Goal: Task Accomplishment & Management: Use online tool/utility

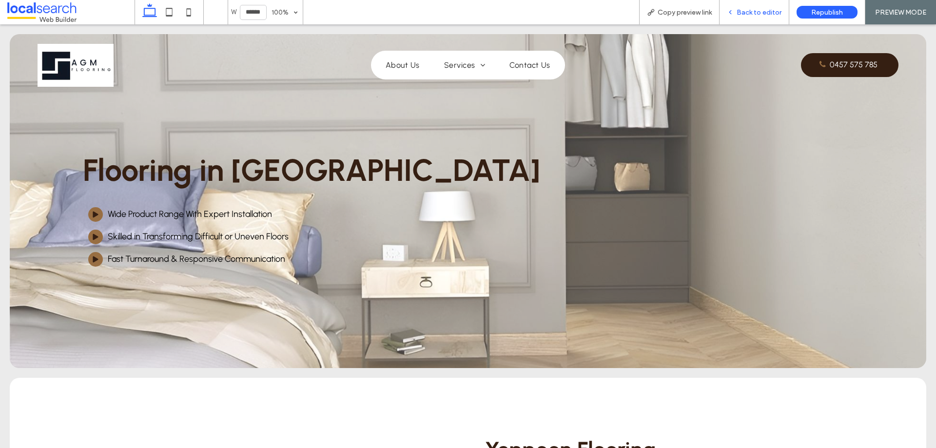
click at [740, 15] on span "Back to editor" at bounding box center [758, 12] width 45 height 8
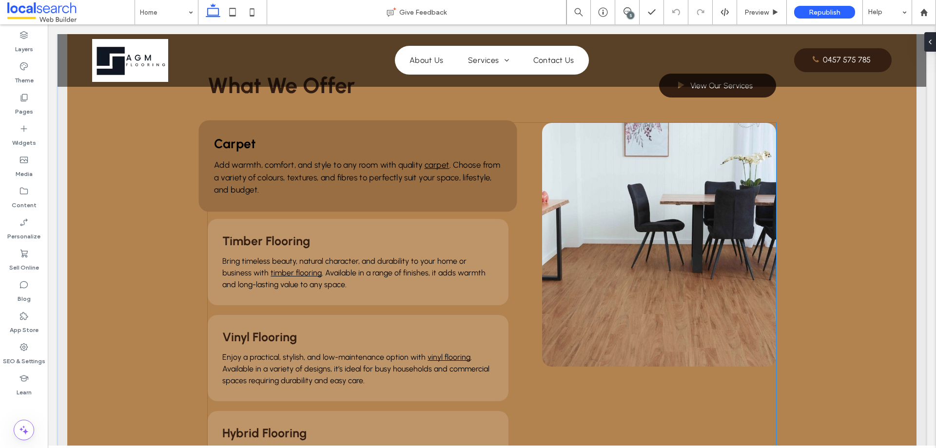
scroll to position [731, 0]
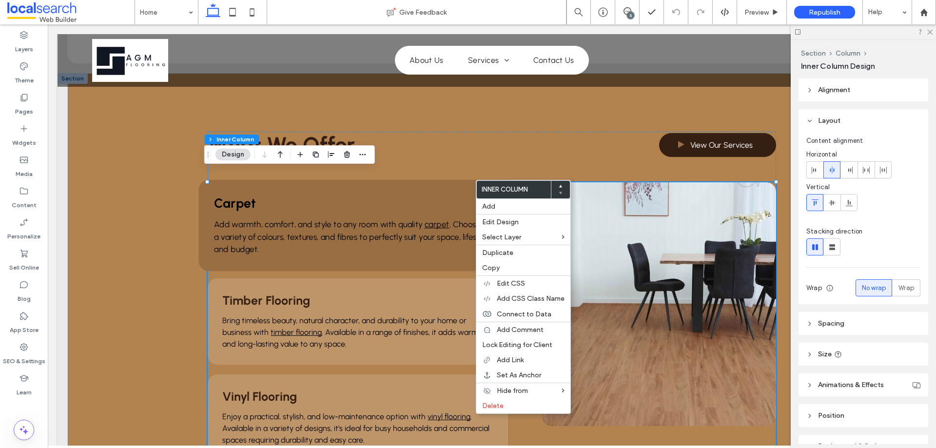
click at [409, 195] on h3 "Carpet" at bounding box center [357, 203] width 287 height 16
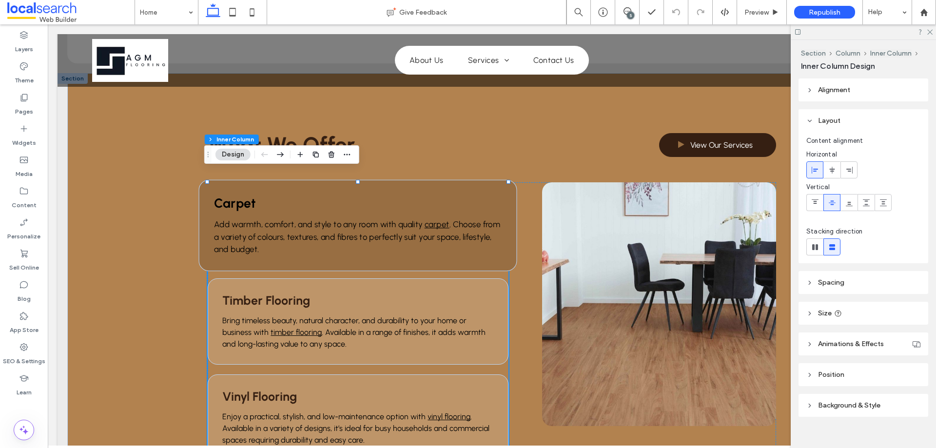
click at [410, 195] on h3 "Carpet" at bounding box center [357, 203] width 287 height 16
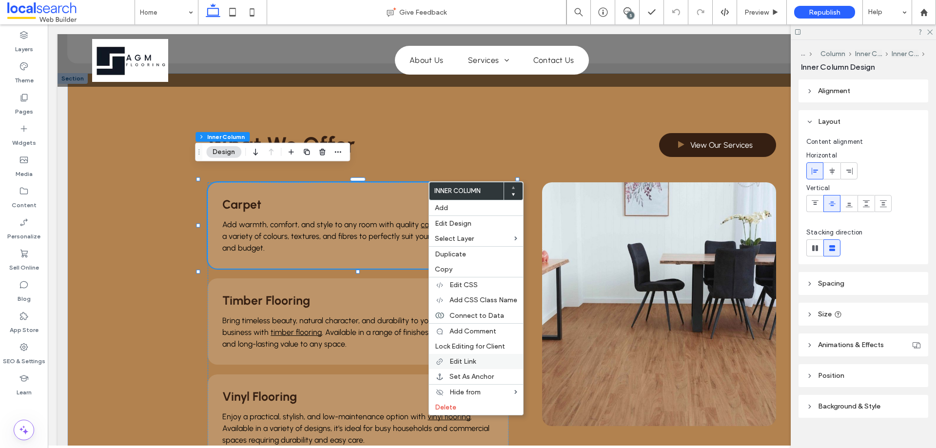
click at [466, 358] on span "Edit Link" at bounding box center [462, 361] width 26 height 8
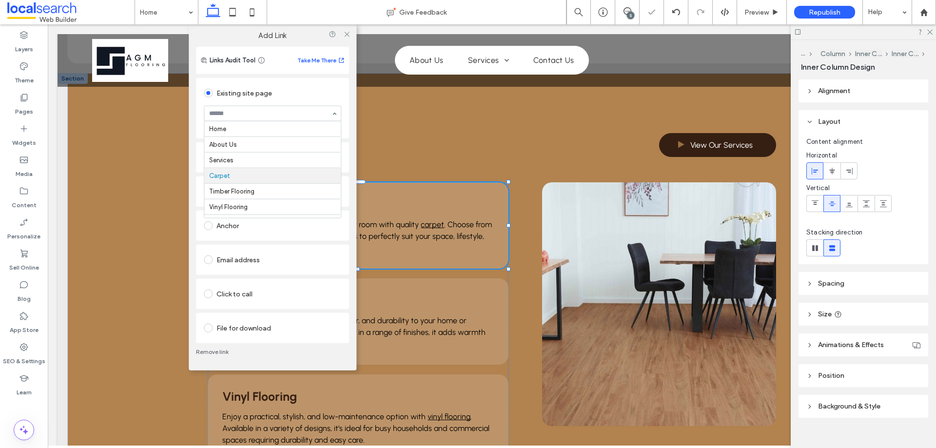
scroll to position [47, 0]
click at [346, 35] on use at bounding box center [346, 34] width 5 height 5
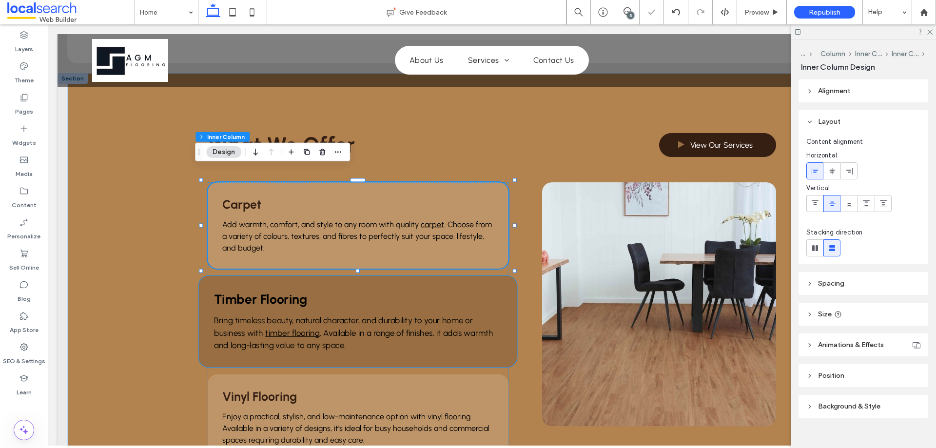
click at [439, 291] on h3 "Timber Flooring" at bounding box center [357, 299] width 287 height 16
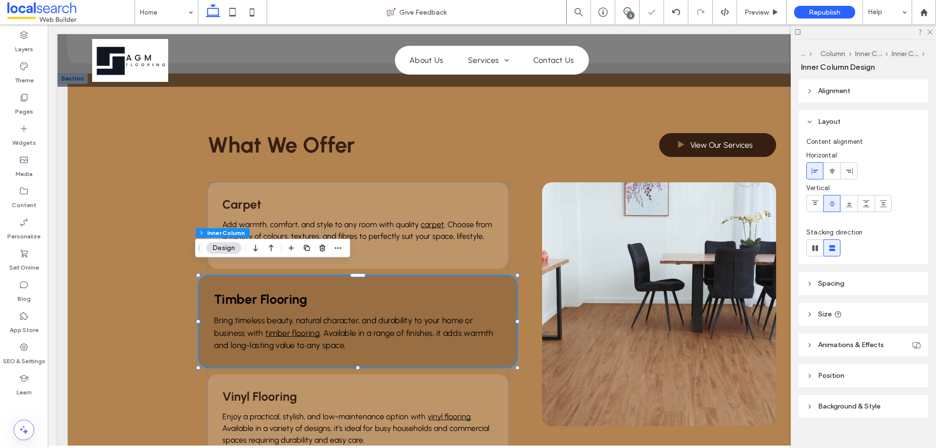
click at [439, 291] on h3 "Timber Flooring" at bounding box center [357, 299] width 287 height 16
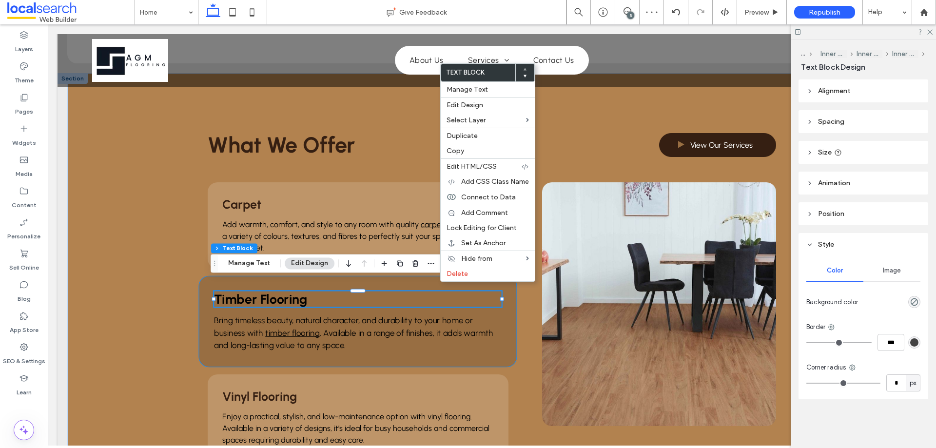
click at [506, 311] on div "Timber Flooring Bring timeless beauty, natural character, and durability to you…" at bounding box center [358, 322] width 318 height 92
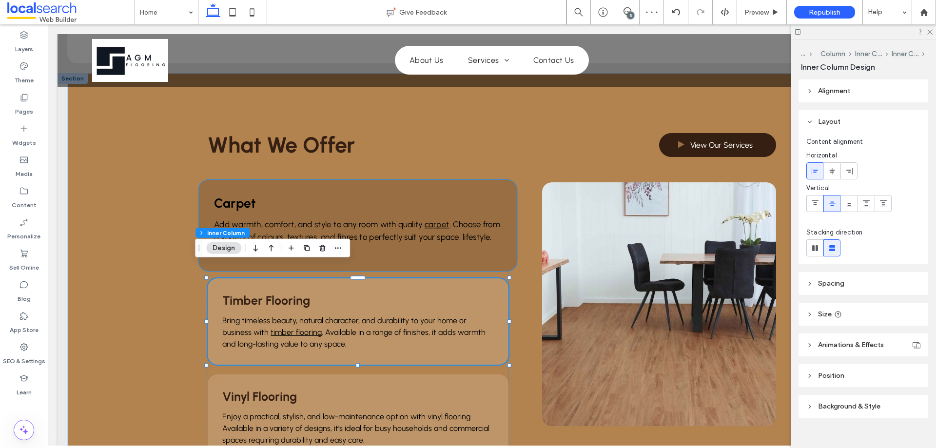
click at [412, 180] on div "Carpet Add warmth, comfort, and style to any room with quality carpet . Choose …" at bounding box center [358, 226] width 318 height 92
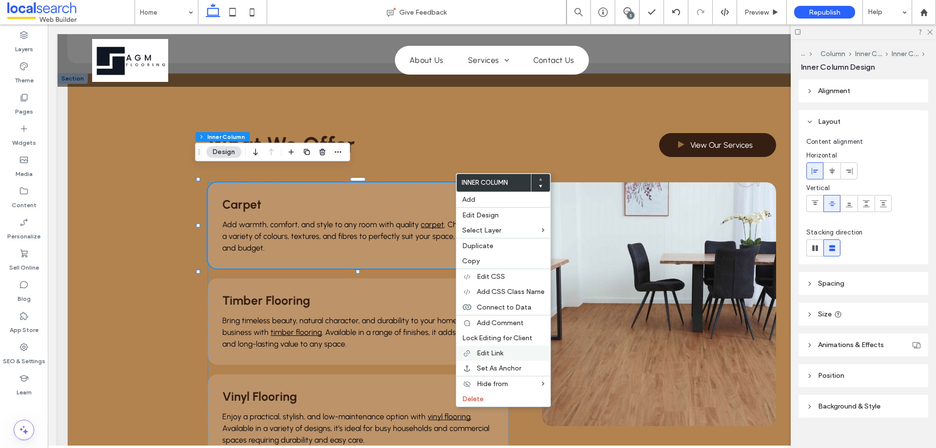
click at [489, 354] on span "Edit Link" at bounding box center [490, 353] width 26 height 8
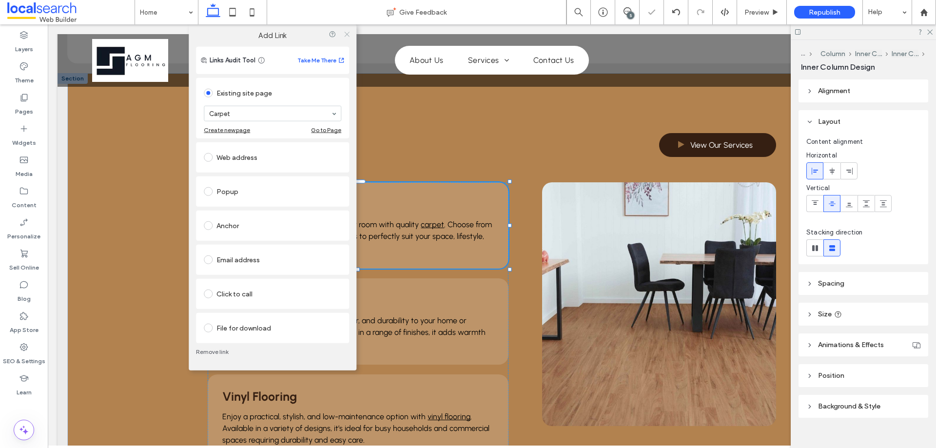
click at [347, 33] on icon at bounding box center [346, 33] width 7 height 7
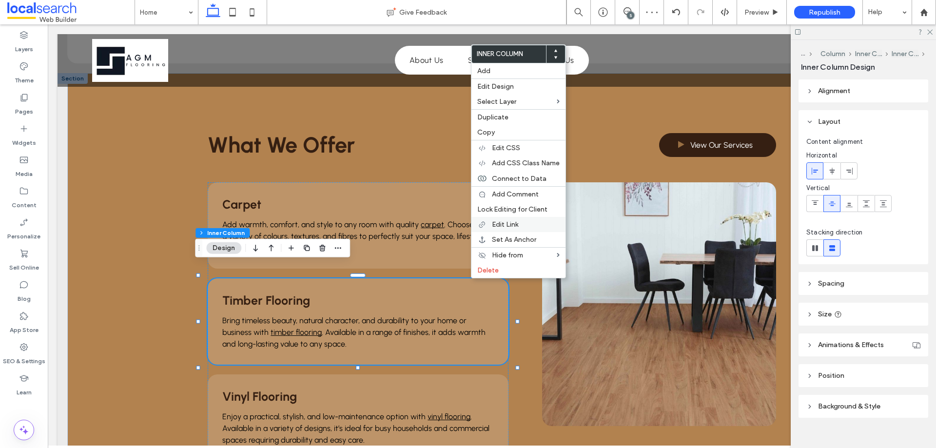
click at [499, 223] on span "Edit Link" at bounding box center [505, 224] width 26 height 8
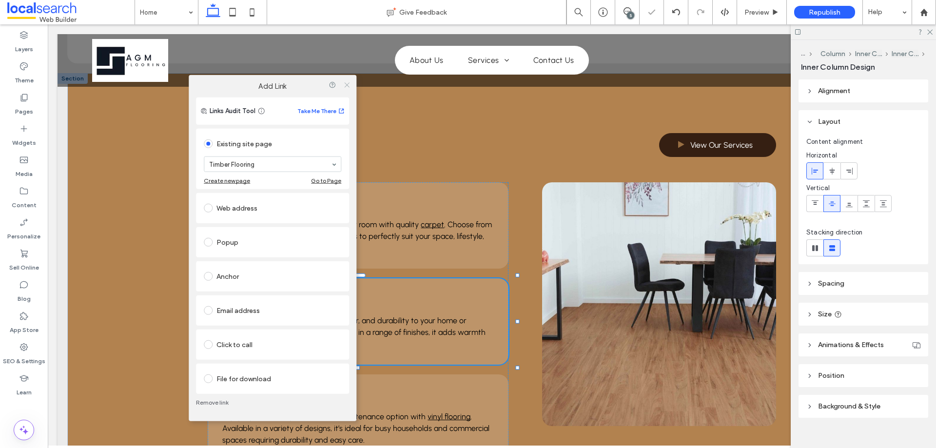
click at [345, 85] on icon at bounding box center [346, 84] width 7 height 7
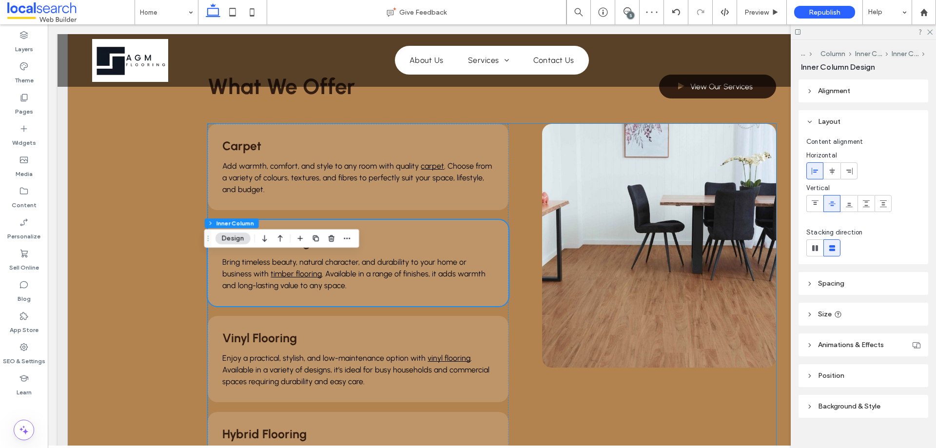
scroll to position [877, 0]
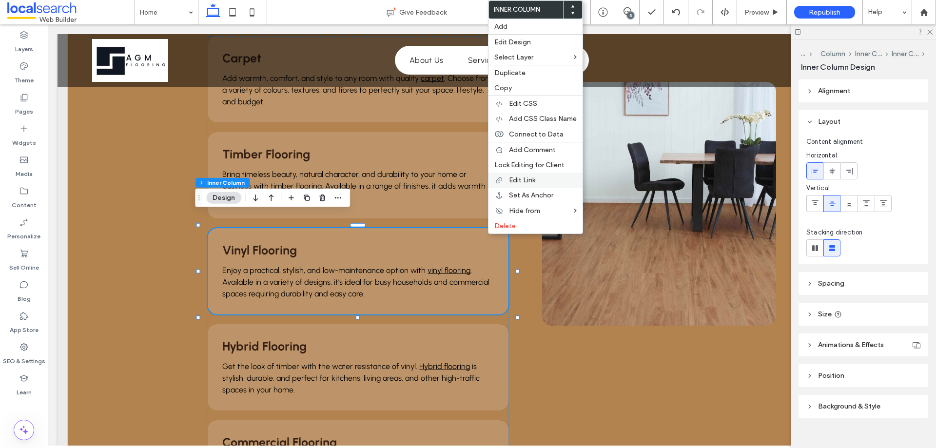
click at [528, 182] on span "Edit Link" at bounding box center [522, 180] width 26 height 8
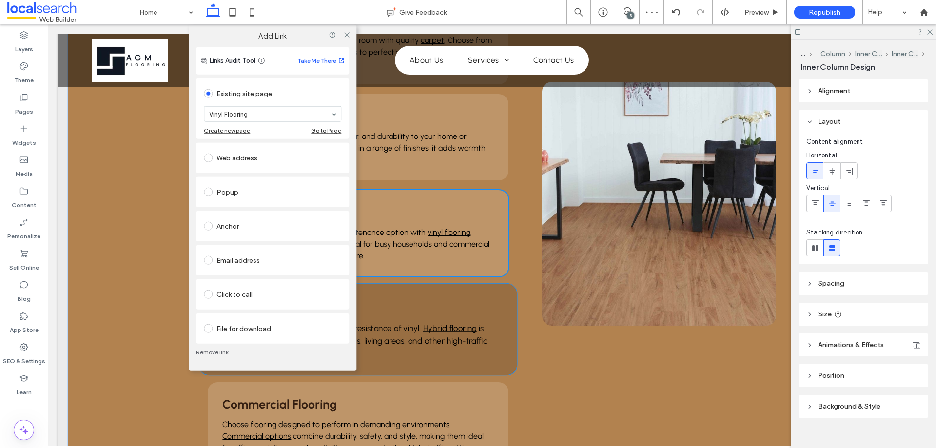
scroll to position [975, 0]
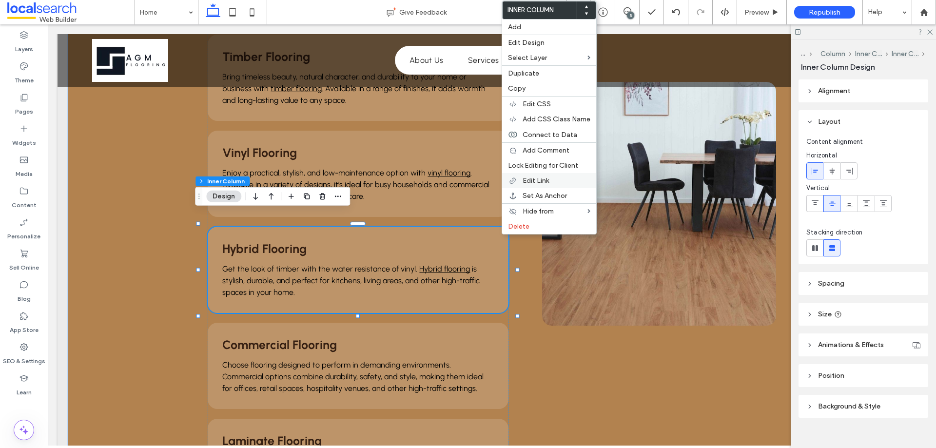
click at [539, 181] on span "Edit Link" at bounding box center [535, 180] width 26 height 8
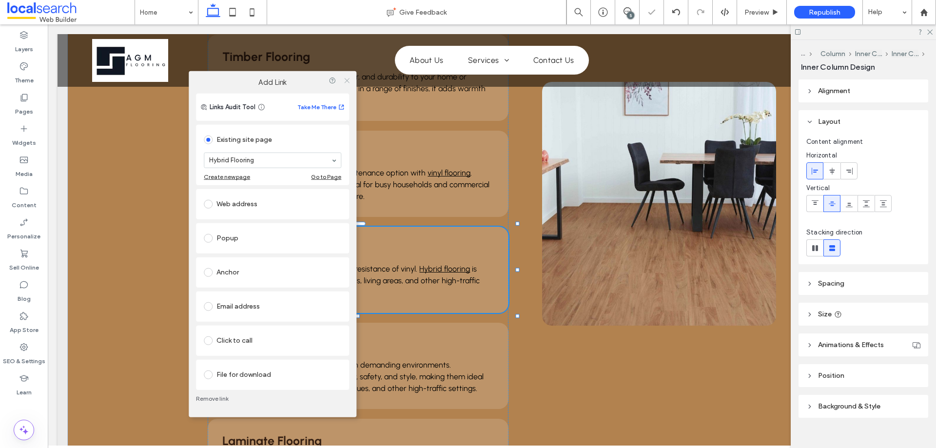
click at [346, 81] on use at bounding box center [346, 80] width 5 height 5
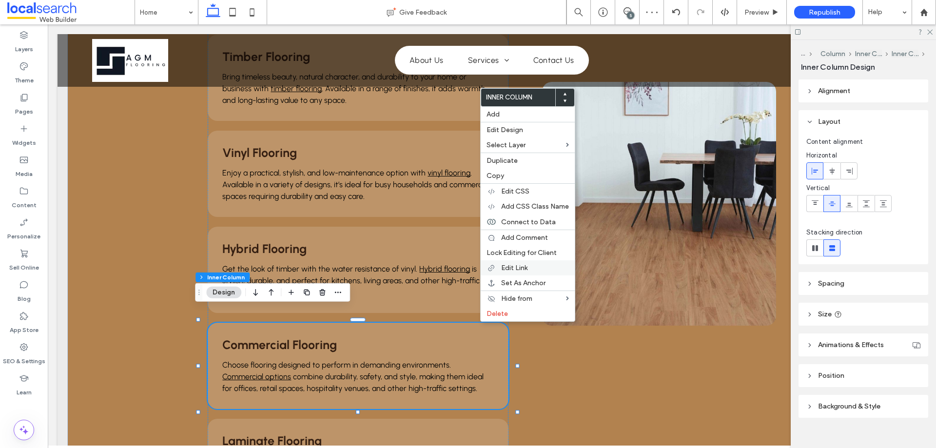
click at [515, 264] on span "Edit Link" at bounding box center [514, 268] width 26 height 8
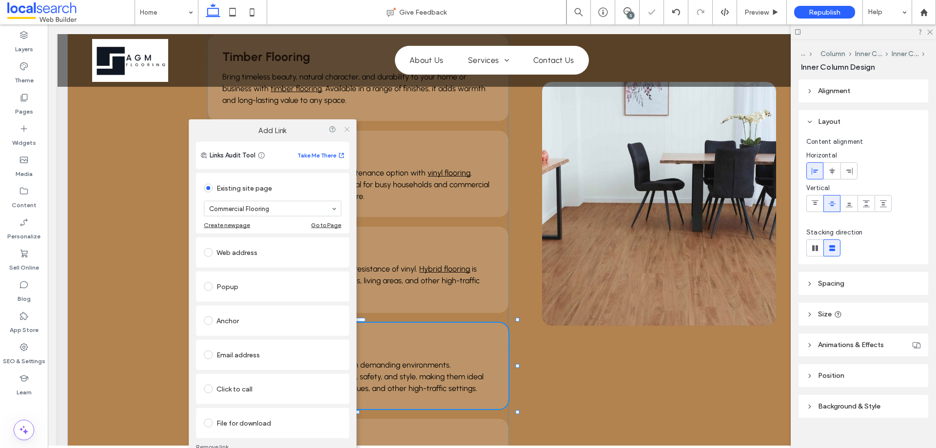
click at [346, 132] on icon at bounding box center [346, 128] width 7 height 7
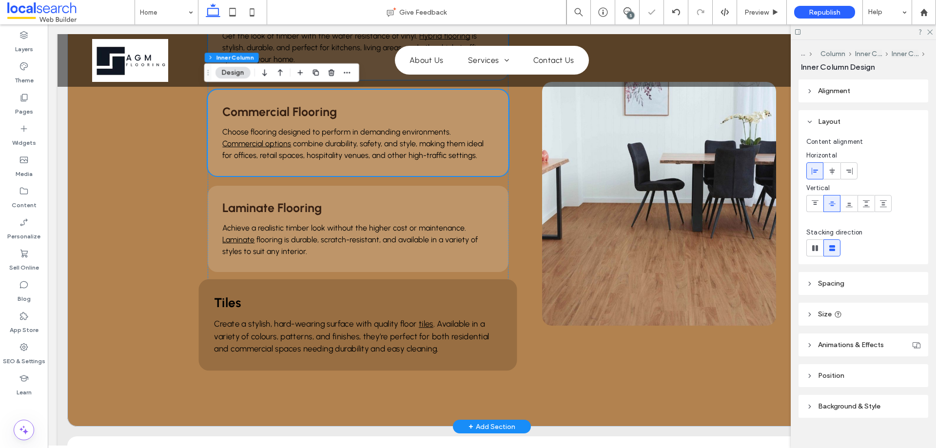
scroll to position [1218, 0]
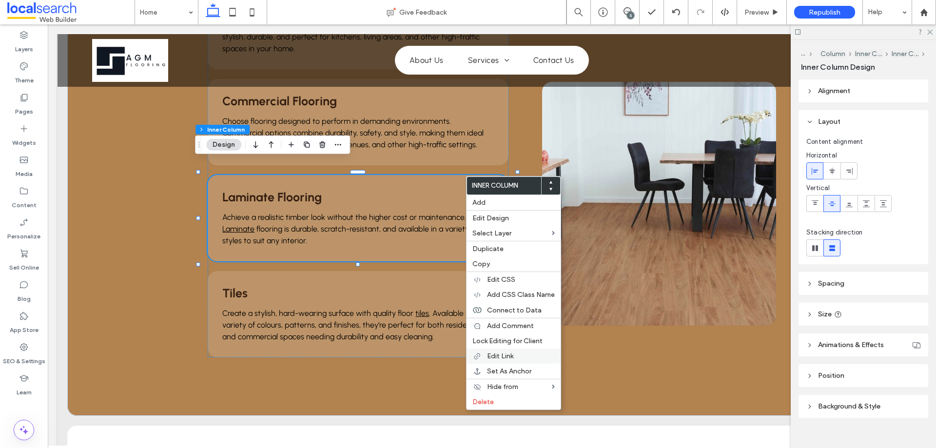
click at [506, 355] on span "Edit Link" at bounding box center [500, 356] width 26 height 8
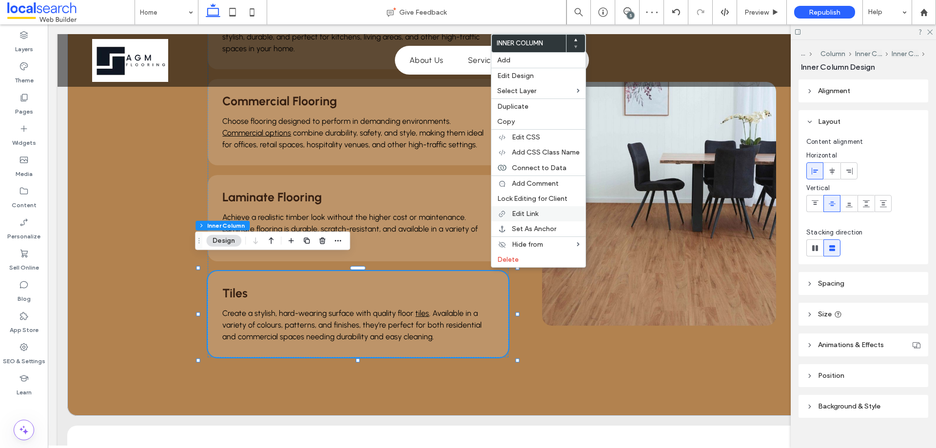
click at [506, 214] on div at bounding box center [502, 214] width 10 height 8
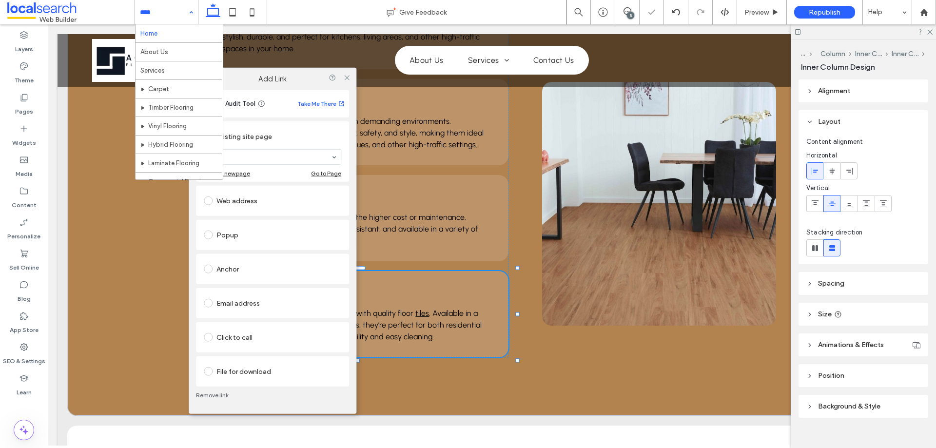
drag, startPoint x: 170, startPoint y: 9, endPoint x: 179, endPoint y: 34, distance: 26.5
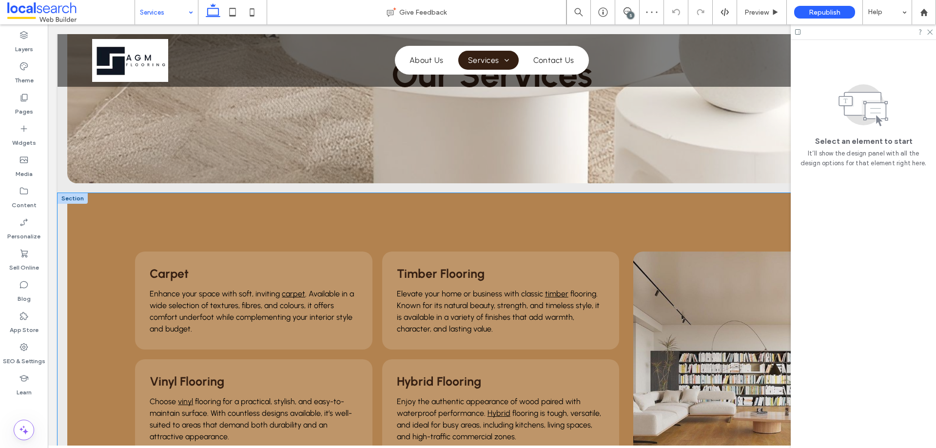
scroll to position [97, 0]
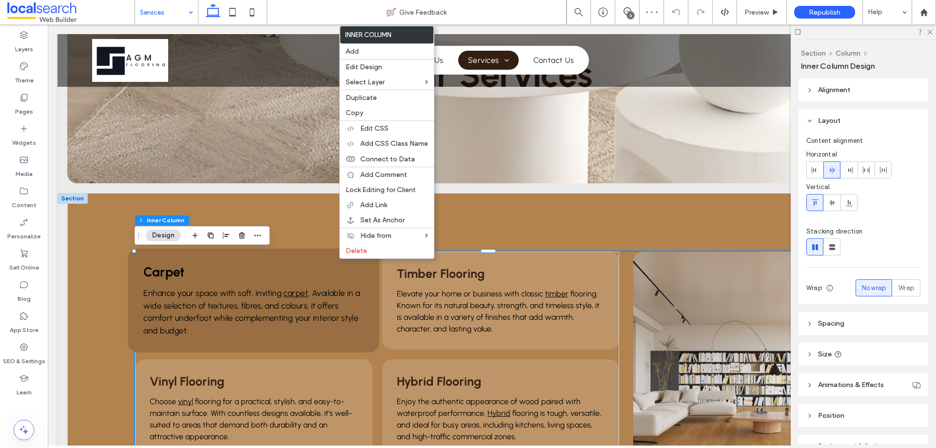
click at [335, 260] on div "Carpet Enhance your space with soft, inviting carpet . Available in a wide sele…" at bounding box center [253, 301] width 251 height 104
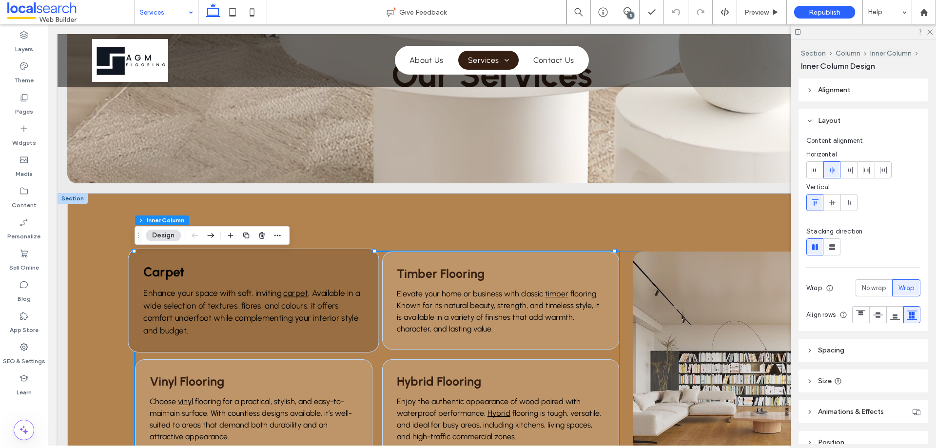
click at [333, 261] on div "Carpet Enhance your space with soft, inviting carpet . Available in a wide sele…" at bounding box center [253, 301] width 251 height 104
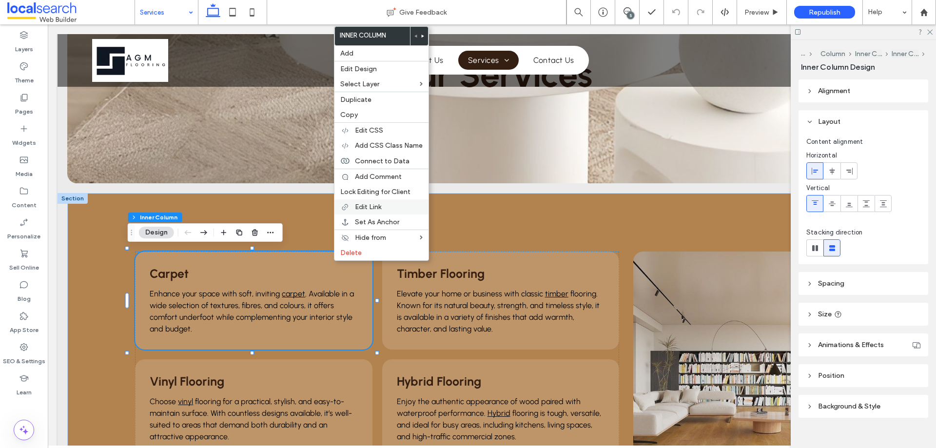
click at [361, 201] on div "Edit Link" at bounding box center [381, 206] width 94 height 15
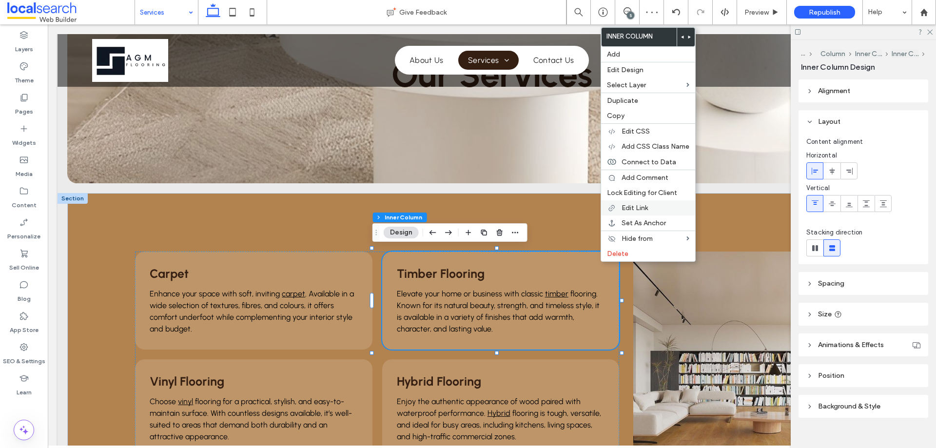
click at [645, 209] on span "Edit Link" at bounding box center [634, 208] width 26 height 8
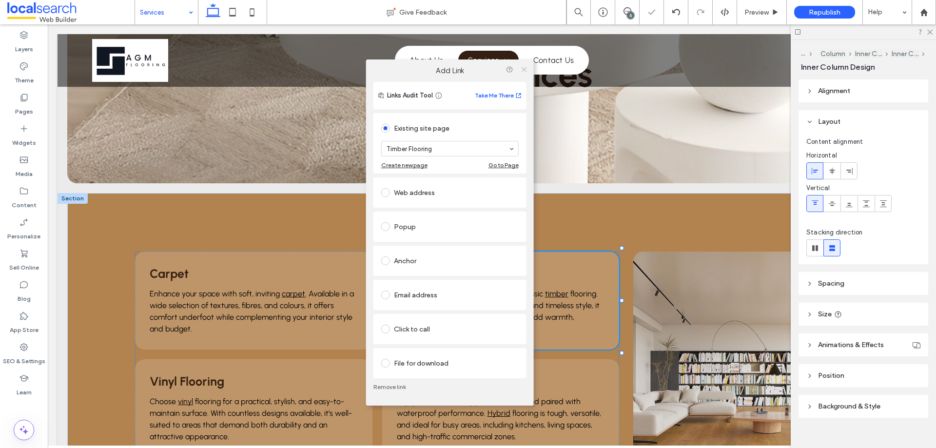
click at [525, 70] on use at bounding box center [523, 69] width 5 height 5
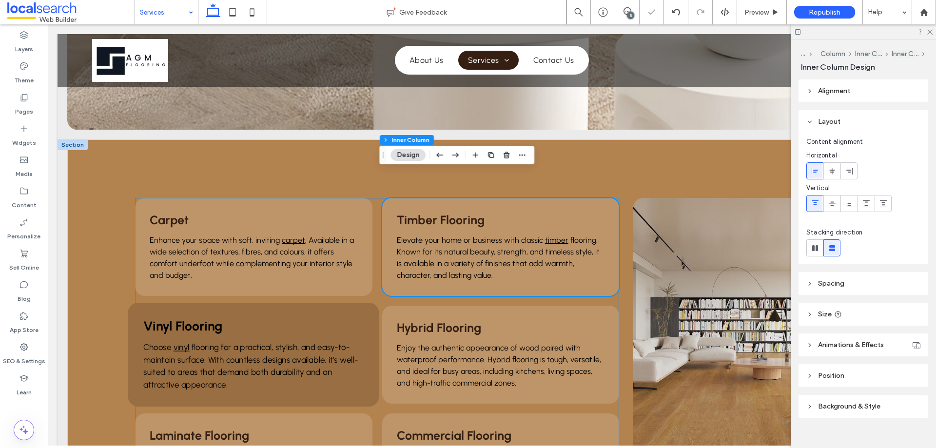
scroll to position [244, 0]
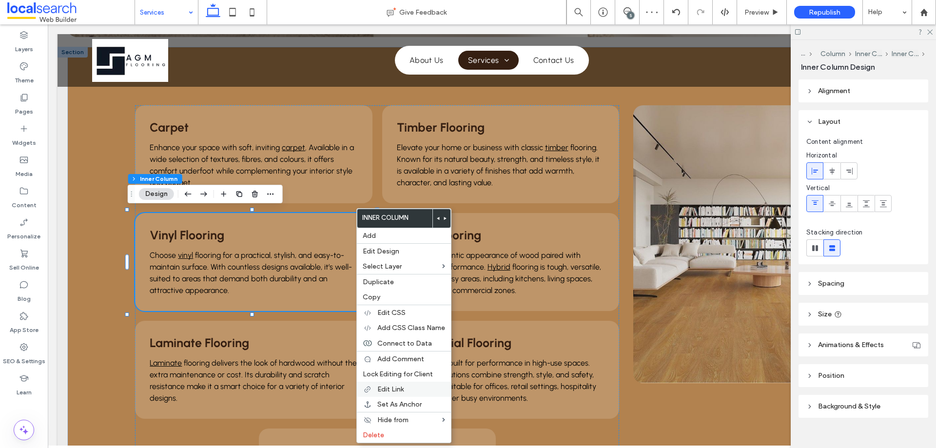
click at [399, 387] on span "Edit Link" at bounding box center [390, 389] width 26 height 8
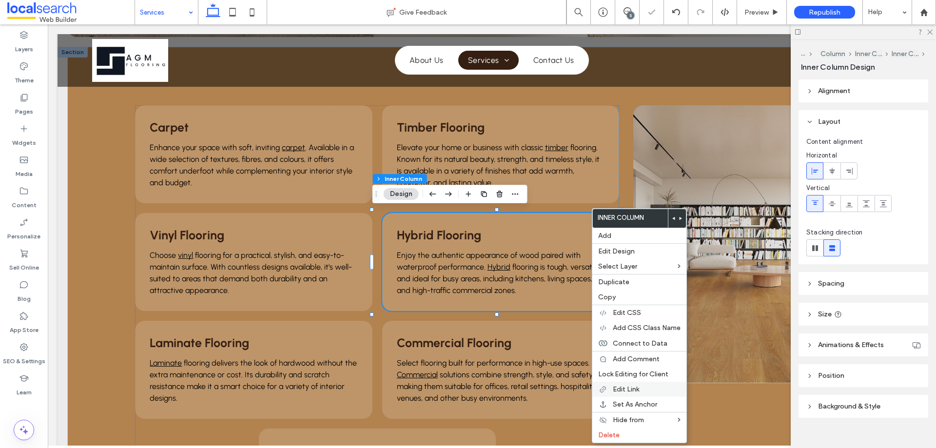
click at [620, 392] on span "Edit Link" at bounding box center [626, 389] width 26 height 8
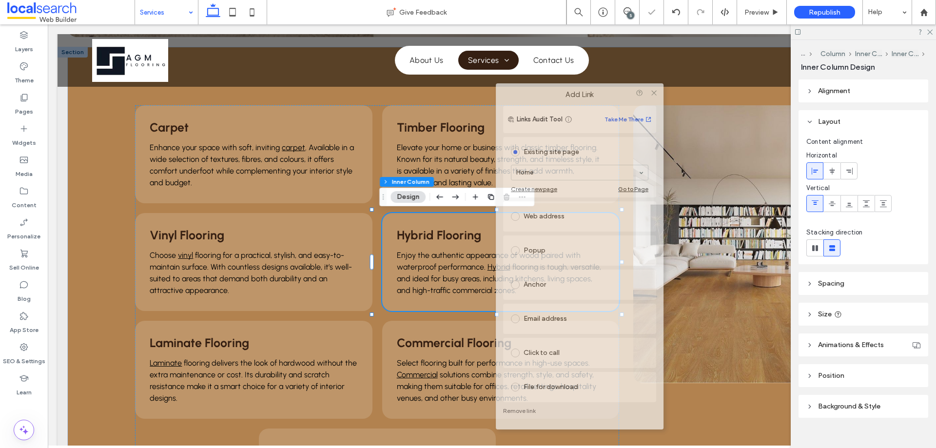
drag, startPoint x: 425, startPoint y: 73, endPoint x: 542, endPoint y: 83, distance: 116.9
click at [542, 83] on div "Add Link" at bounding box center [580, 94] width 168 height 22
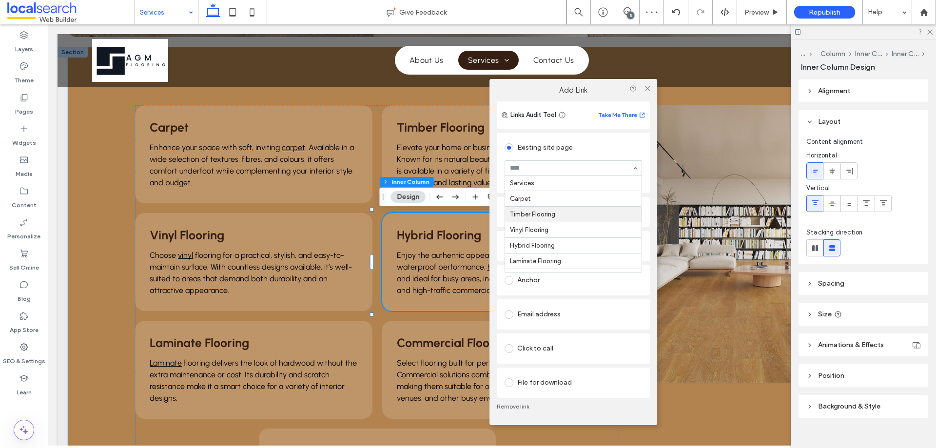
scroll to position [49, 0]
click at [647, 90] on icon at bounding box center [647, 88] width 7 height 7
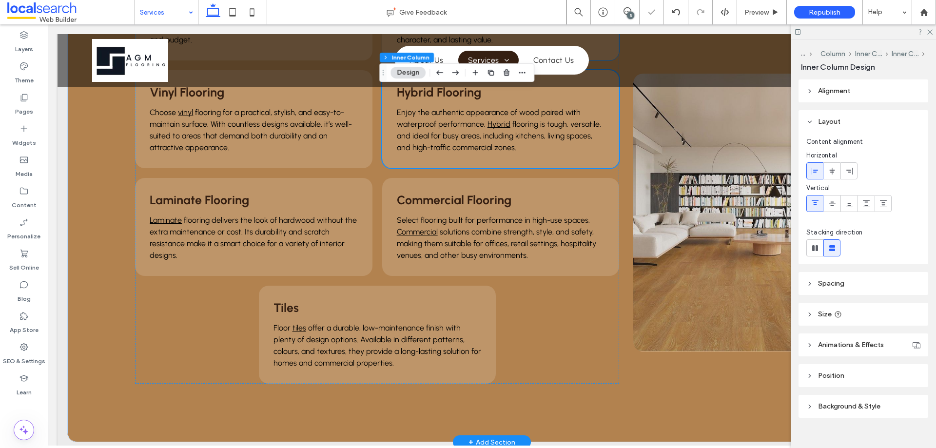
scroll to position [390, 0]
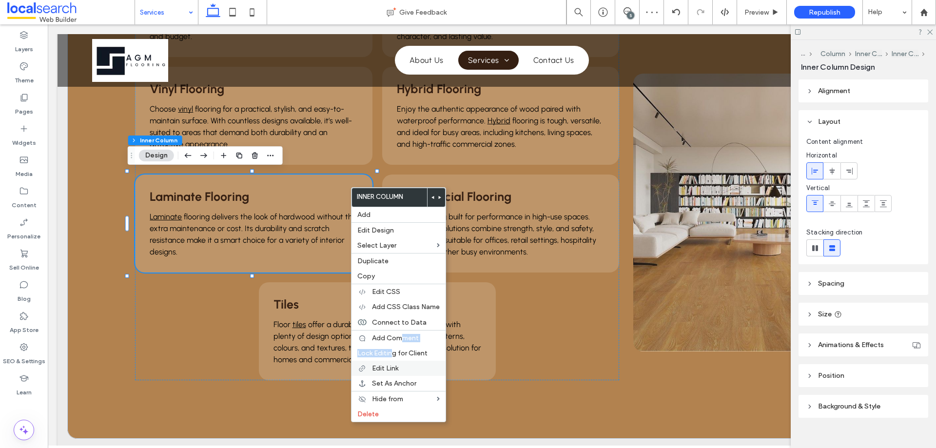
drag, startPoint x: 398, startPoint y: 342, endPoint x: 384, endPoint y: 370, distance: 31.4
click at [387, 363] on div "Inner Column Add Edit Design Select Layer Duplicate Copy Edit CSS Add CSS Class…" at bounding box center [398, 304] width 95 height 235
click at [398, 369] on span "Edit Link" at bounding box center [385, 368] width 26 height 8
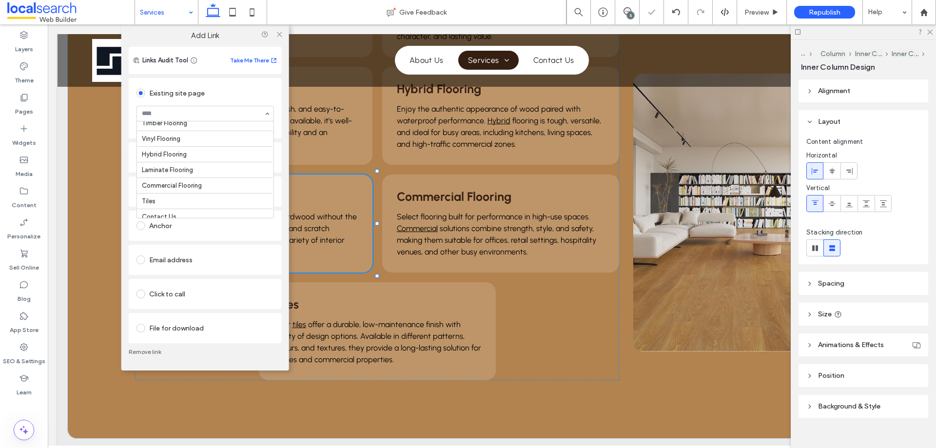
scroll to position [75, 0]
click at [280, 36] on icon at bounding box center [278, 33] width 7 height 7
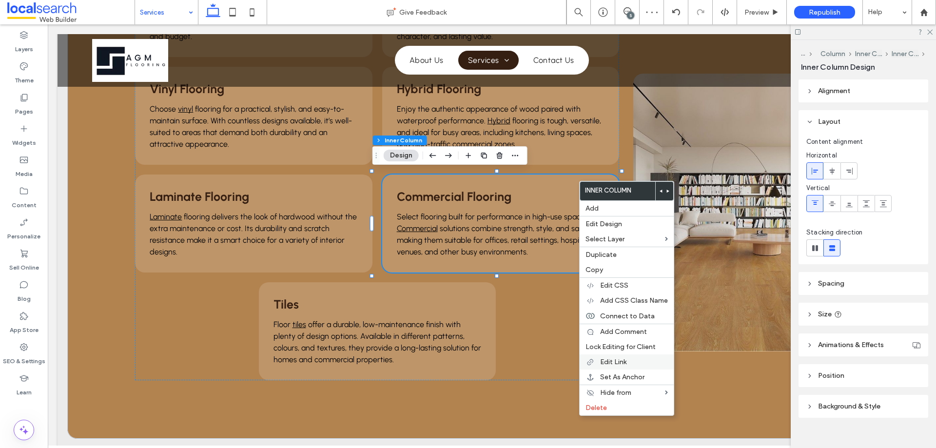
click at [624, 364] on span "Edit Link" at bounding box center [613, 362] width 26 height 8
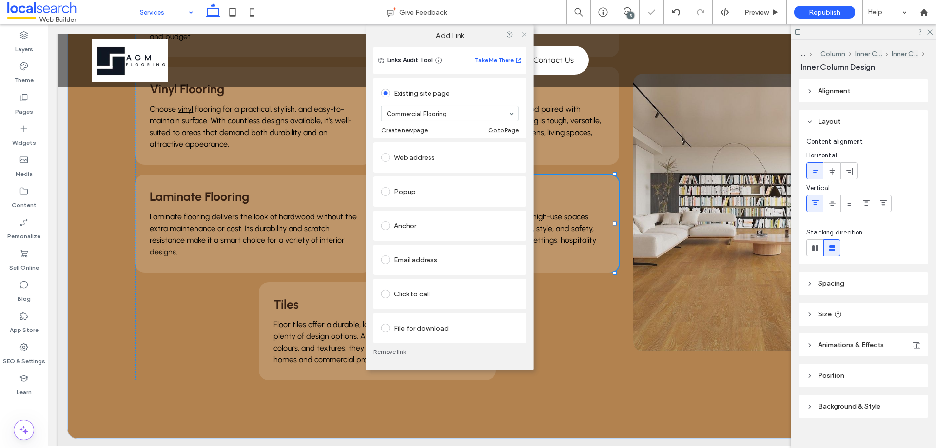
click at [523, 37] on icon at bounding box center [523, 33] width 7 height 7
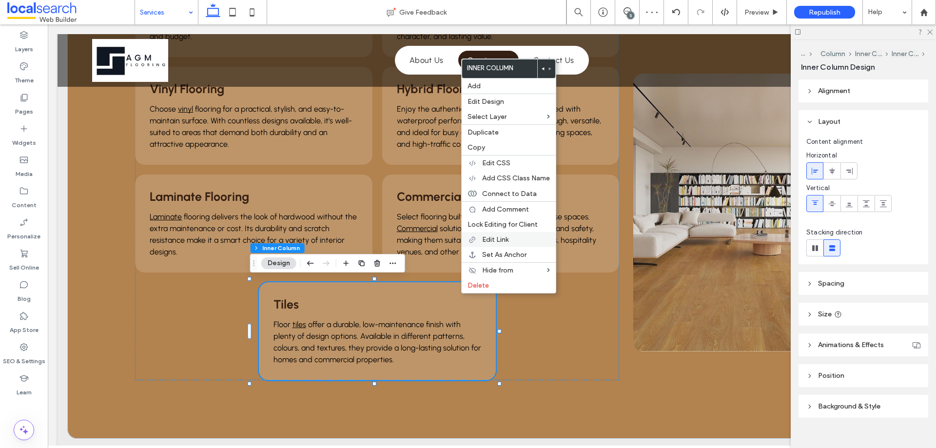
click at [494, 239] on span "Edit Link" at bounding box center [495, 239] width 26 height 8
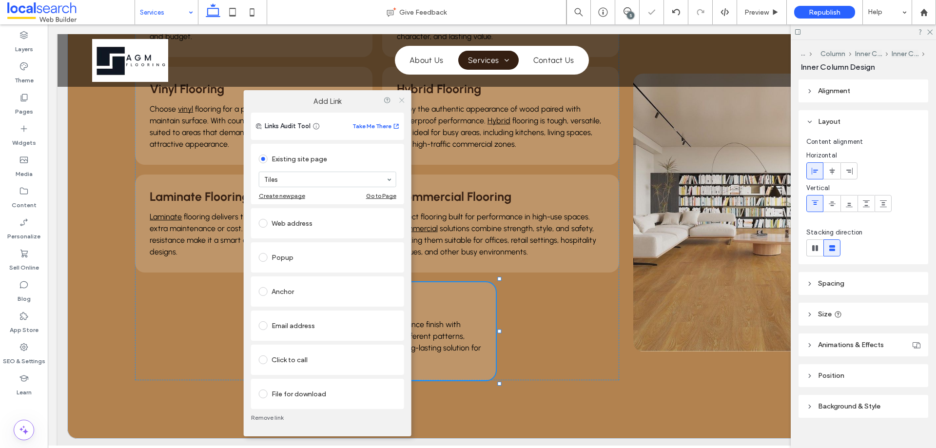
click at [400, 103] on icon at bounding box center [401, 99] width 7 height 7
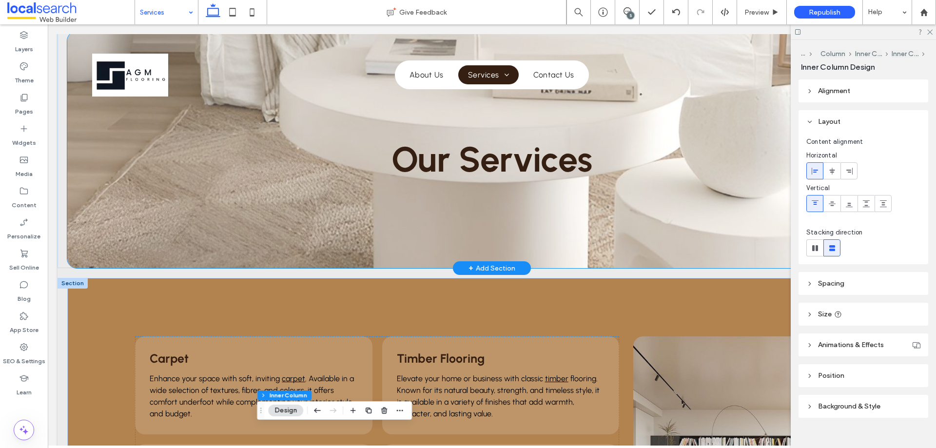
scroll to position [0, 0]
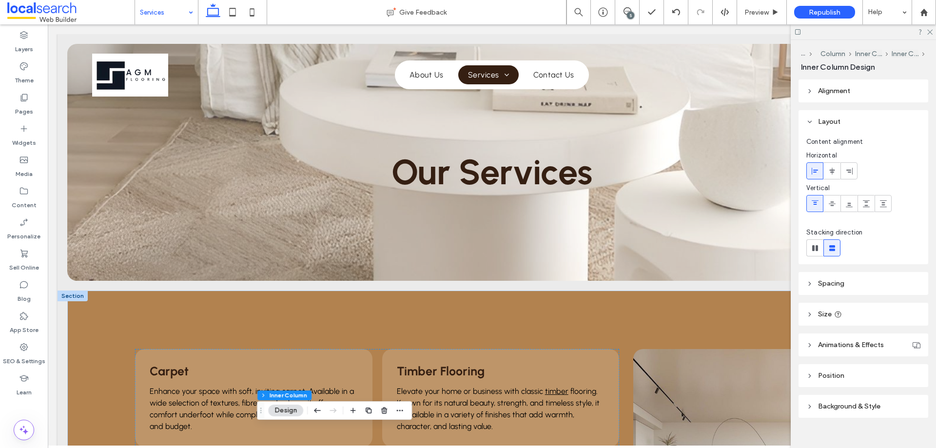
drag, startPoint x: 158, startPoint y: 10, endPoint x: 160, endPoint y: 16, distance: 6.5
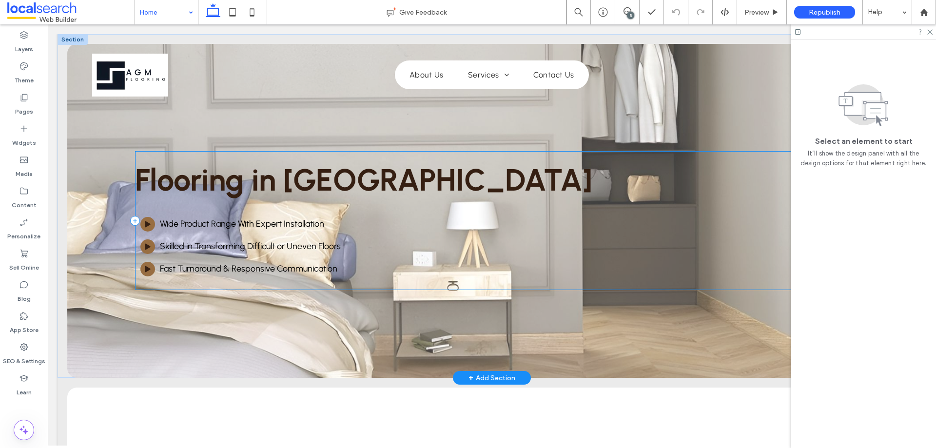
click at [519, 156] on div "Flooring in Yeppoon Play Icon Wide Product Range With Expert Installation Play …" at bounding box center [491, 220] width 713 height 139
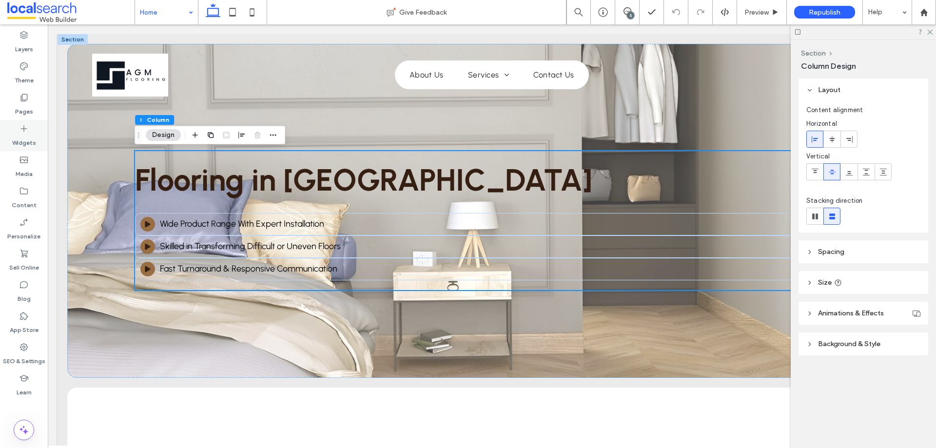
click at [25, 131] on icon at bounding box center [24, 129] width 10 height 10
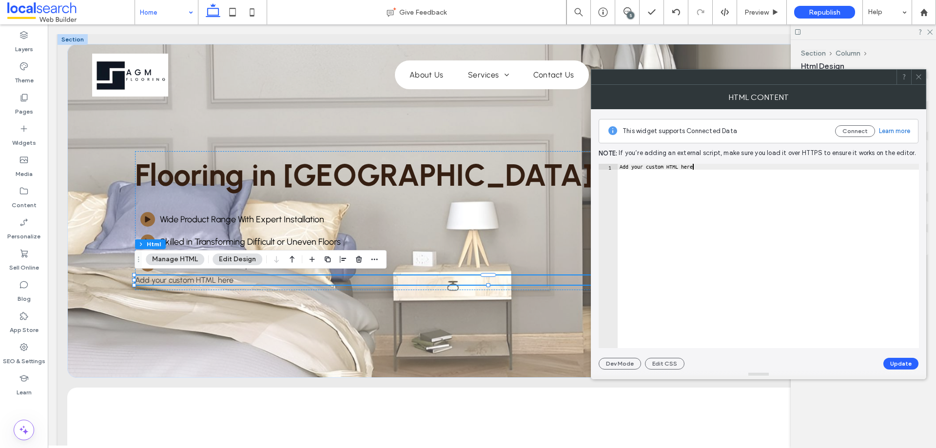
click at [640, 230] on div "Add your custom HTML here" at bounding box center [767, 262] width 301 height 196
paste textarea "Cursor at row 1"
type textarea "******"
click at [892, 365] on button "Update" at bounding box center [900, 364] width 35 height 12
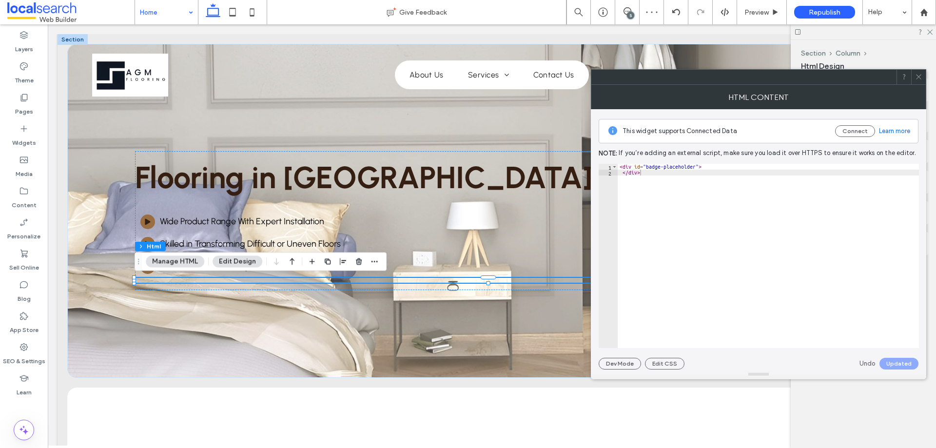
click at [920, 81] on span at bounding box center [918, 77] width 7 height 15
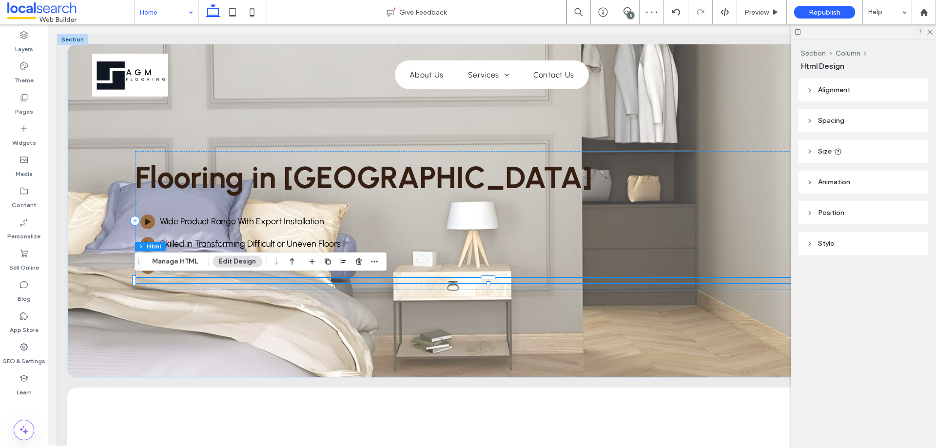
drag, startPoint x: 838, startPoint y: 153, endPoint x: 848, endPoint y: 160, distance: 11.9
click at [839, 152] on icon at bounding box center [838, 152] width 8 height 8
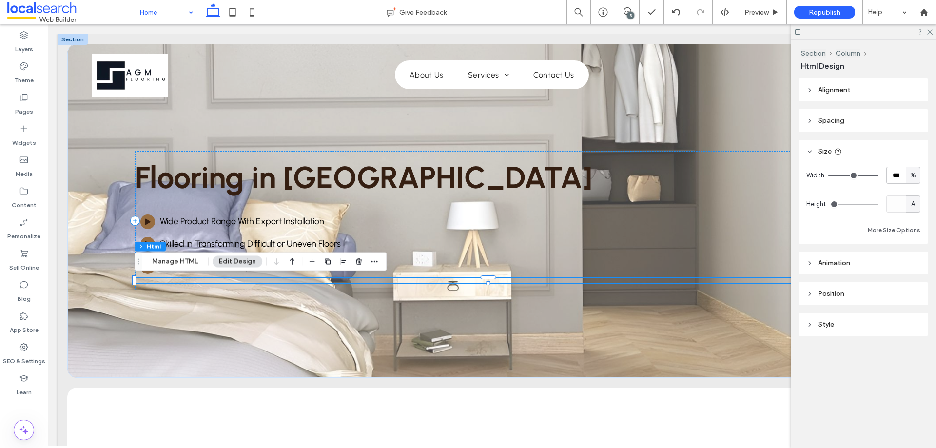
click at [913, 169] on div "%" at bounding box center [912, 175] width 15 height 17
click at [911, 257] on span "A" at bounding box center [913, 261] width 4 height 10
type input "*"
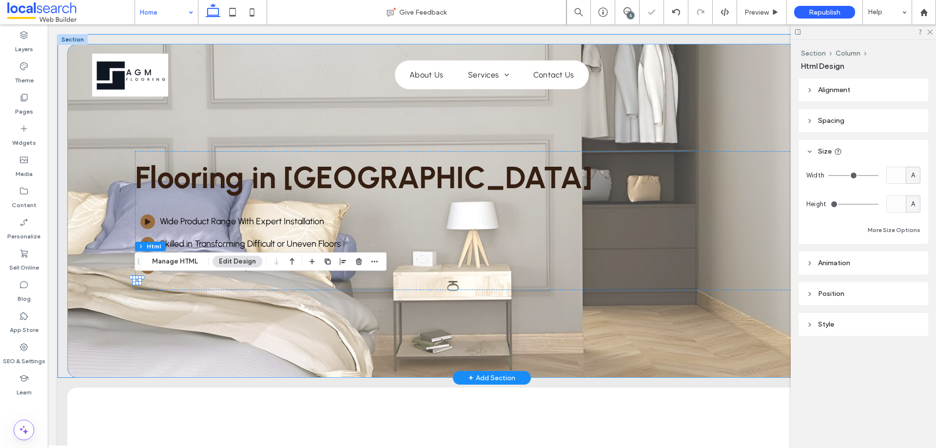
click at [193, 327] on div "Flooring in Yeppoon Play Icon Wide Product Range With Expert Installation Play …" at bounding box center [491, 211] width 849 height 334
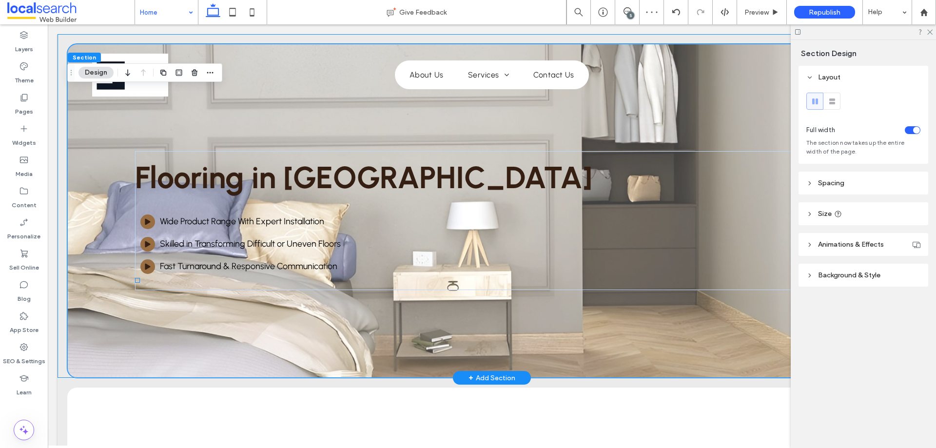
click at [138, 281] on div at bounding box center [137, 280] width 5 height 5
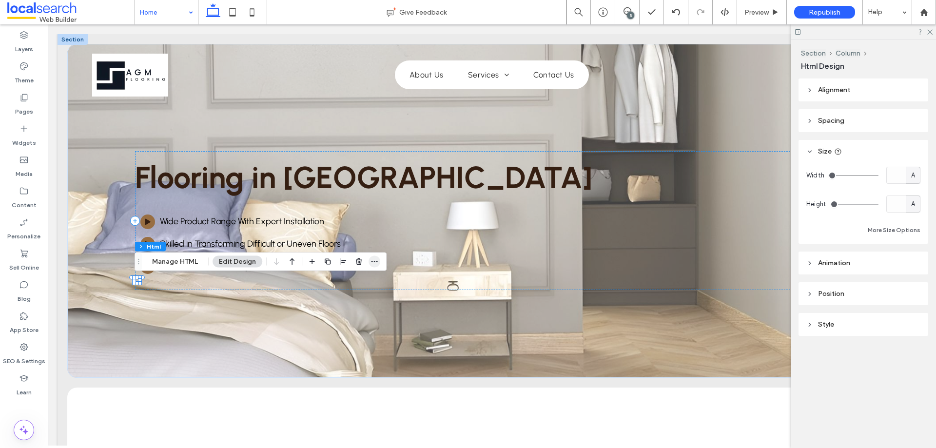
click at [378, 261] on span "button" at bounding box center [374, 262] width 12 height 12
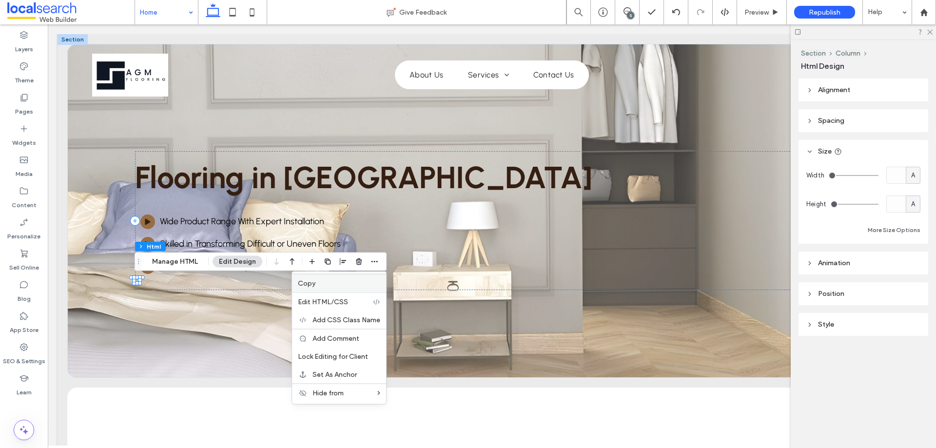
click at [339, 288] on div "Copy" at bounding box center [339, 283] width 94 height 19
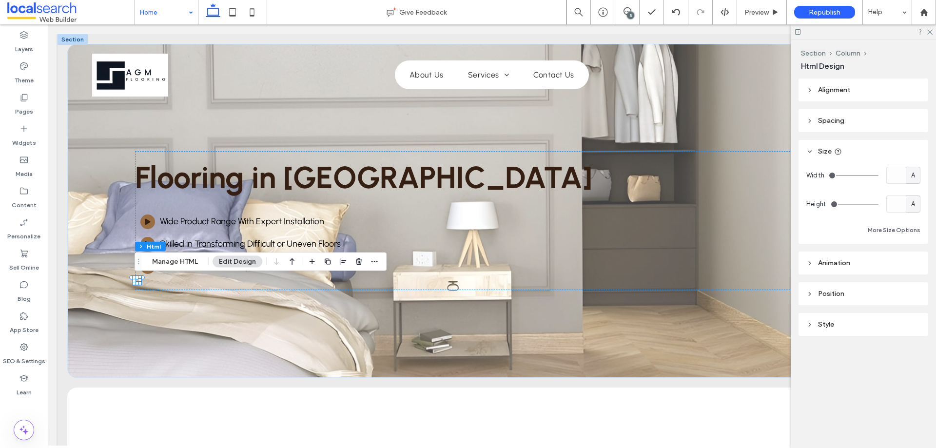
click at [148, 7] on input at bounding box center [164, 12] width 48 height 24
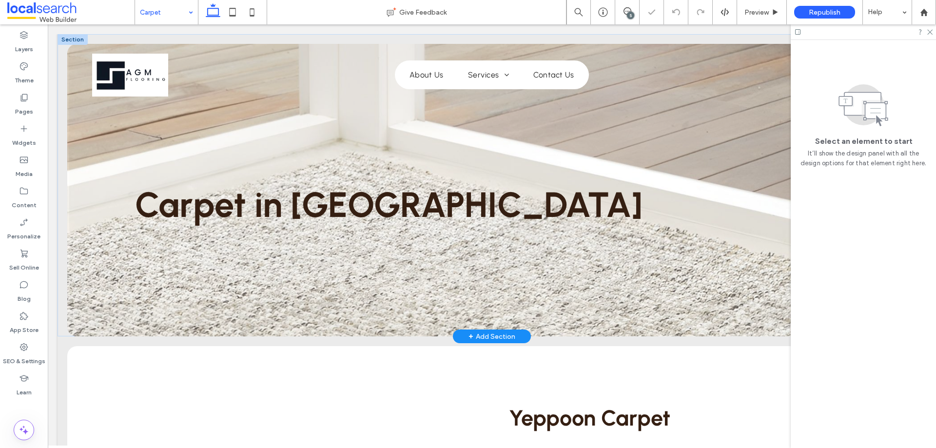
click at [169, 214] on span "Carpet in Yeppoon" at bounding box center [388, 205] width 507 height 42
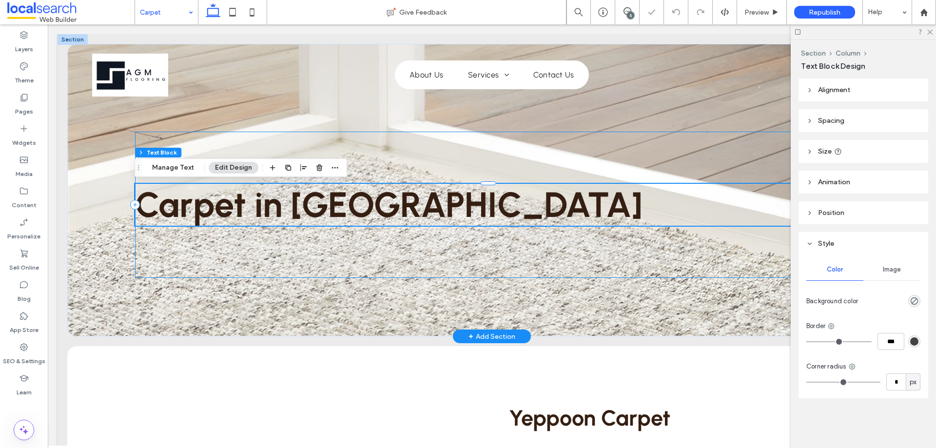
click at [236, 245] on div "Carpet in Yeppoon" at bounding box center [491, 205] width 713 height 146
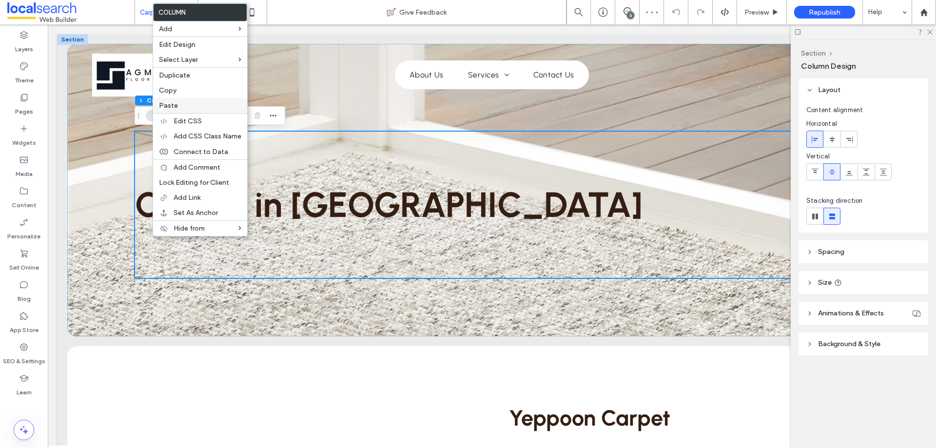
click at [179, 105] on label "Paste" at bounding box center [200, 105] width 82 height 8
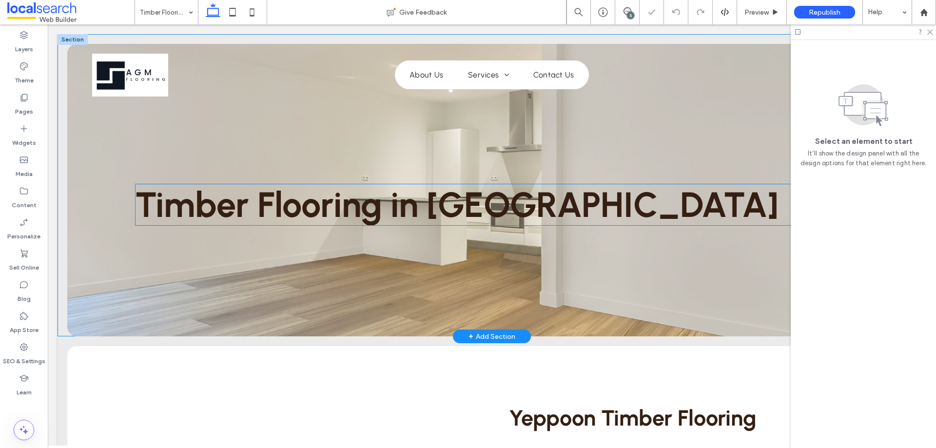
click at [190, 211] on span "Timber Flooring in Yeppoon" at bounding box center [456, 205] width 643 height 42
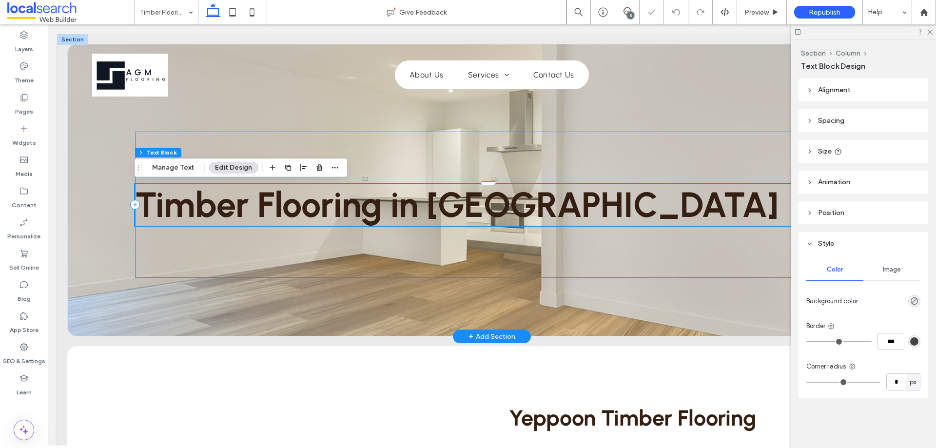
click at [172, 242] on div "Timber Flooring in Yeppoon" at bounding box center [491, 205] width 713 height 146
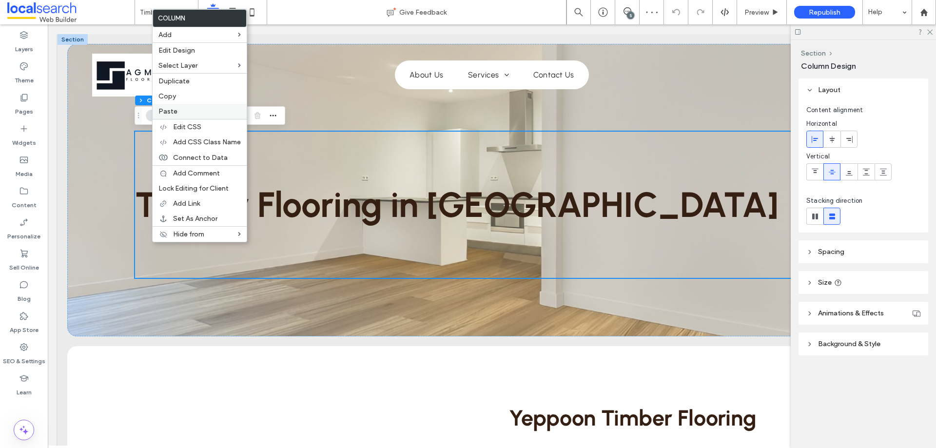
click at [169, 107] on div "Paste" at bounding box center [200, 111] width 94 height 15
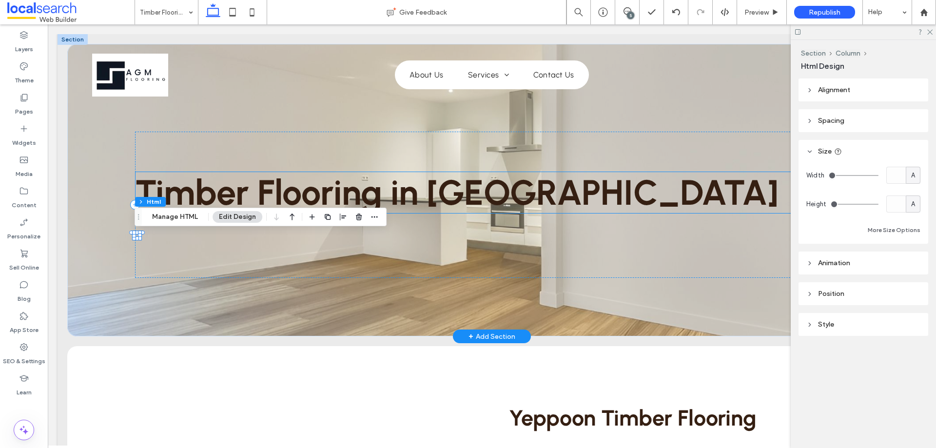
click at [184, 192] on span "Timber Flooring in Yeppoon" at bounding box center [456, 193] width 643 height 42
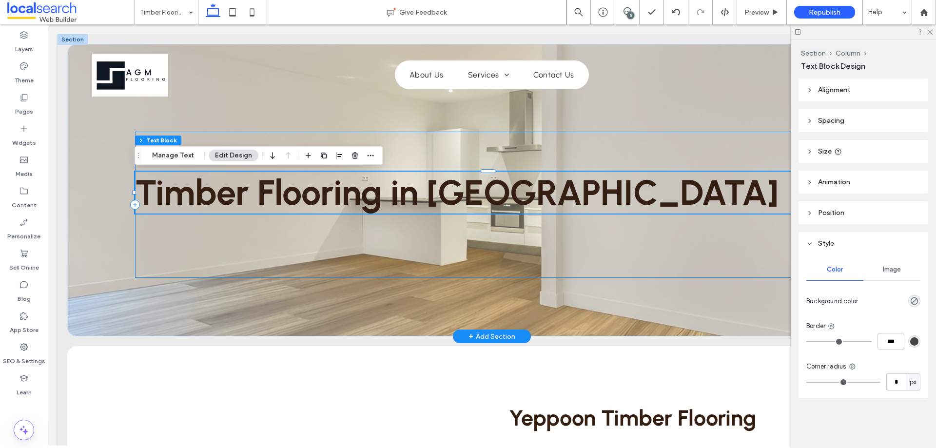
click at [183, 237] on div "Timber Flooring in Yeppoon" at bounding box center [491, 205] width 713 height 146
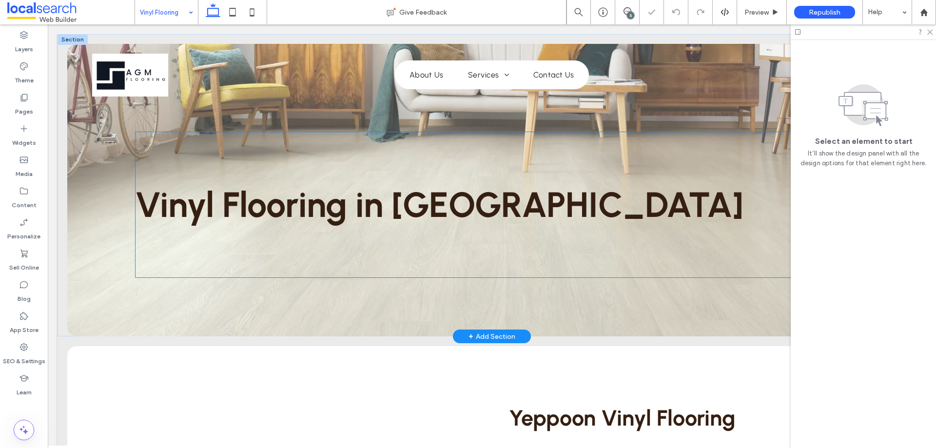
click at [150, 247] on div "Vinyl Flooring in Yeppoon" at bounding box center [491, 205] width 713 height 146
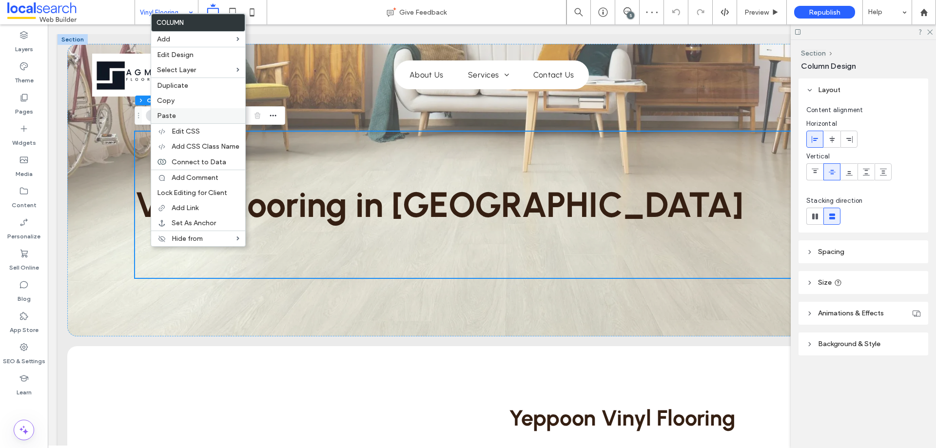
click at [172, 116] on span "Paste" at bounding box center [166, 116] width 19 height 8
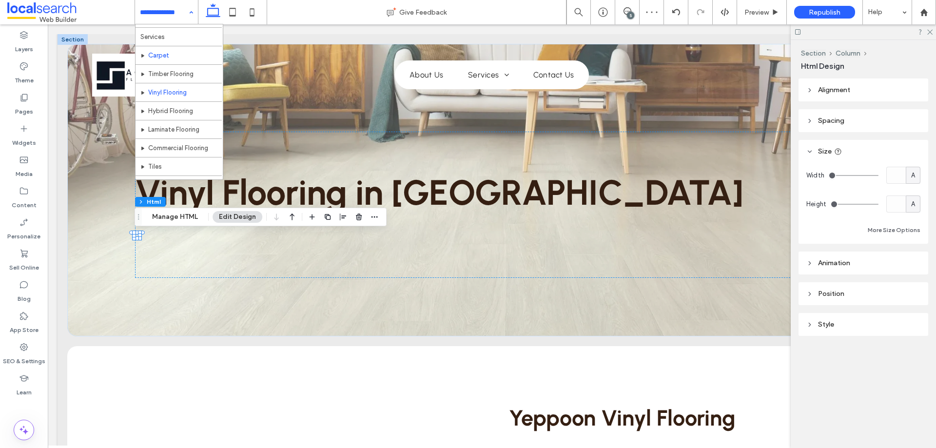
scroll to position [47, 0]
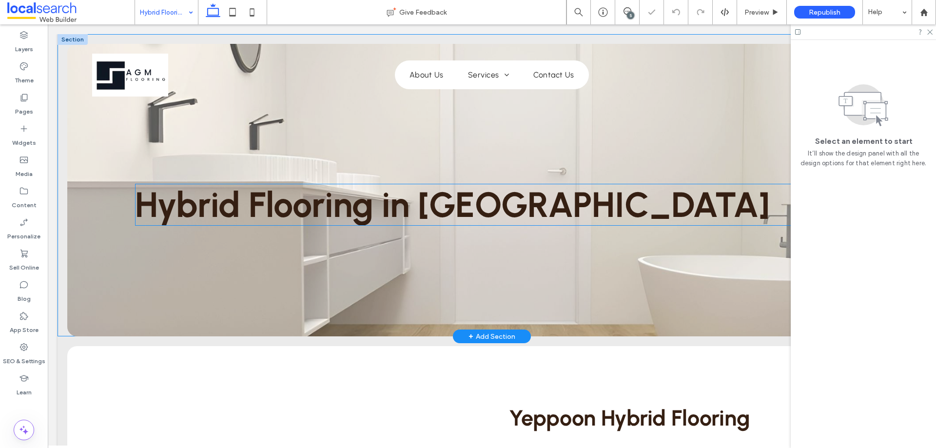
click at [183, 221] on span "Hybrid Flooring in Yeppoon" at bounding box center [452, 205] width 634 height 42
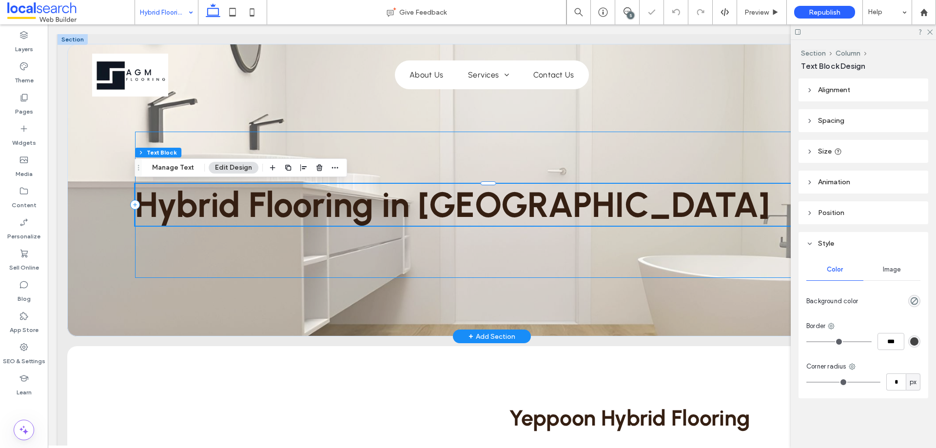
click at [175, 242] on div "Hybrid Flooring in Yeppoon" at bounding box center [491, 205] width 713 height 146
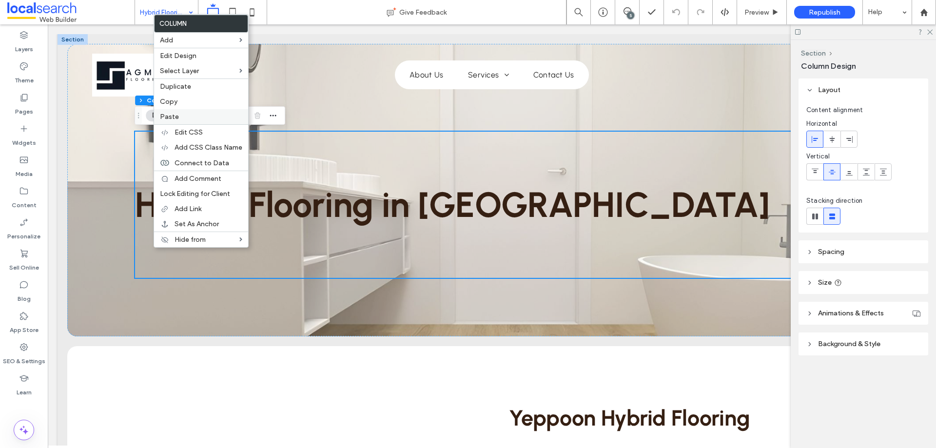
click at [184, 112] on div "Paste" at bounding box center [201, 116] width 94 height 15
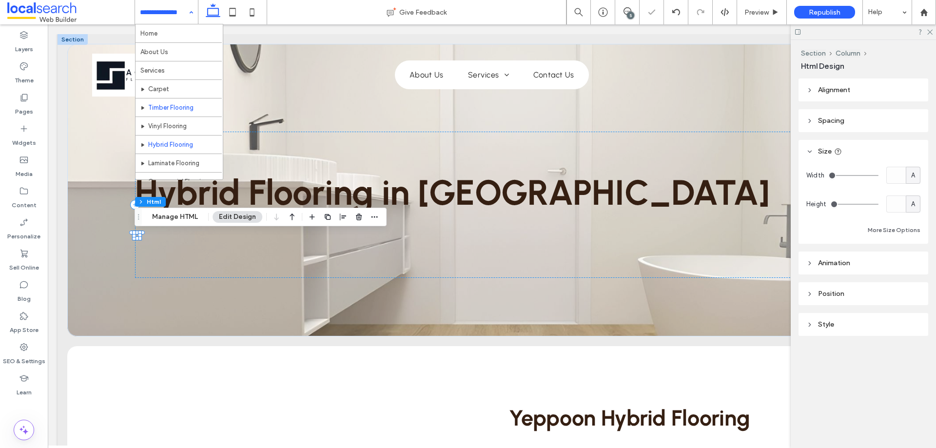
scroll to position [47, 0]
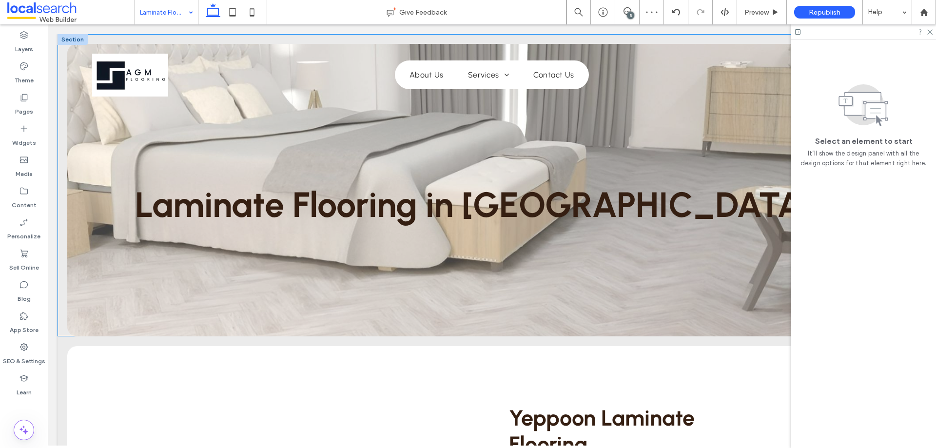
click at [172, 243] on div "Laminate Flooring in Yeppoon" at bounding box center [491, 205] width 713 height 146
click at [176, 231] on div "Laminate Flooring in Yeppoon" at bounding box center [491, 205] width 713 height 146
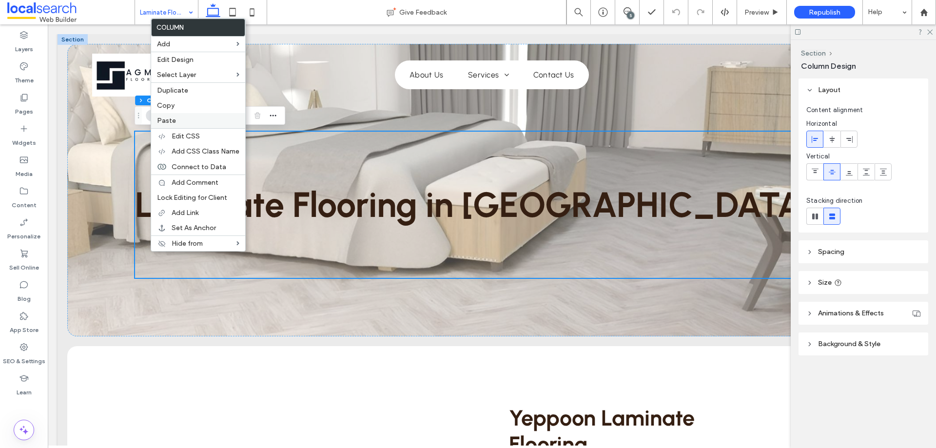
click at [185, 116] on label "Paste" at bounding box center [198, 120] width 82 height 8
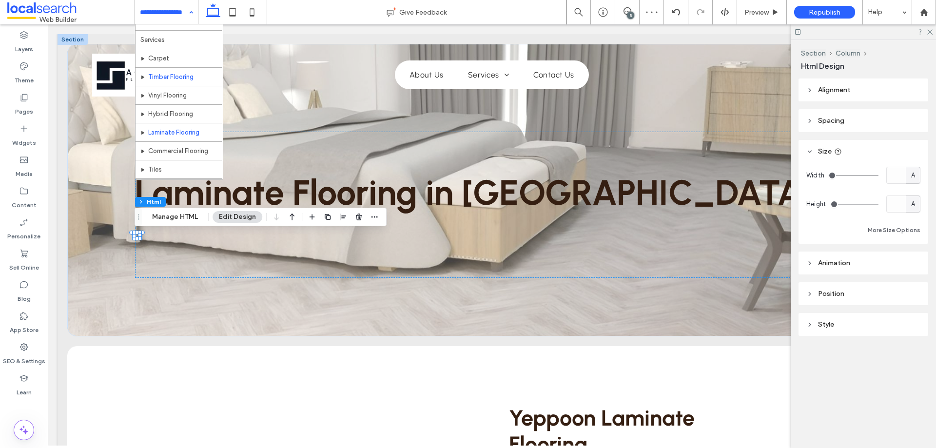
scroll to position [47, 0]
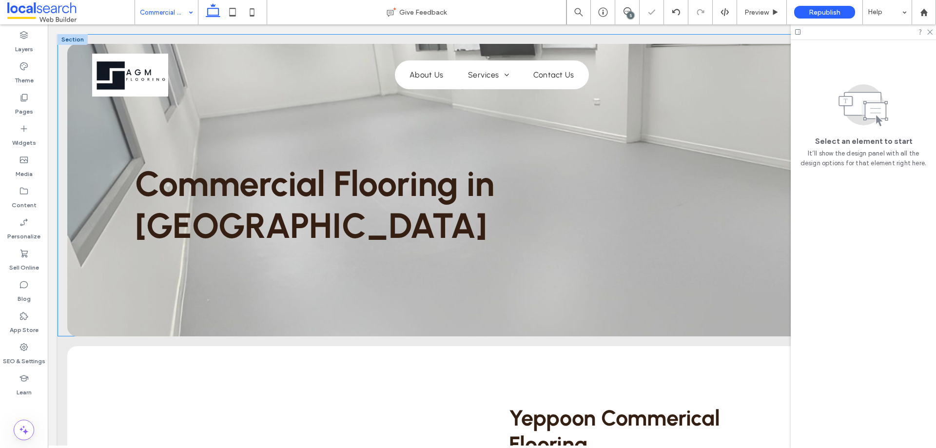
click at [180, 236] on div "Commercial Flooring in Yeppoon" at bounding box center [491, 205] width 713 height 146
click at [180, 210] on span "Commercial Flooring in Yeppoon" at bounding box center [314, 205] width 359 height 84
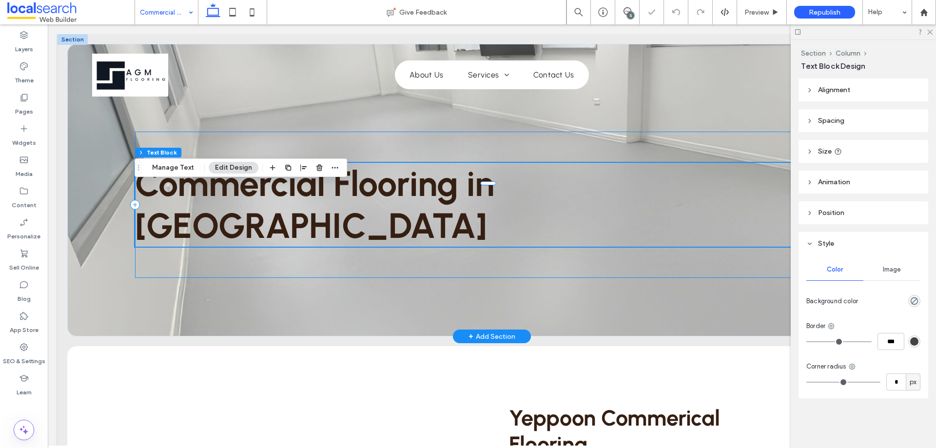
click at [170, 237] on div "Commercial Flooring in Yeppoon" at bounding box center [491, 205] width 713 height 146
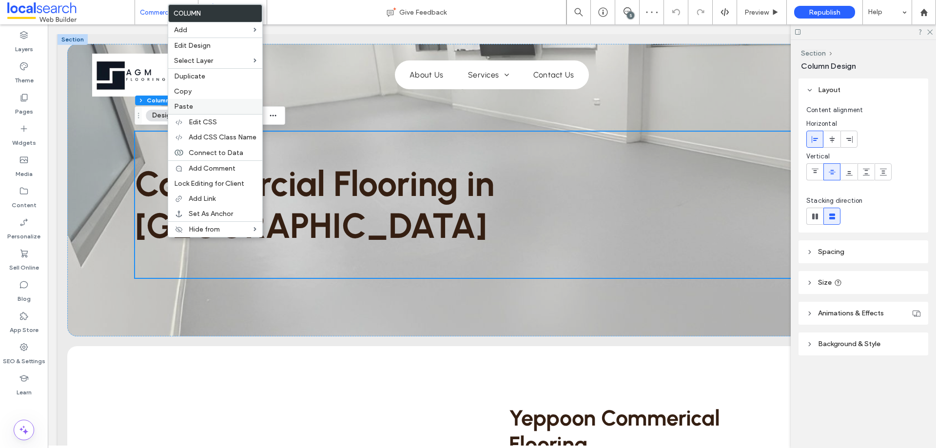
click at [202, 107] on label "Paste" at bounding box center [215, 106] width 82 height 8
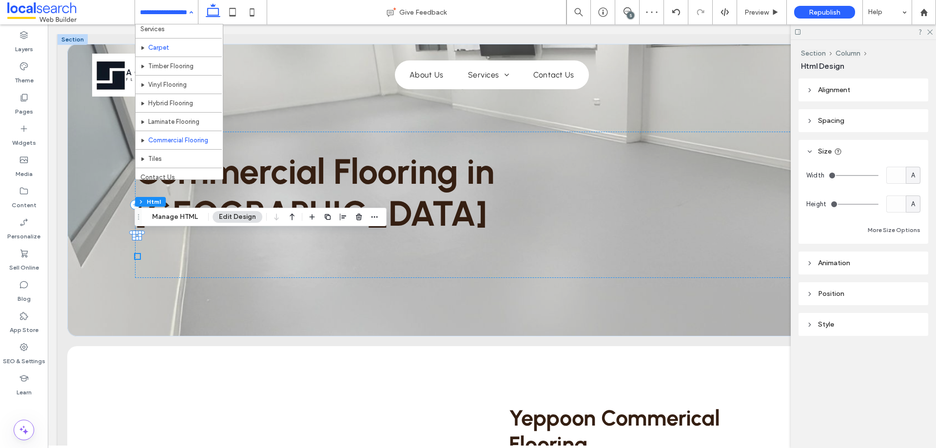
scroll to position [47, 0]
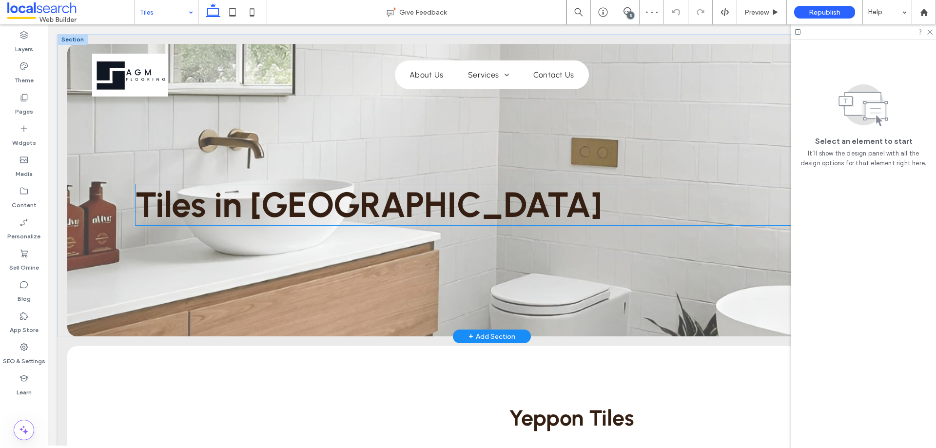
click at [181, 219] on span "Tiles in Yeppoon" at bounding box center [368, 205] width 467 height 42
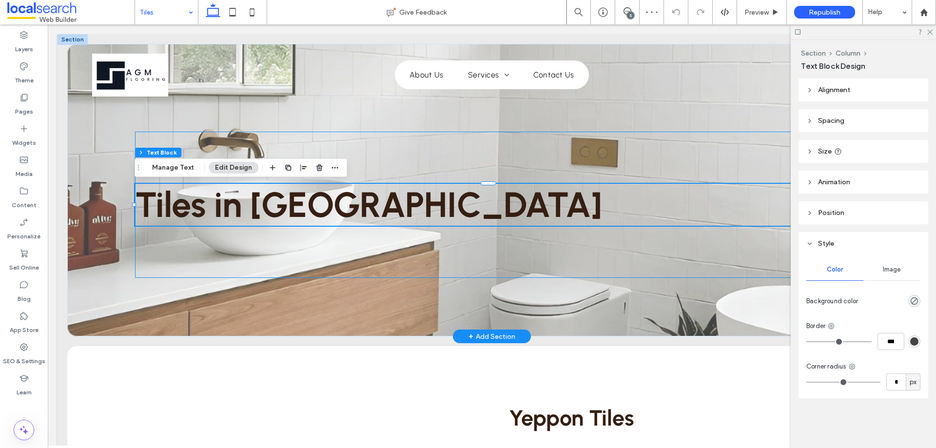
click at [166, 246] on div "Tiles in Yeppoon" at bounding box center [491, 205] width 713 height 146
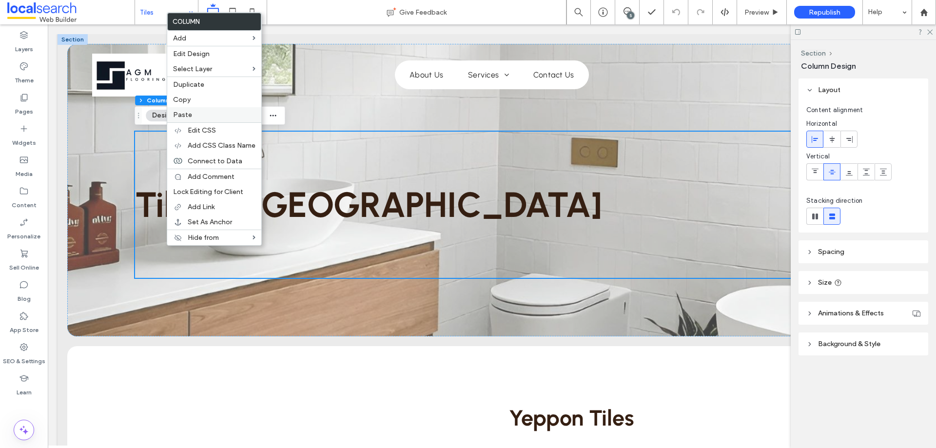
click at [196, 116] on label "Paste" at bounding box center [214, 115] width 82 height 8
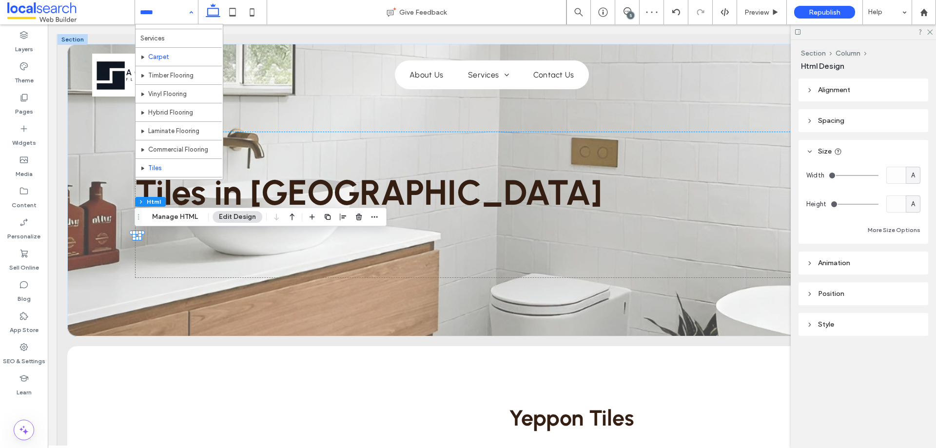
scroll to position [47, 0]
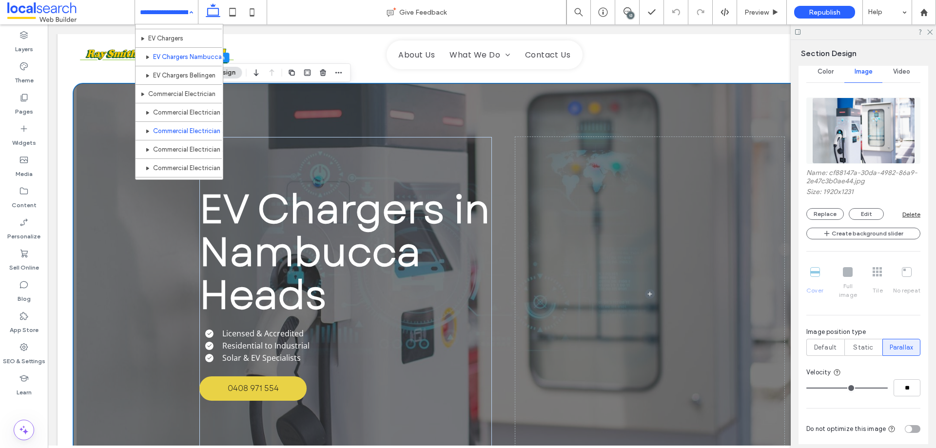
scroll to position [292, 0]
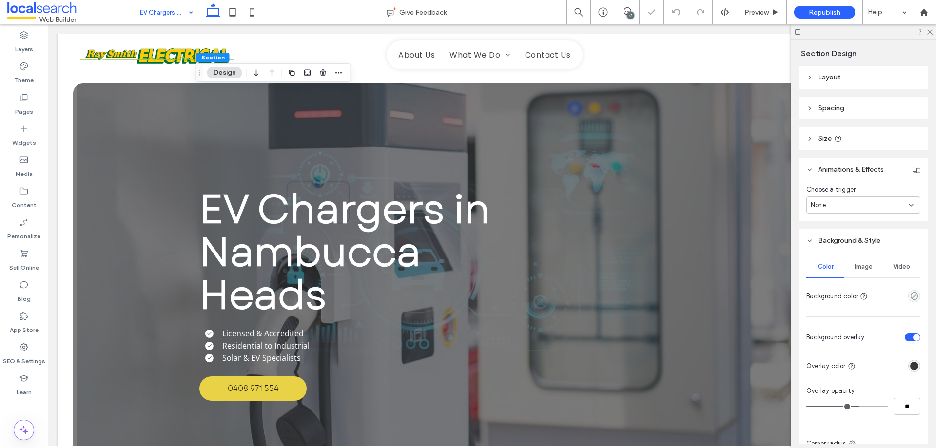
click at [874, 266] on div "Image" at bounding box center [863, 266] width 38 height 21
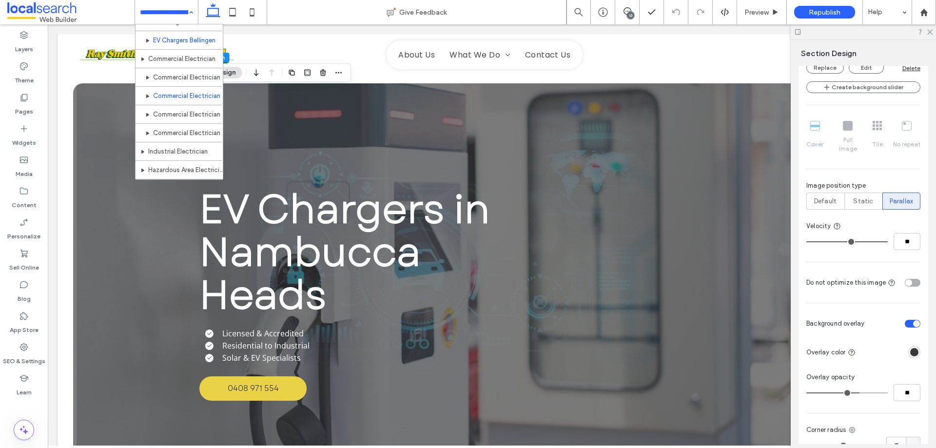
scroll to position [271, 0]
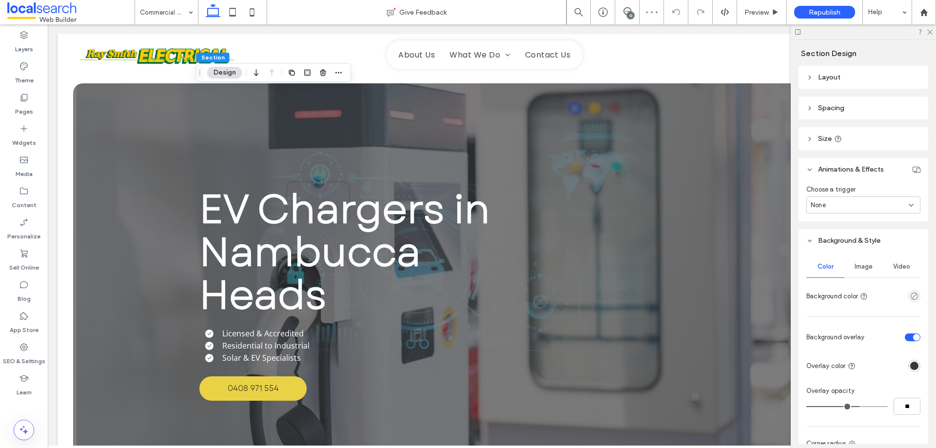
click at [866, 274] on div "Image" at bounding box center [863, 266] width 38 height 21
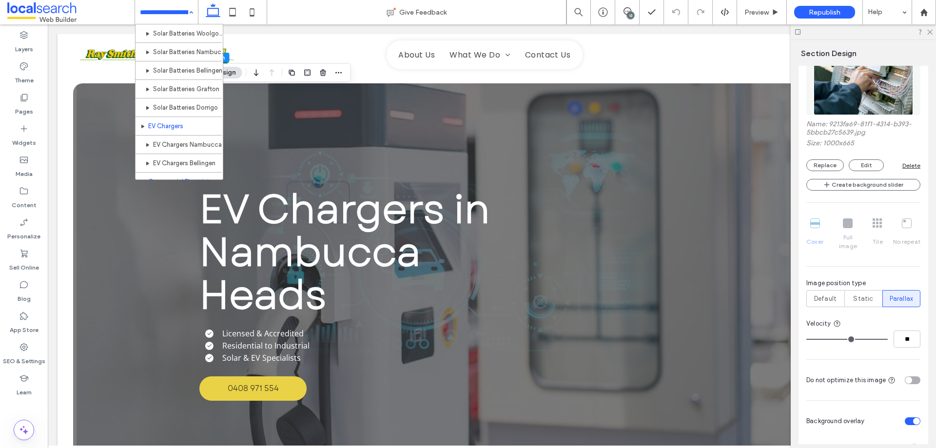
scroll to position [244, 0]
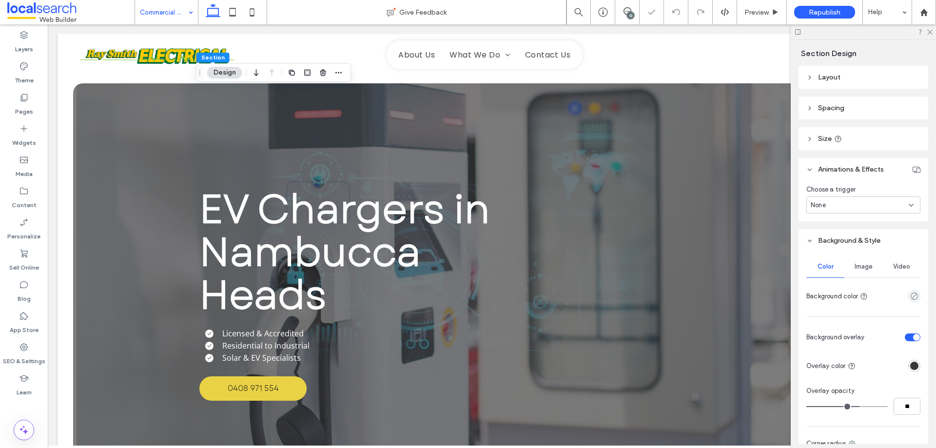
click at [866, 263] on span "Image" at bounding box center [863, 267] width 18 height 8
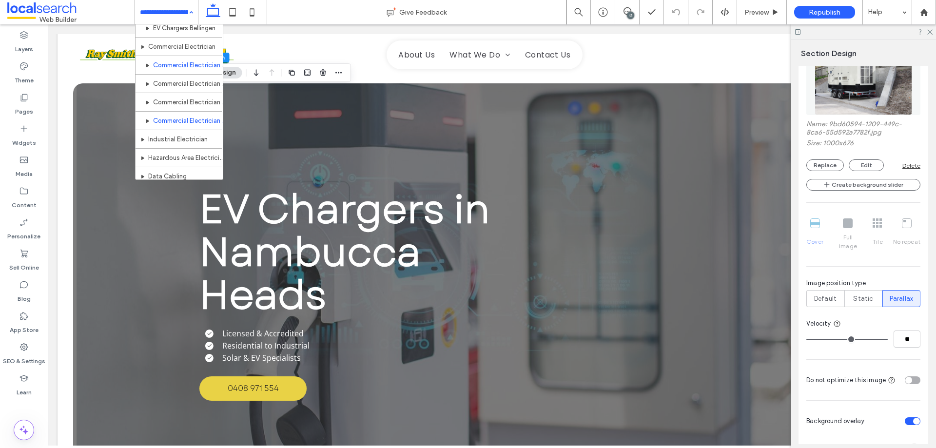
scroll to position [341, 0]
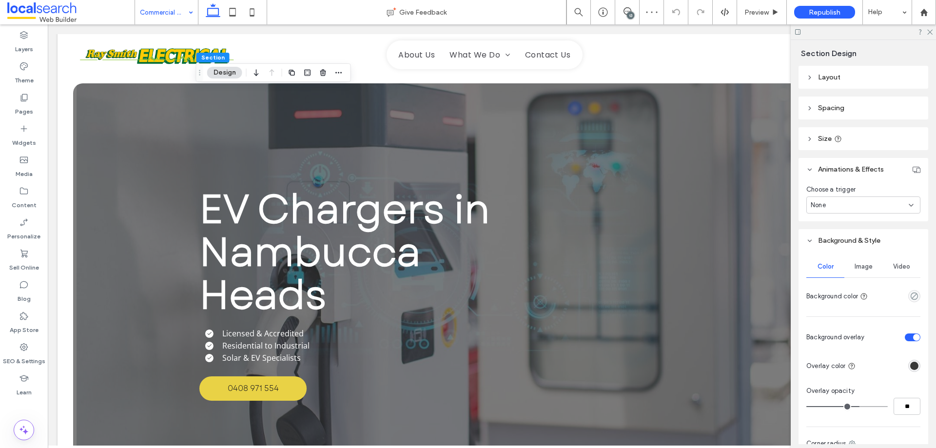
click at [860, 257] on div "Image" at bounding box center [863, 266] width 38 height 21
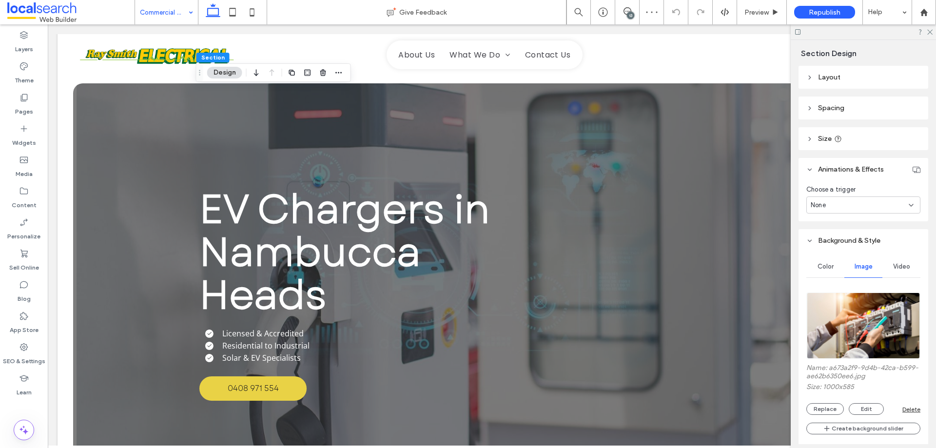
scroll to position [292, 0]
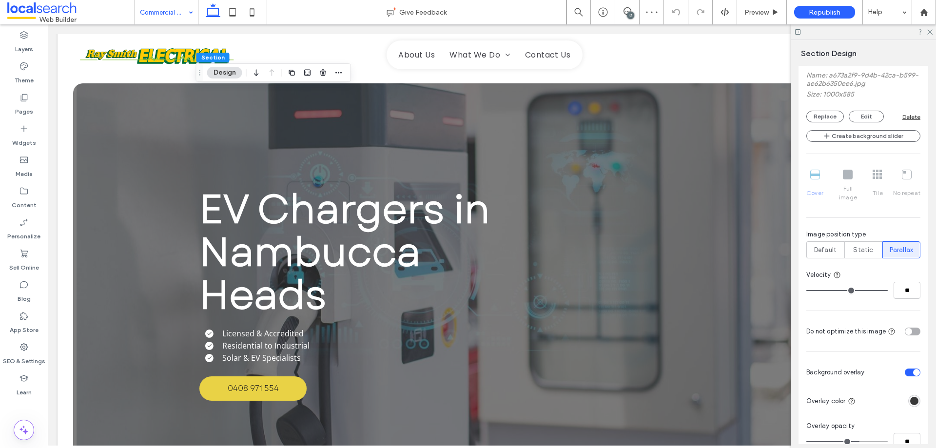
drag, startPoint x: 142, startPoint y: 16, endPoint x: 135, endPoint y: 23, distance: 9.6
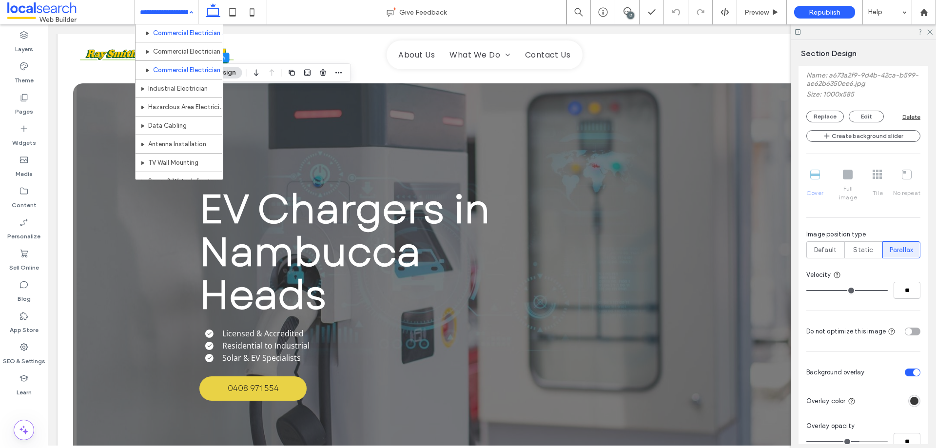
scroll to position [390, 0]
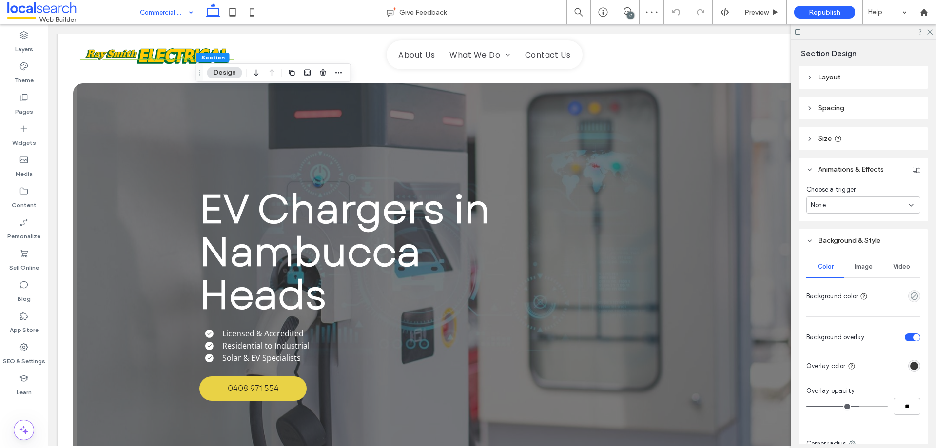
click at [868, 264] on span "Image" at bounding box center [863, 267] width 18 height 8
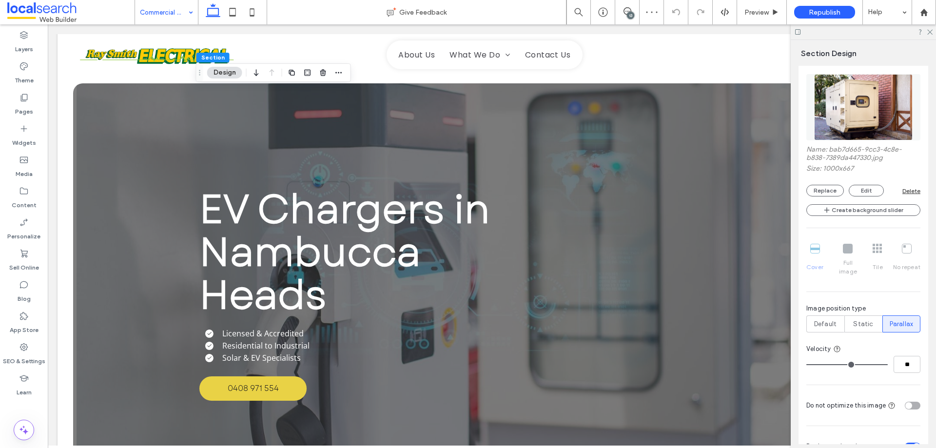
scroll to position [244, 0]
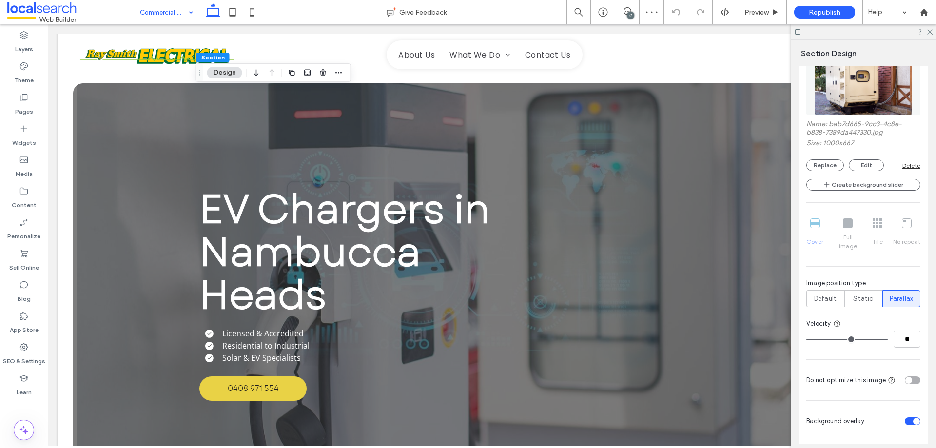
drag, startPoint x: 182, startPoint y: 12, endPoint x: 178, endPoint y: 18, distance: 7.4
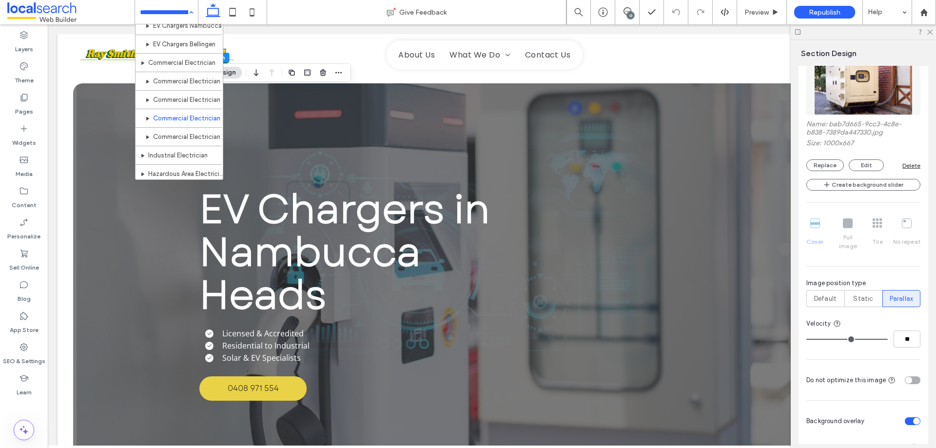
scroll to position [320, 0]
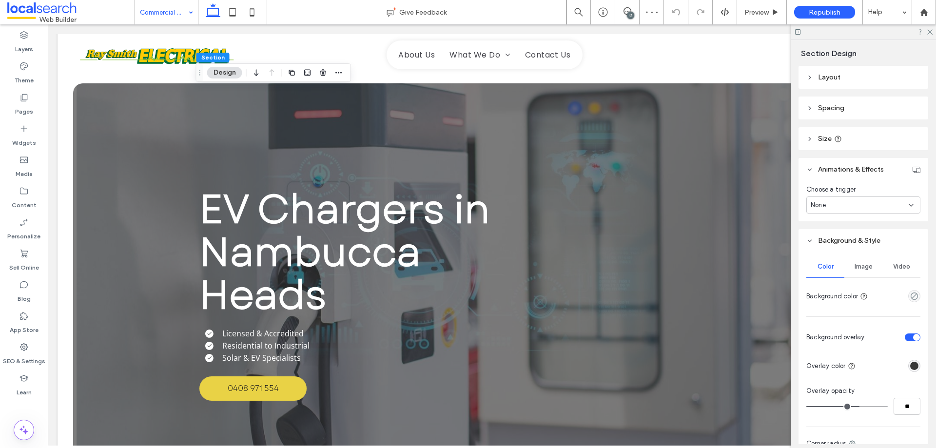
click at [871, 268] on div "Image" at bounding box center [863, 266] width 38 height 21
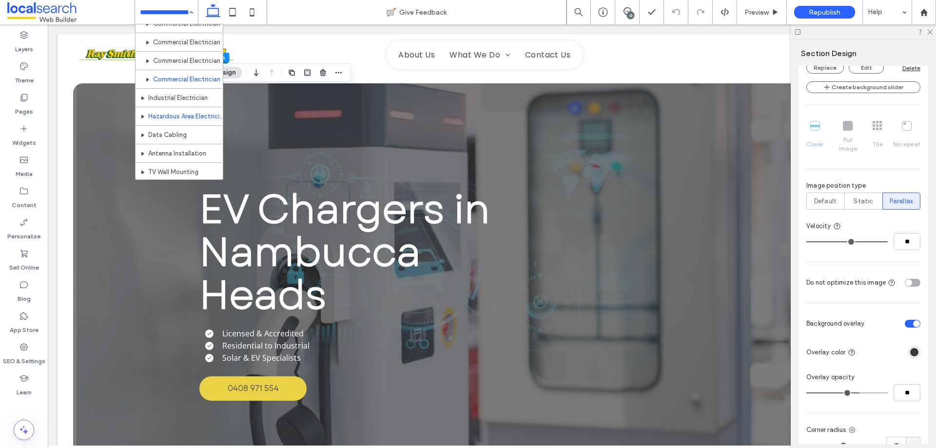
scroll to position [390, 0]
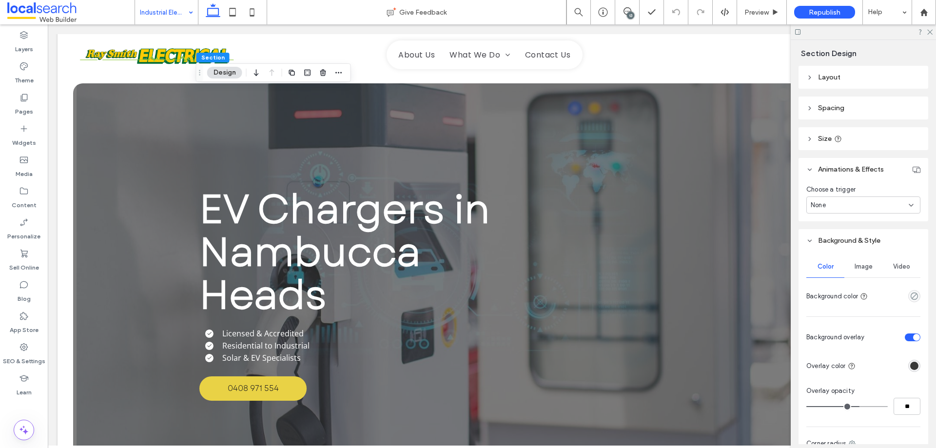
click at [862, 269] on span "Image" at bounding box center [863, 267] width 18 height 8
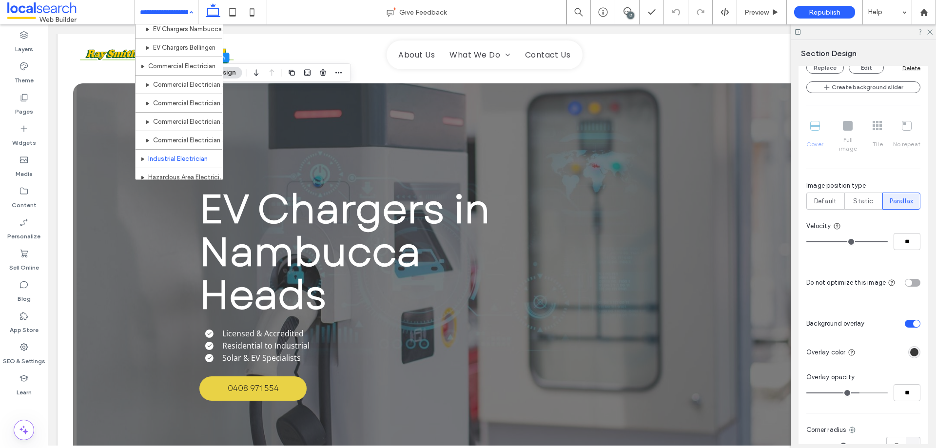
scroll to position [418, 0]
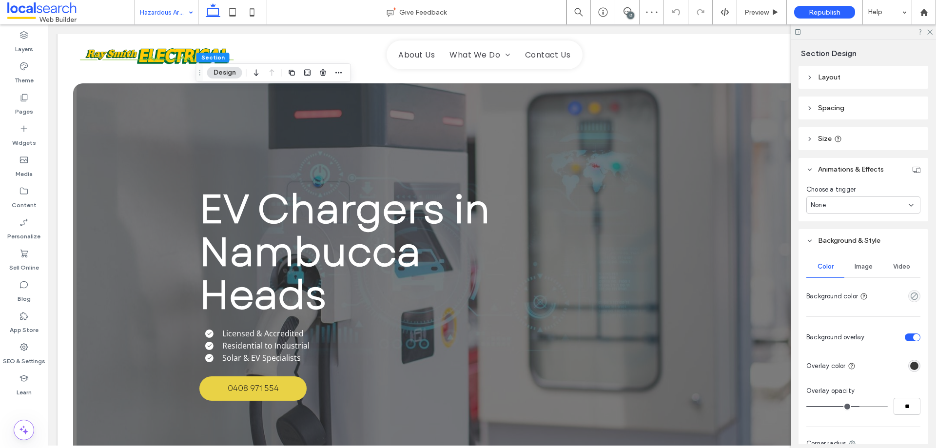
click at [861, 268] on span "Image" at bounding box center [863, 267] width 18 height 8
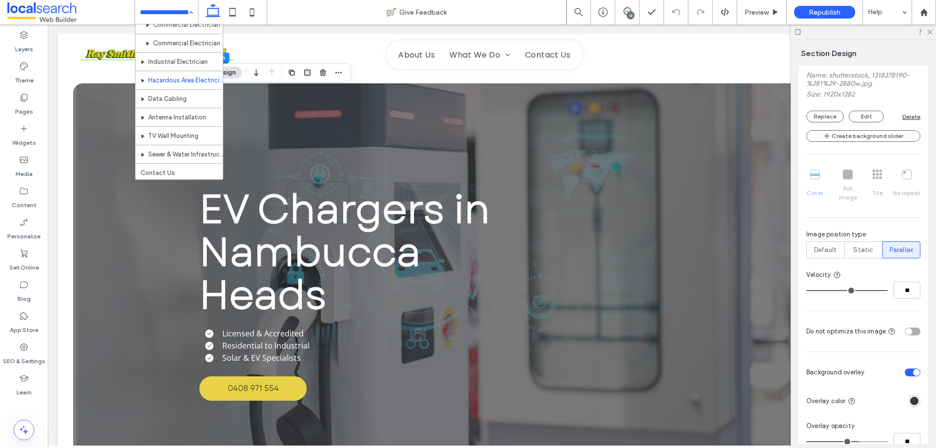
scroll to position [418, 0]
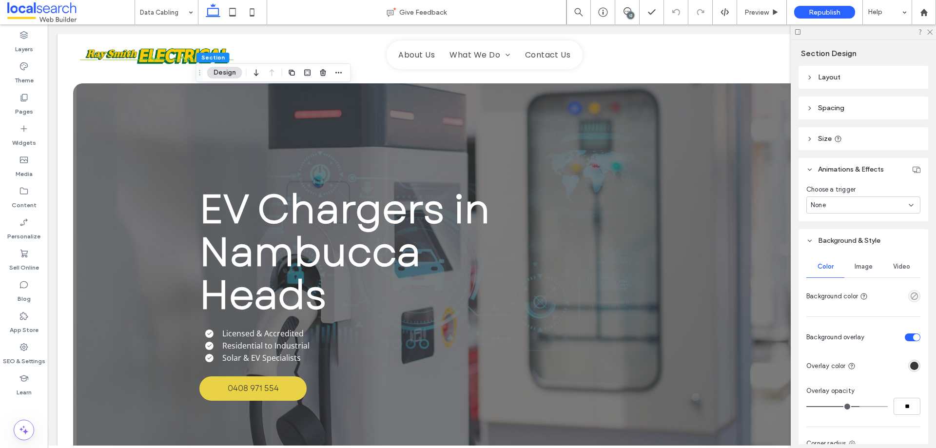
click at [856, 266] on span "Image" at bounding box center [863, 267] width 18 height 8
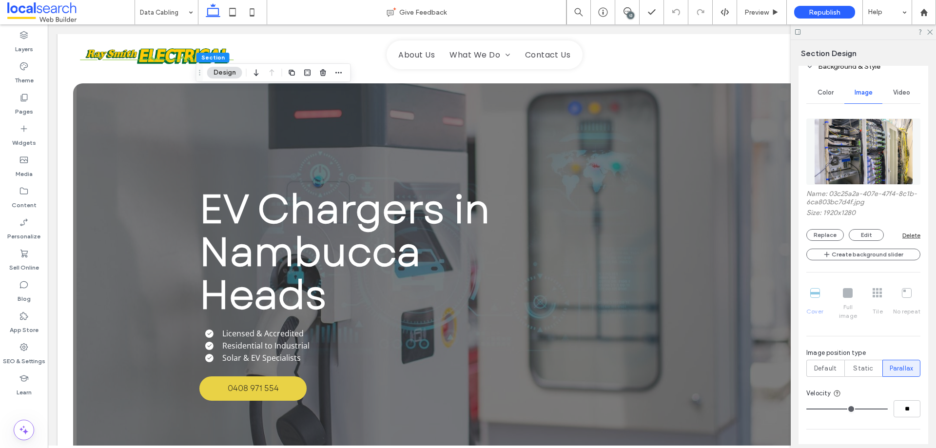
scroll to position [244, 0]
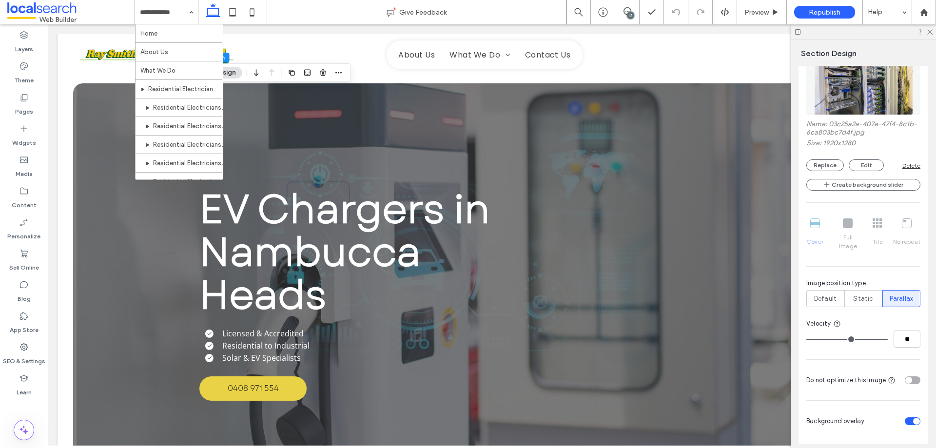
drag, startPoint x: 175, startPoint y: 20, endPoint x: 163, endPoint y: 79, distance: 60.3
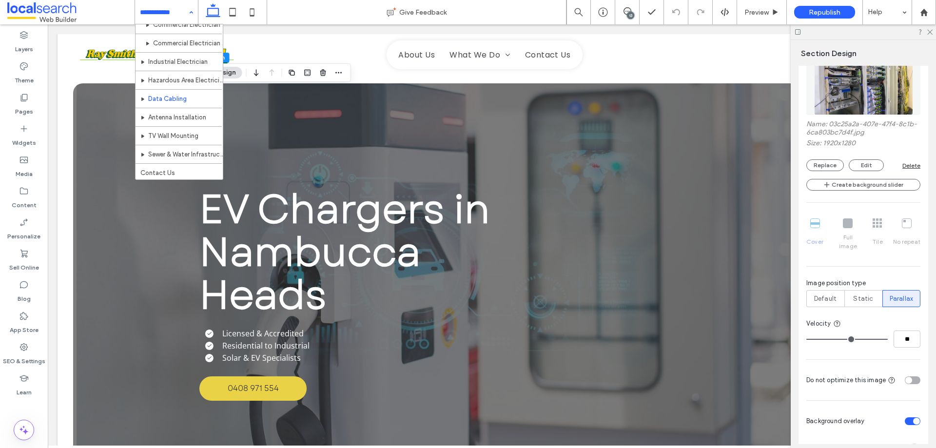
scroll to position [418, 0]
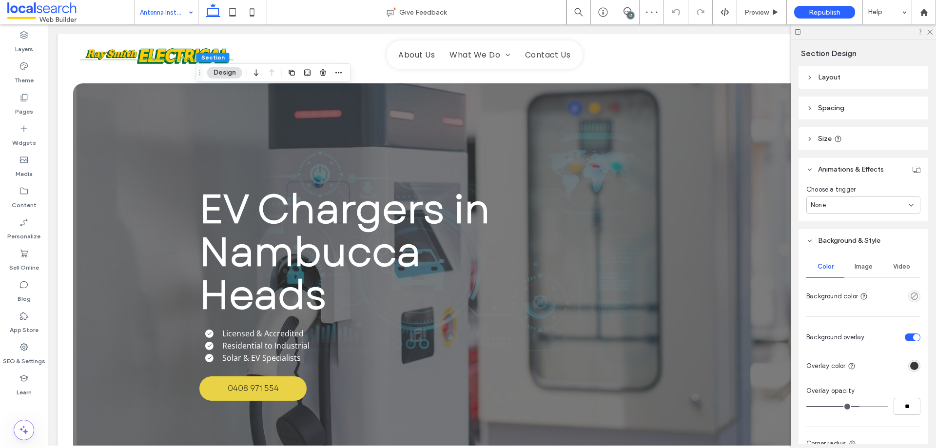
click at [875, 264] on div "Image" at bounding box center [863, 266] width 38 height 21
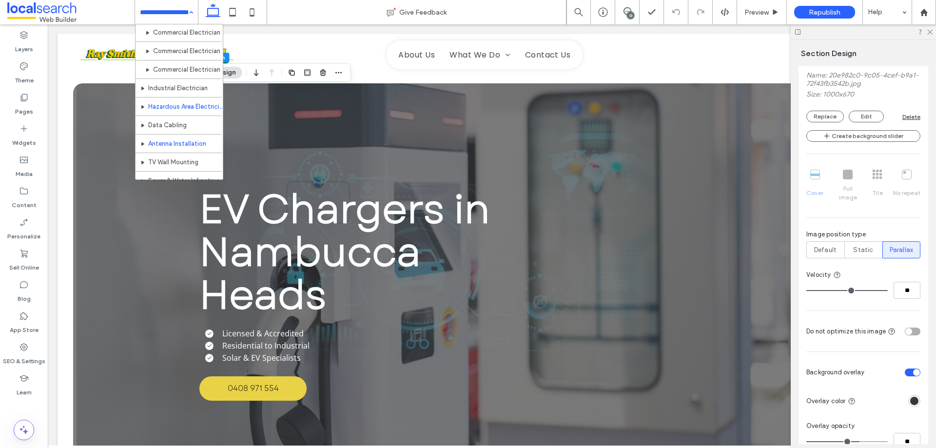
scroll to position [418, 0]
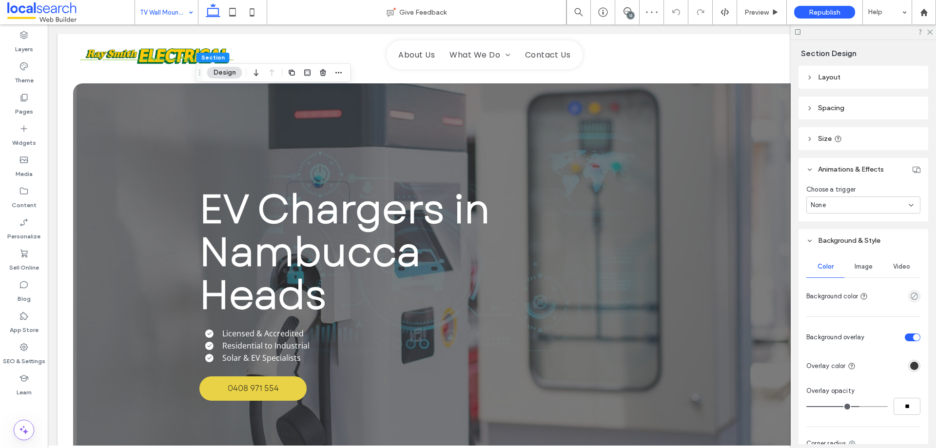
click at [868, 268] on div "Image" at bounding box center [863, 266] width 38 height 21
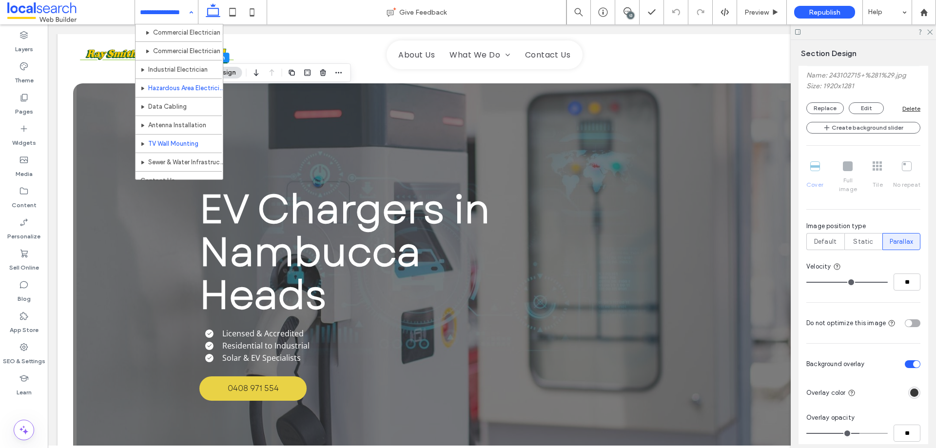
scroll to position [418, 0]
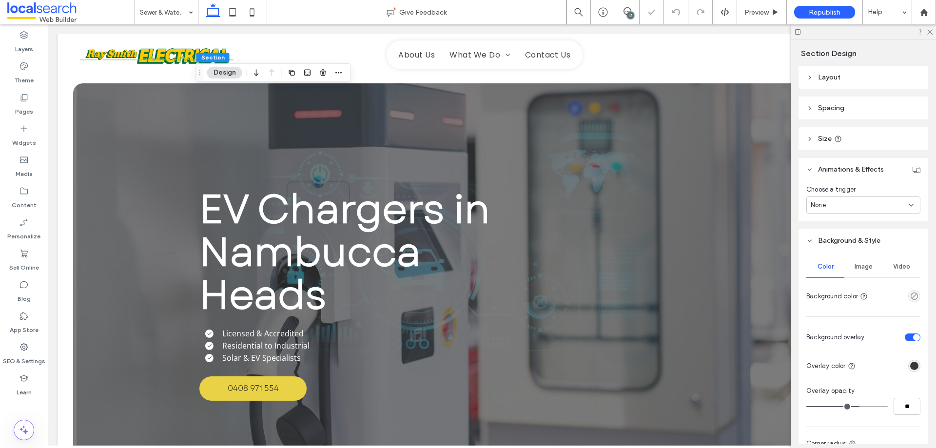
click at [869, 268] on span "Image" at bounding box center [863, 267] width 18 height 8
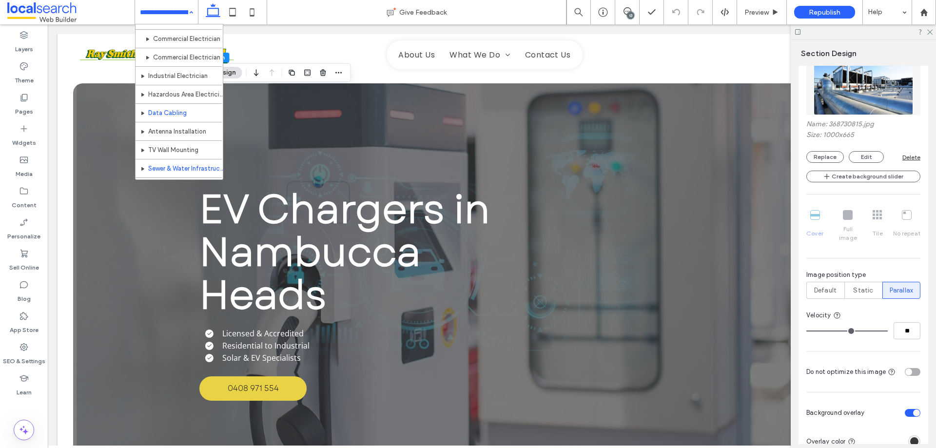
scroll to position [418, 0]
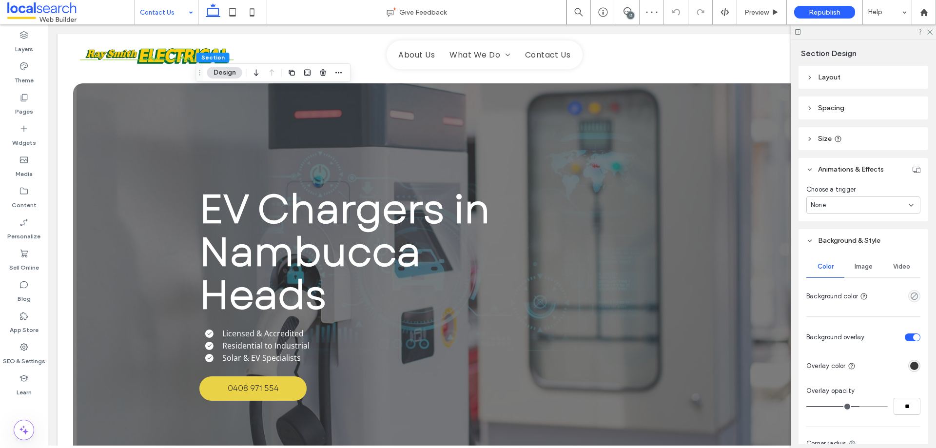
click at [867, 264] on span "Image" at bounding box center [863, 267] width 18 height 8
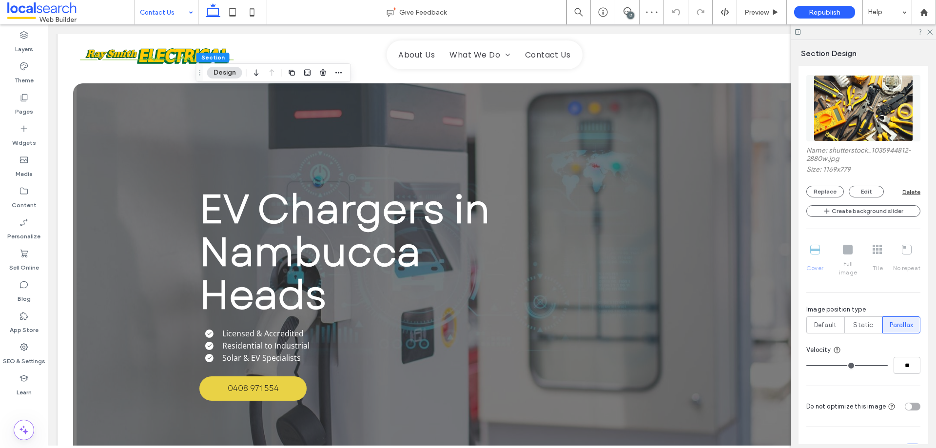
scroll to position [292, 0]
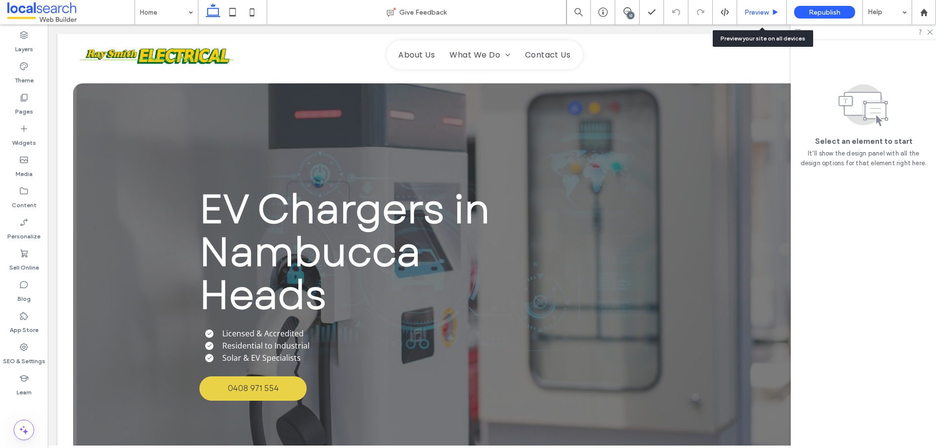
click at [755, 4] on div "Preview" at bounding box center [762, 12] width 50 height 24
click at [14, 352] on label "SEO & Settings" at bounding box center [24, 359] width 42 height 14
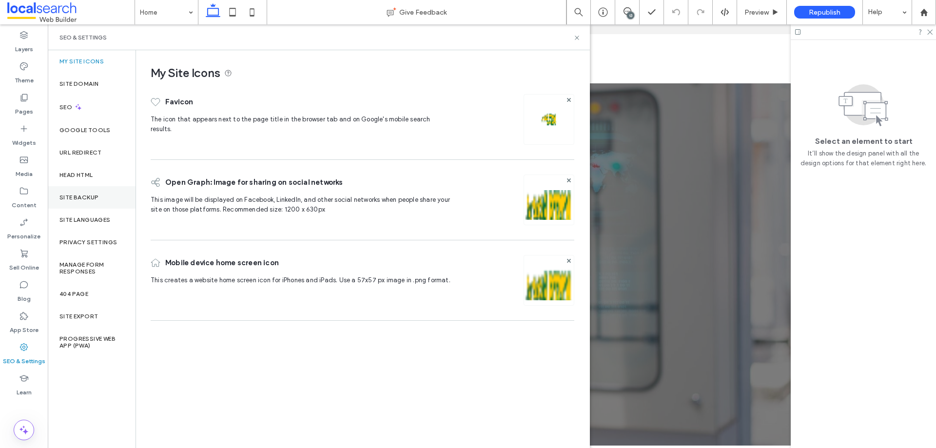
click at [80, 194] on label "Site Backup" at bounding box center [78, 197] width 39 height 7
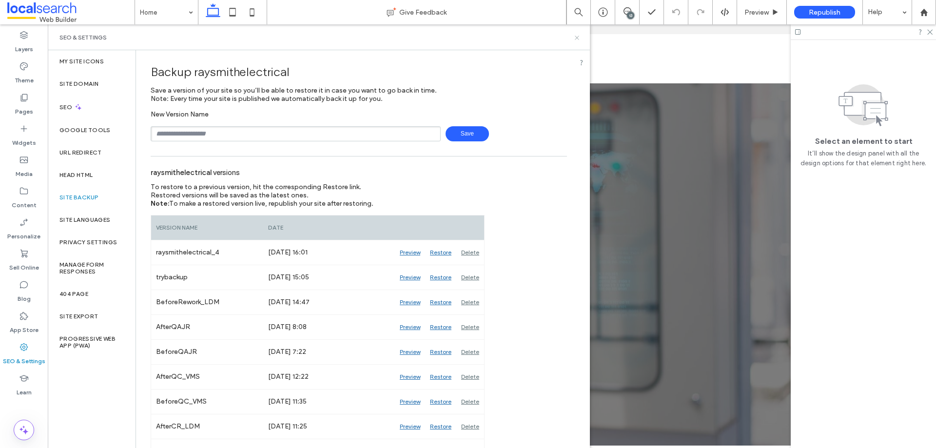
click at [579, 38] on icon at bounding box center [576, 37] width 7 height 7
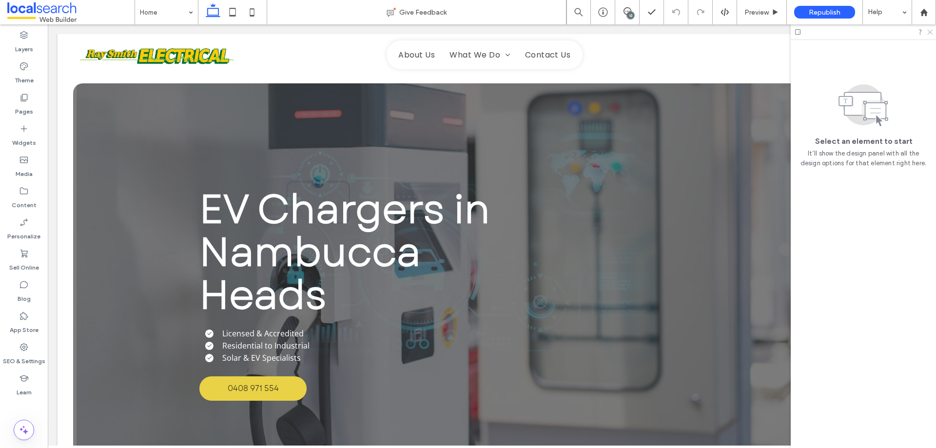
click at [928, 33] on use at bounding box center [929, 32] width 5 height 5
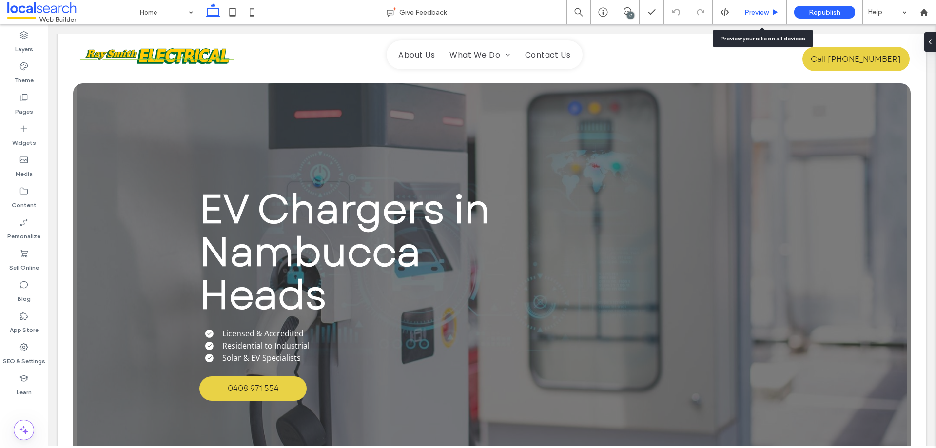
click at [755, 14] on span "Preview" at bounding box center [756, 12] width 24 height 8
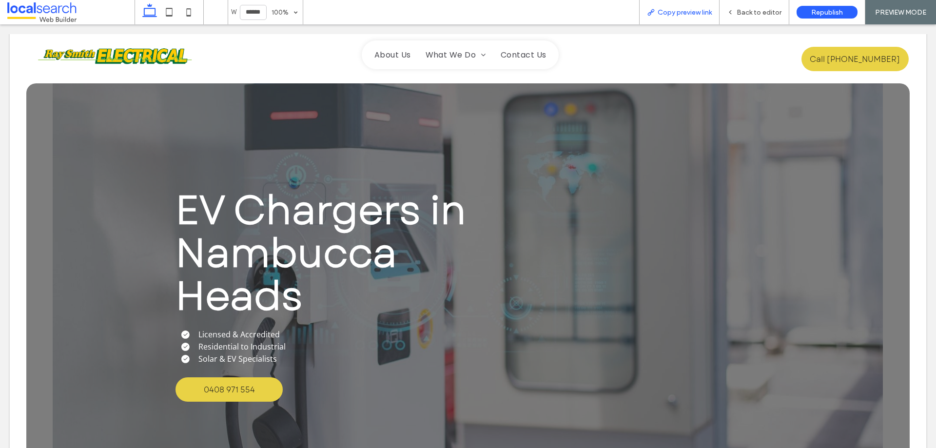
click at [675, 18] on div "Copy preview link" at bounding box center [679, 12] width 80 height 24
click at [664, 12] on span "Copy preview link" at bounding box center [684, 12] width 54 height 8
click at [749, 16] on span "Back to editor" at bounding box center [758, 12] width 45 height 8
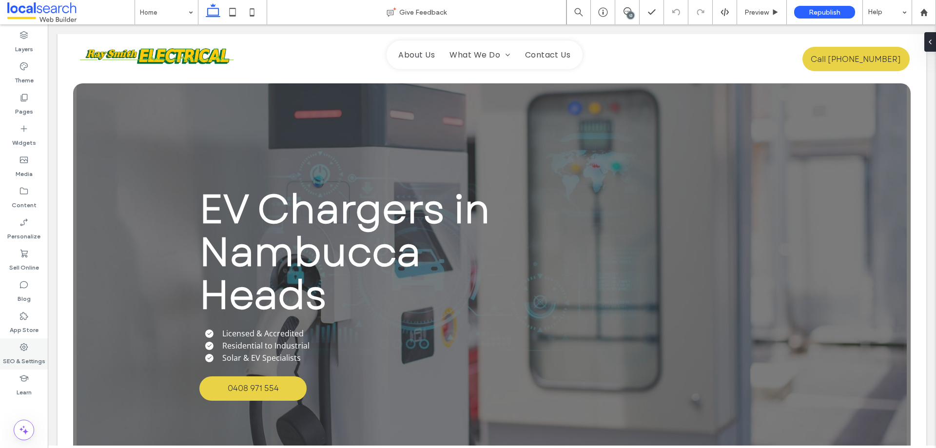
click at [25, 352] on label "SEO & Settings" at bounding box center [24, 359] width 42 height 14
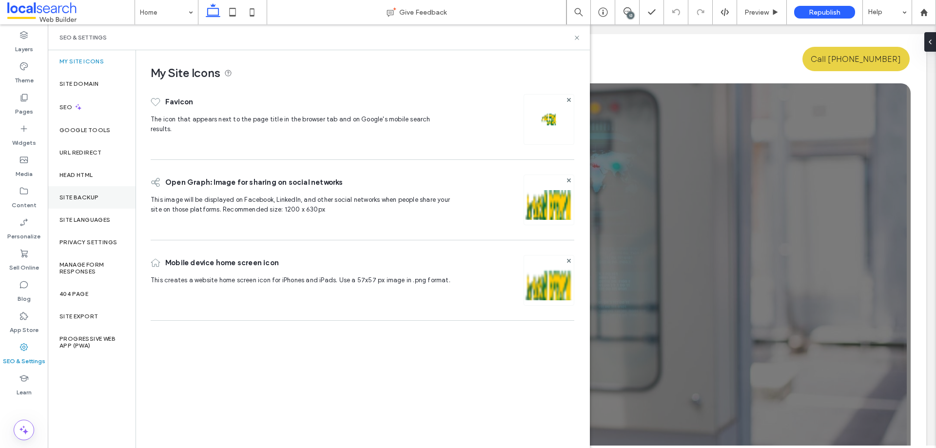
click at [92, 195] on label "Site Backup" at bounding box center [78, 197] width 39 height 7
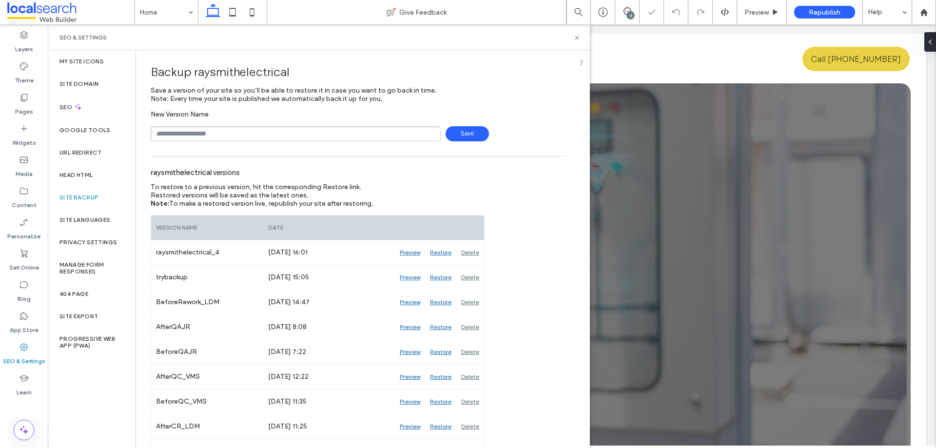
click at [230, 131] on input "text" at bounding box center [296, 133] width 290 height 15
type input "**********"
click at [473, 131] on span "Save" at bounding box center [466, 133] width 43 height 15
click at [758, 16] on span "Preview" at bounding box center [756, 12] width 24 height 8
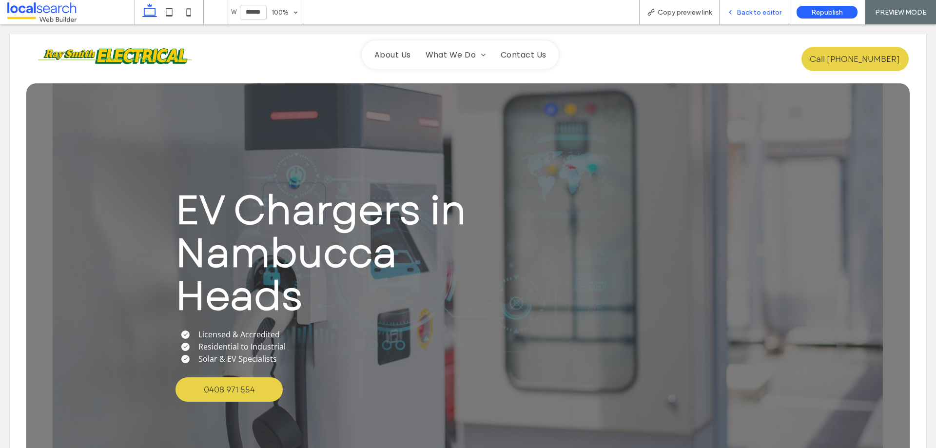
click at [743, 16] on span "Back to editor" at bounding box center [758, 12] width 45 height 8
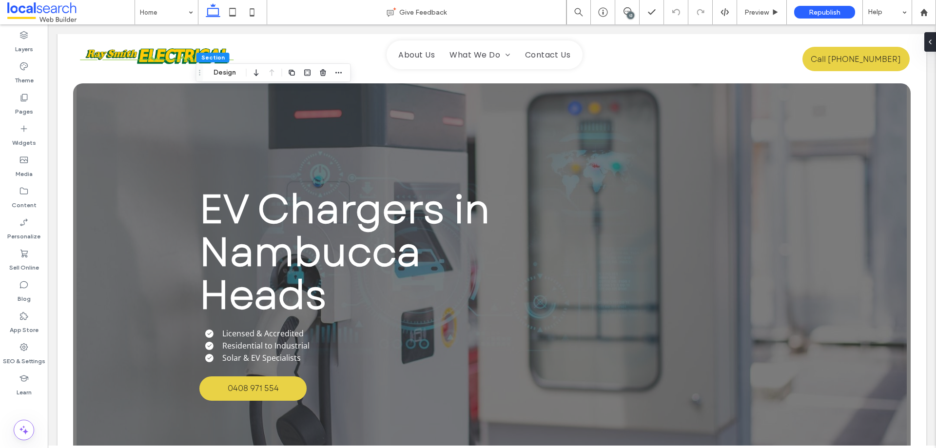
click at [219, 80] on div "Section Design" at bounding box center [273, 72] width 155 height 19
click at [224, 75] on button "Design" at bounding box center [224, 73] width 35 height 12
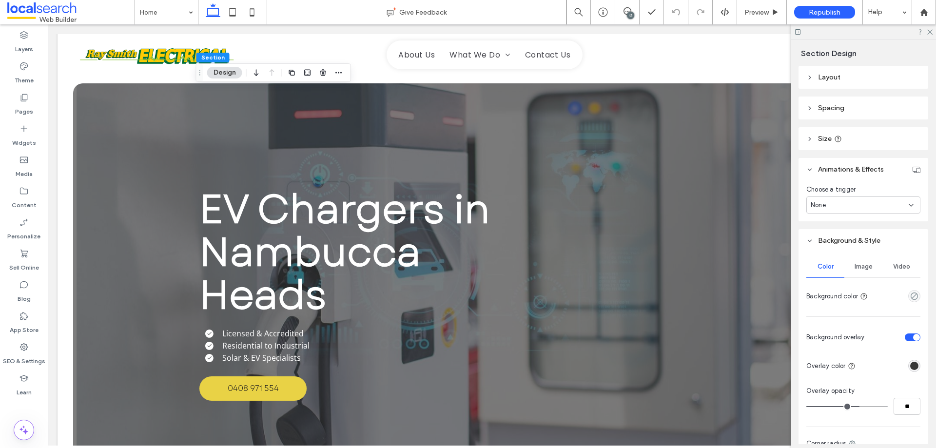
click at [860, 264] on span "Image" at bounding box center [863, 267] width 18 height 8
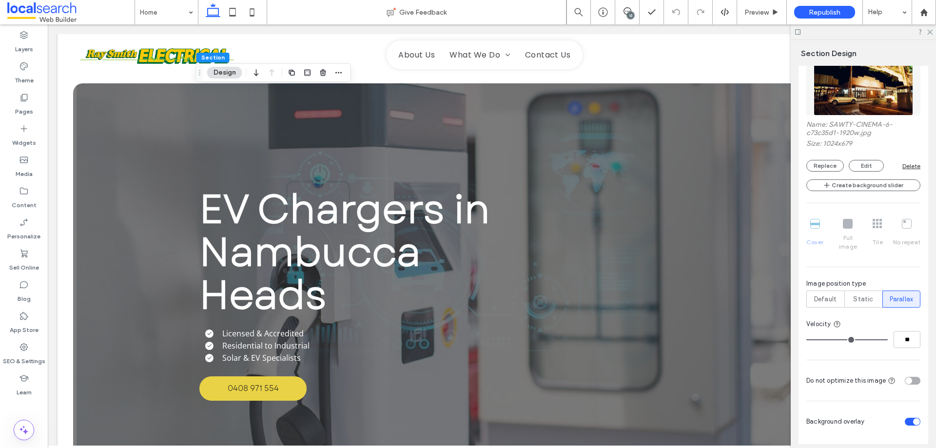
scroll to position [244, 0]
type input "*"
click at [825, 339] on input "range" at bounding box center [846, 339] width 81 height 1
type input "*"
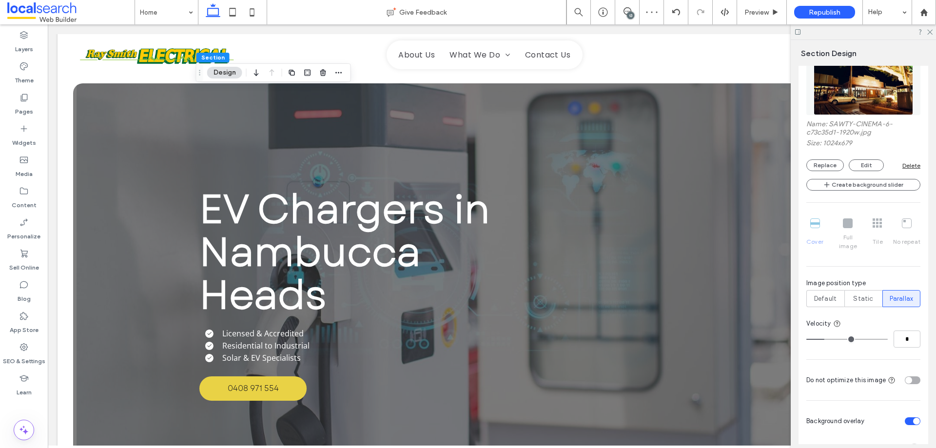
type input "*"
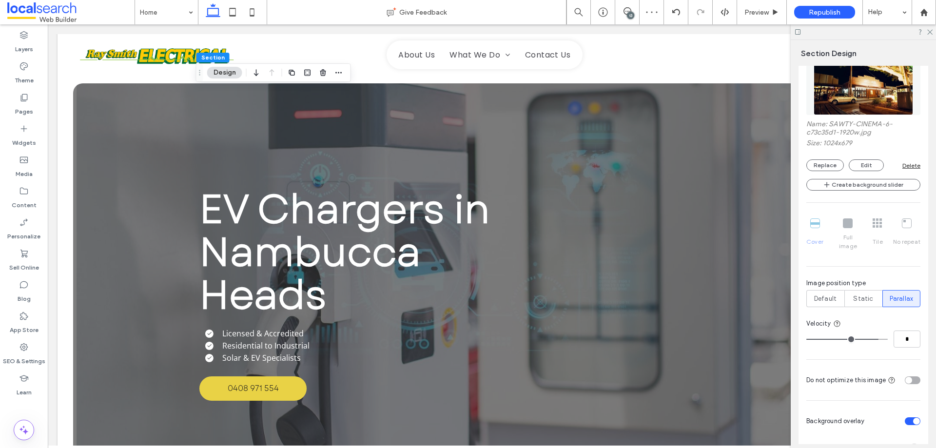
type input "**"
drag, startPoint x: 829, startPoint y: 327, endPoint x: 895, endPoint y: 327, distance: 66.3
type input "**"
click at [887, 339] on input "range" at bounding box center [846, 339] width 81 height 1
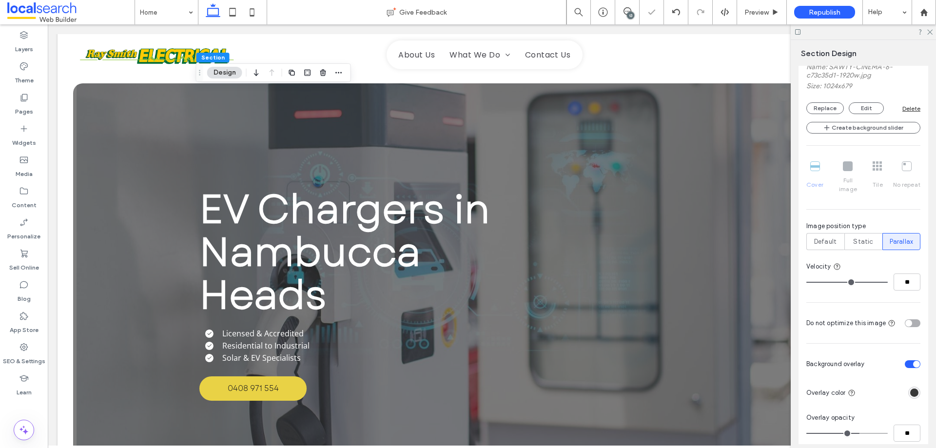
scroll to position [482, 0]
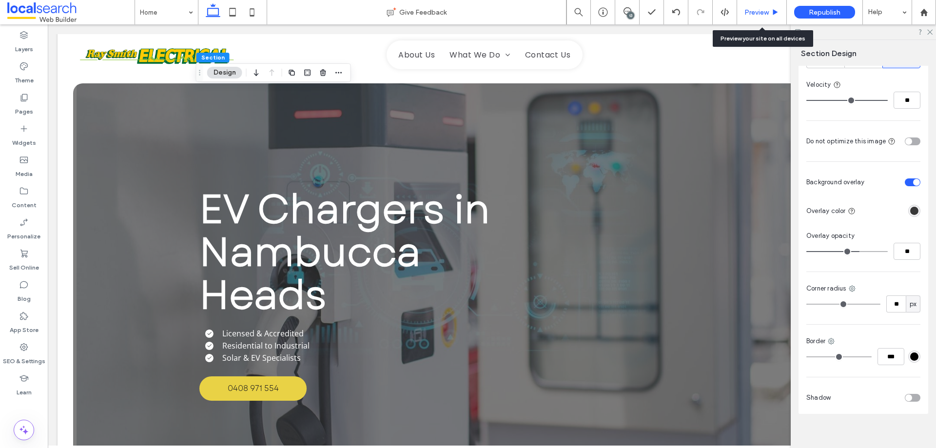
click at [746, 15] on span "Preview" at bounding box center [756, 12] width 24 height 8
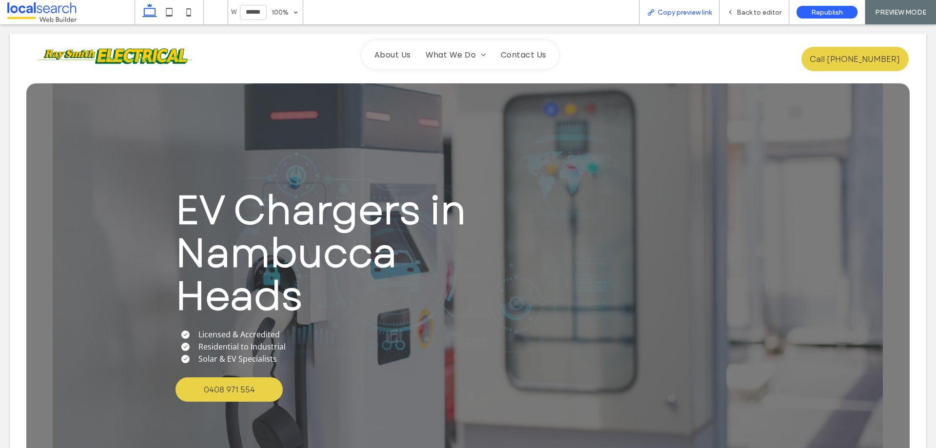
click at [666, 9] on span "Copy preview link" at bounding box center [684, 12] width 54 height 8
click at [747, 7] on div "Back to editor" at bounding box center [754, 12] width 70 height 24
click at [733, 13] on icon at bounding box center [730, 12] width 7 height 7
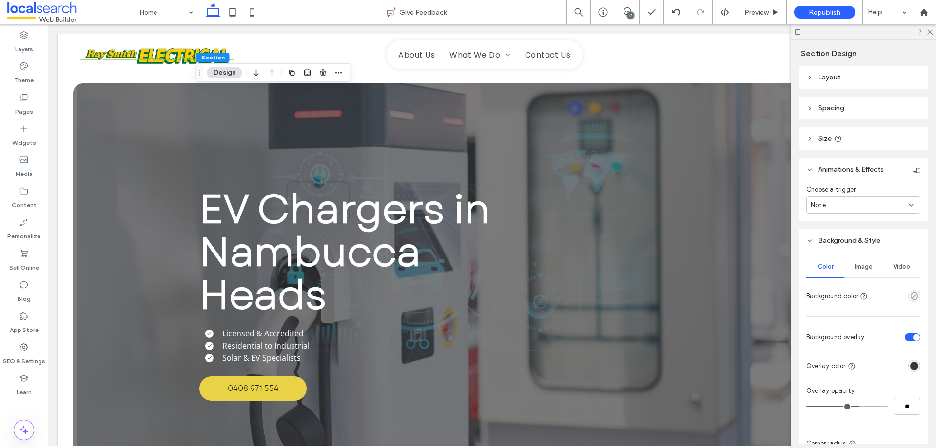
click at [859, 266] on span "Image" at bounding box center [863, 267] width 18 height 8
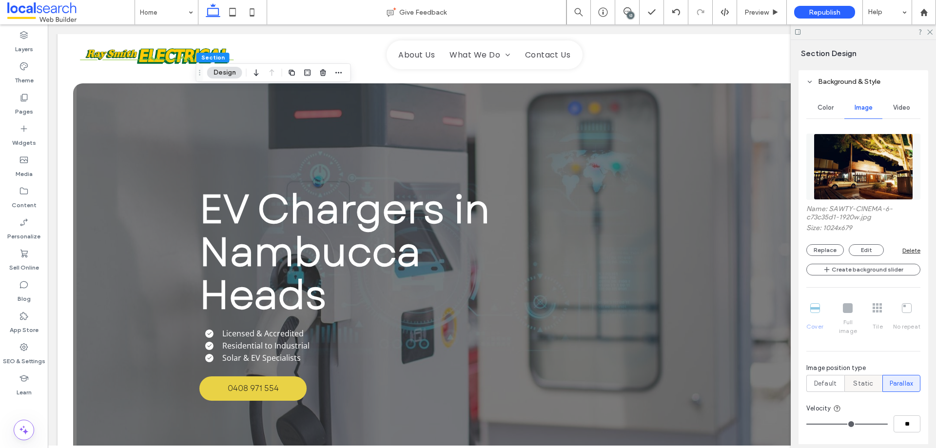
scroll to position [244, 0]
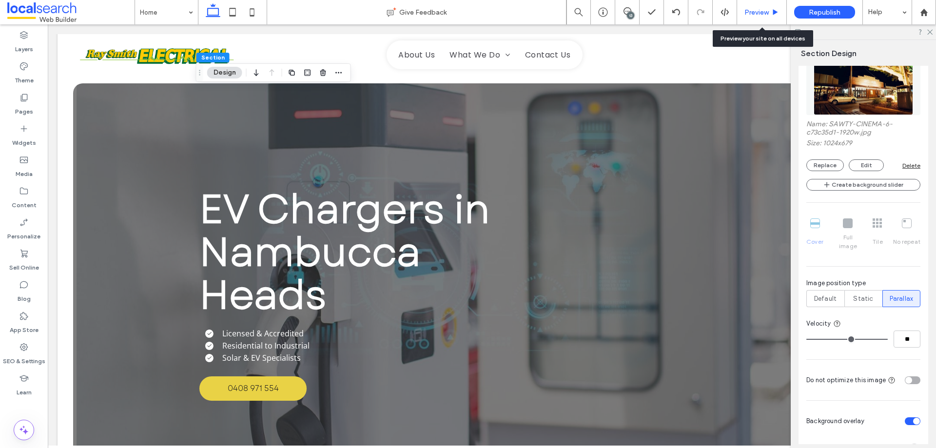
click at [747, 11] on span "Preview" at bounding box center [756, 12] width 24 height 8
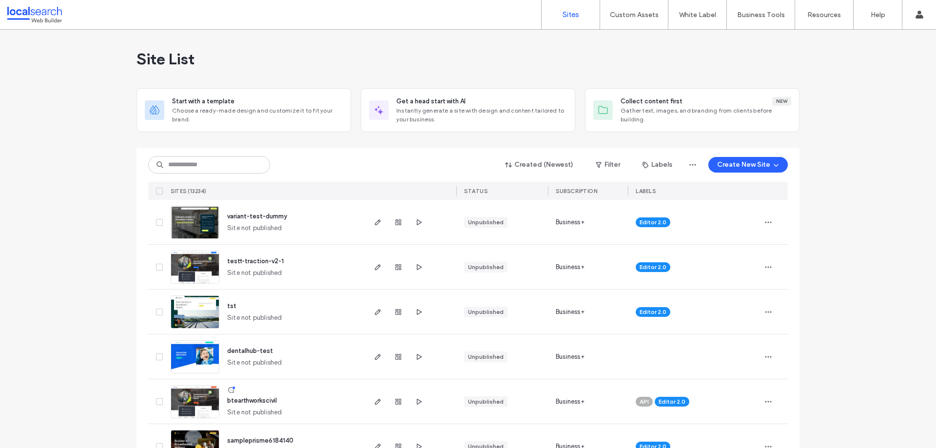
click at [622, 18] on label "Custom Assets" at bounding box center [634, 15] width 49 height 8
click at [626, 35] on link "Custom Templates" at bounding box center [654, 40] width 94 height 20
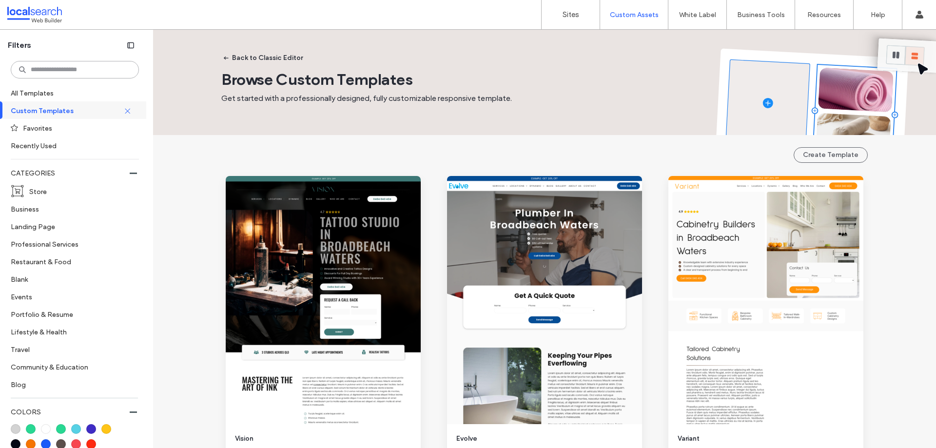
click at [113, 70] on input at bounding box center [75, 70] width 128 height 18
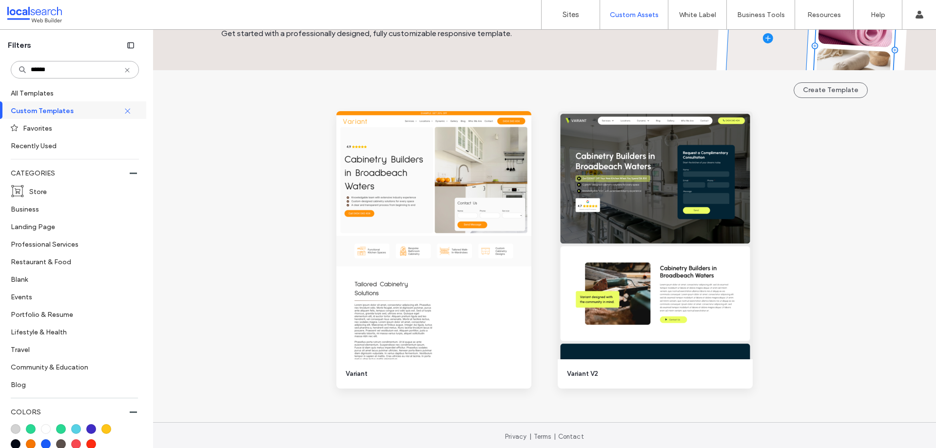
scroll to position [68, 0]
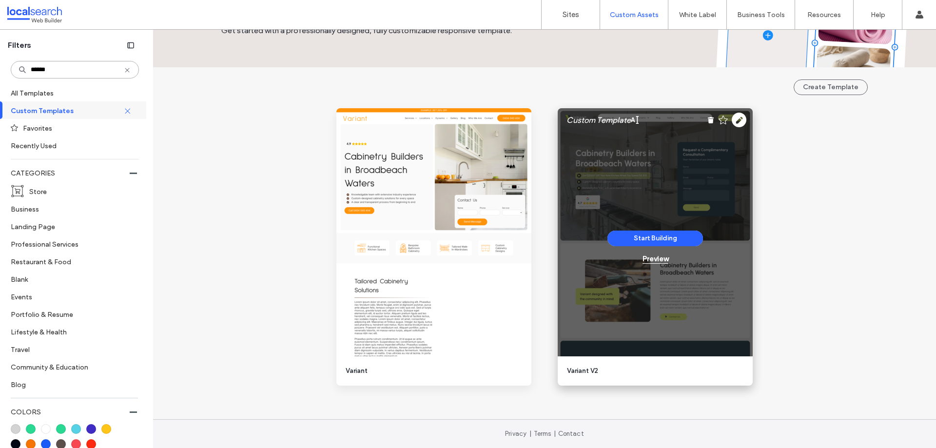
type input "*****"
click at [655, 262] on div "Preview" at bounding box center [655, 258] width 26 height 9
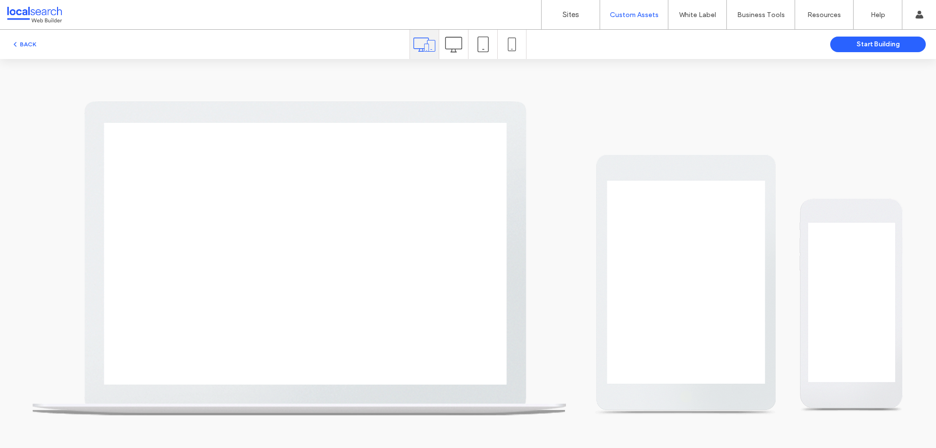
click at [460, 50] on icon at bounding box center [453, 44] width 17 height 17
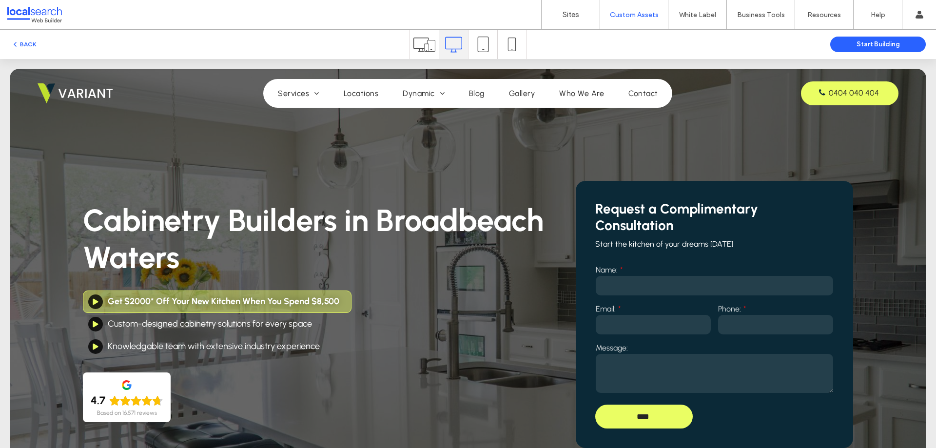
scroll to position [0, 0]
click at [390, 430] on div "Cabinetry Builders in Broadbeach Waters Get $2000* Off Your New Kitchen When Yo…" at bounding box center [314, 312] width 462 height 272
click at [297, 90] on span "Services" at bounding box center [298, 93] width 41 height 9
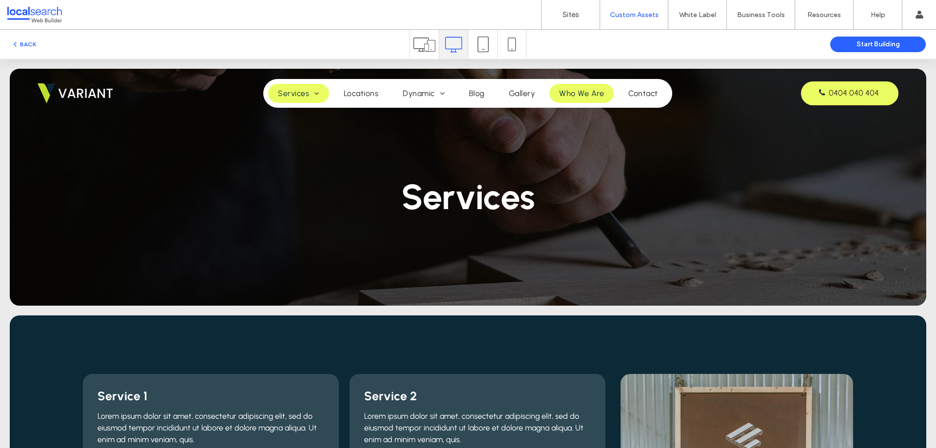
click at [570, 89] on span "Who We Are" at bounding box center [581, 93] width 45 height 9
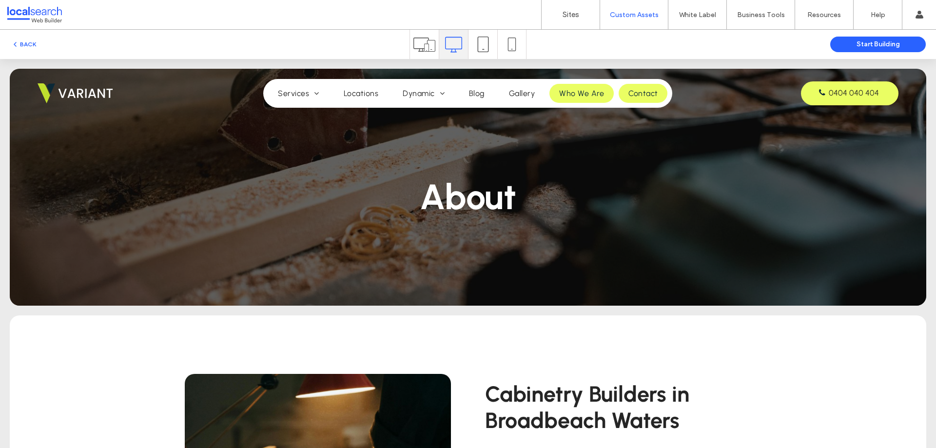
click at [624, 99] on link "Contact" at bounding box center [642, 93] width 49 height 19
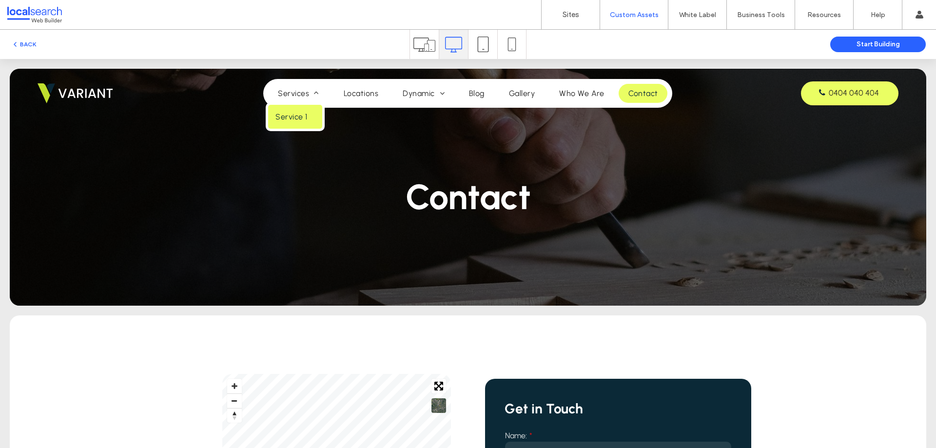
click at [291, 110] on link "Service 1" at bounding box center [295, 117] width 54 height 24
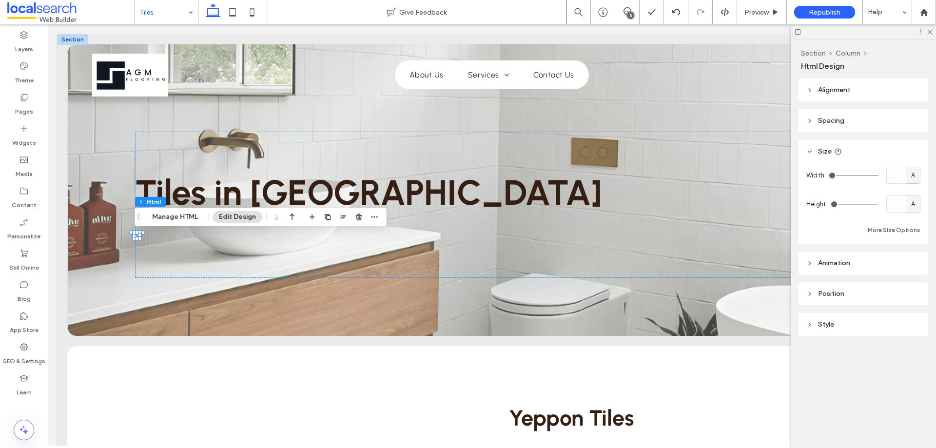
click at [178, 14] on input at bounding box center [164, 12] width 48 height 24
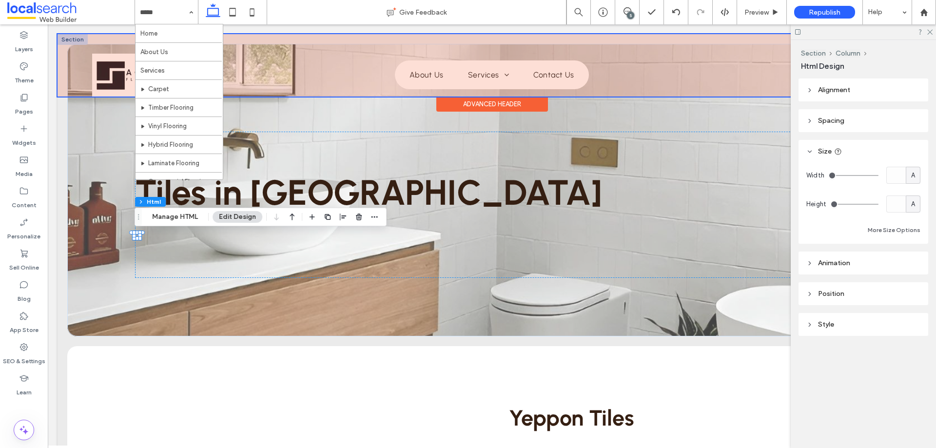
scroll to position [47, 0]
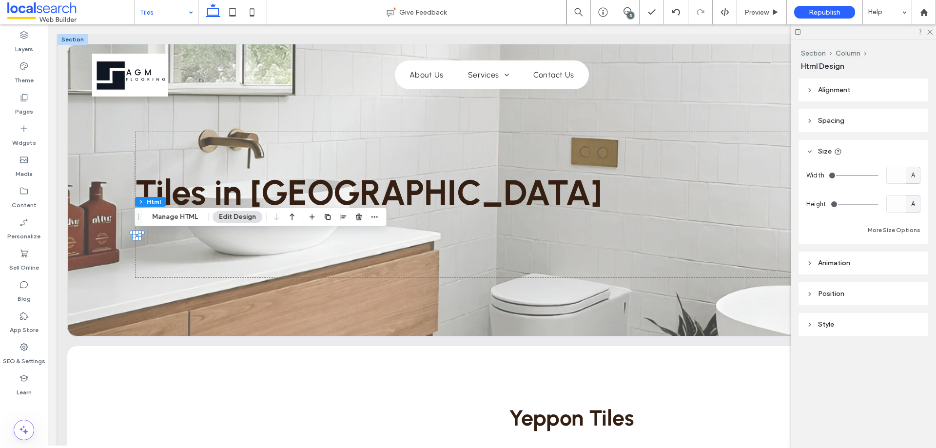
click at [171, 14] on input at bounding box center [164, 12] width 48 height 24
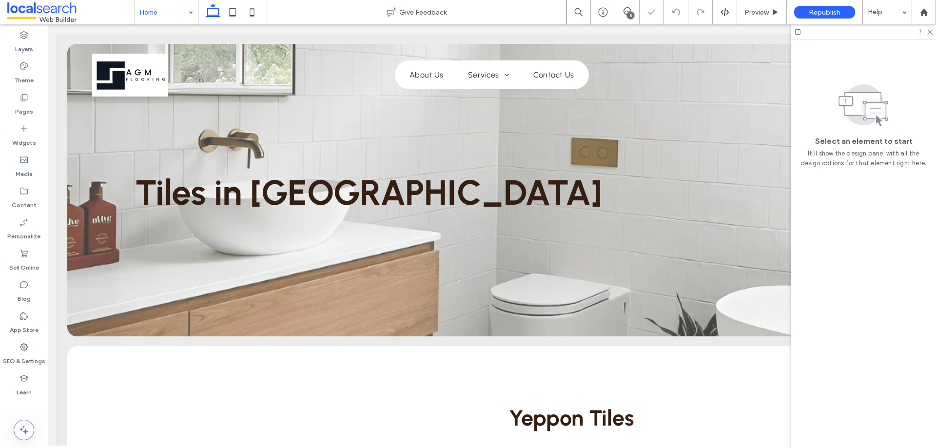
click at [628, 12] on div "5" at bounding box center [630, 15] width 7 height 7
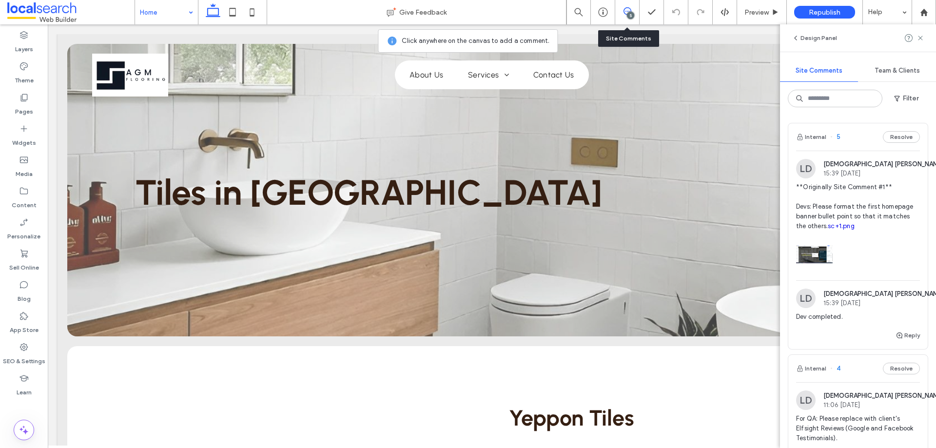
click at [624, 11] on icon at bounding box center [627, 11] width 8 height 8
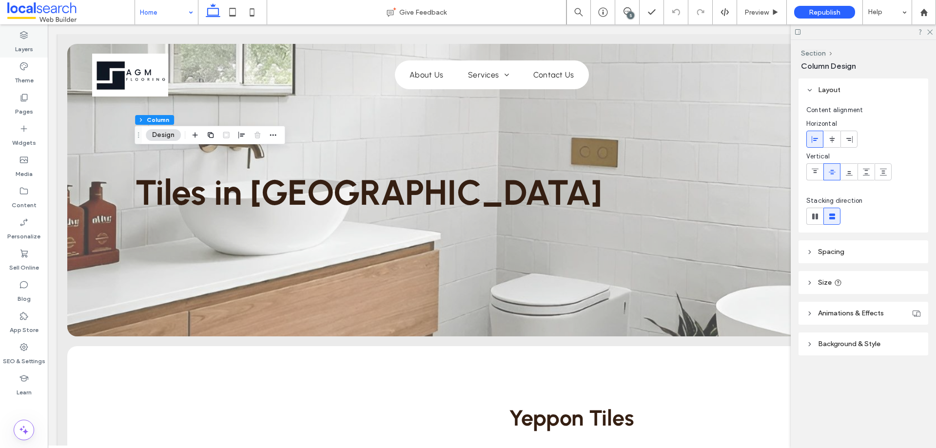
click at [29, 39] on div "Layers" at bounding box center [24, 41] width 48 height 31
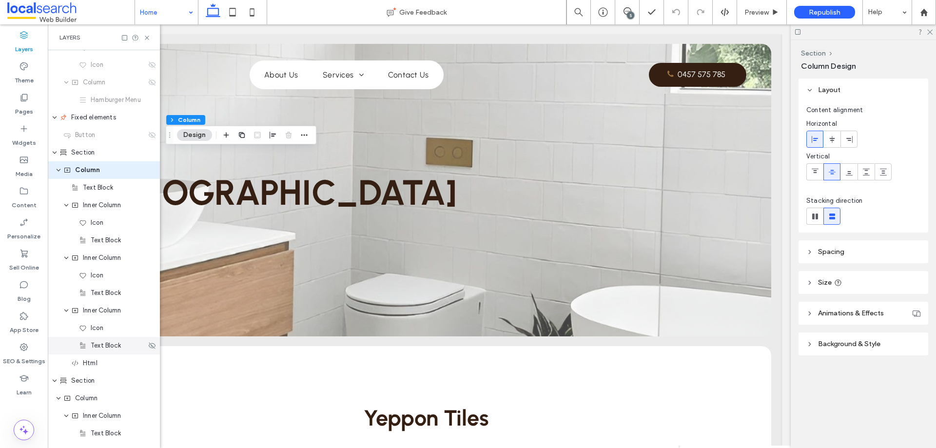
scroll to position [202, 0]
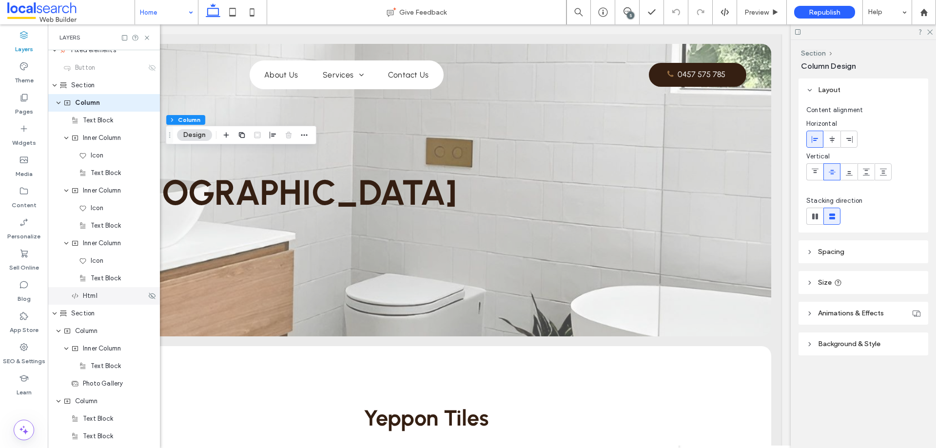
click at [110, 297] on div "Html" at bounding box center [108, 296] width 75 height 10
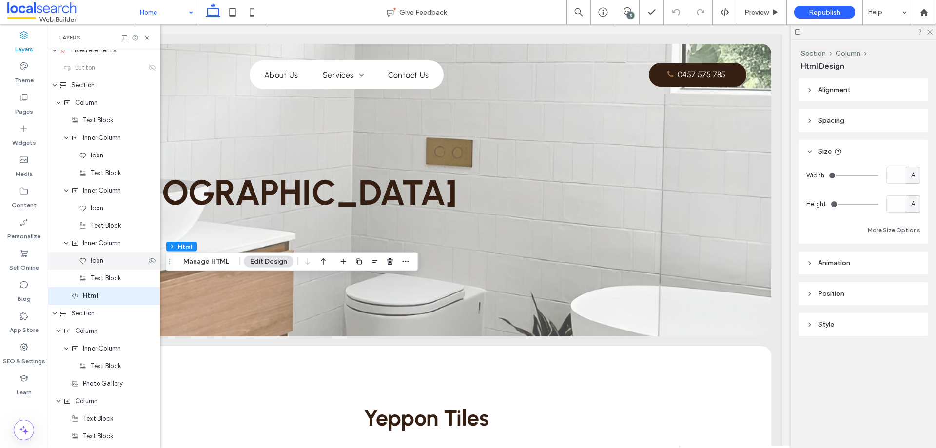
scroll to position [249, 0]
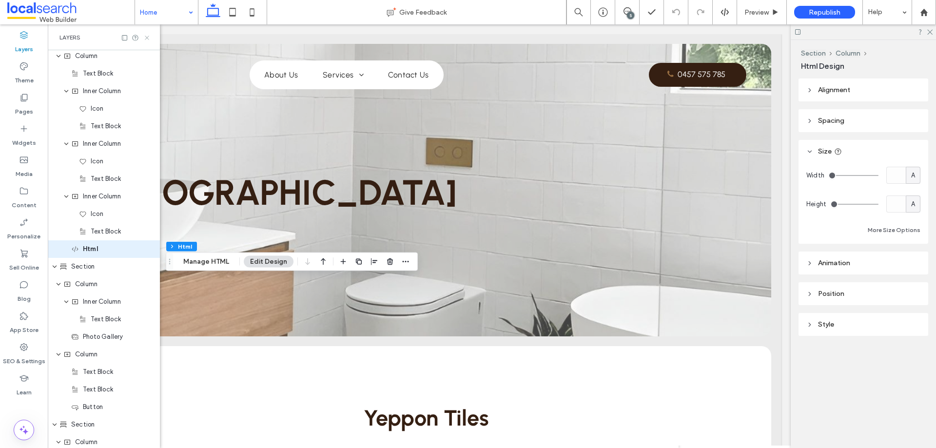
click at [145, 35] on icon at bounding box center [146, 37] width 7 height 7
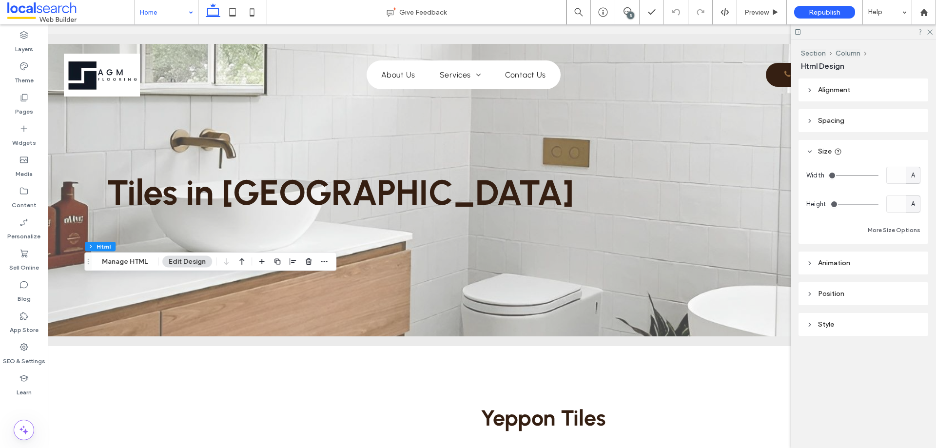
scroll to position [0, 0]
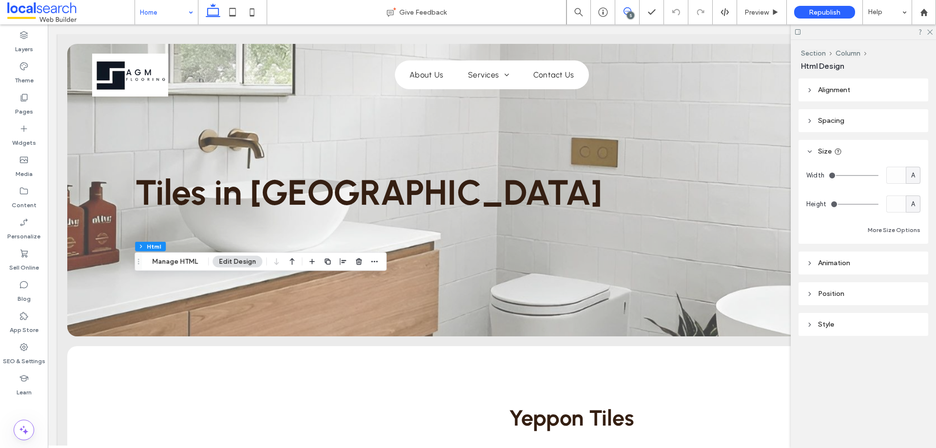
click at [625, 13] on icon at bounding box center [627, 11] width 8 height 8
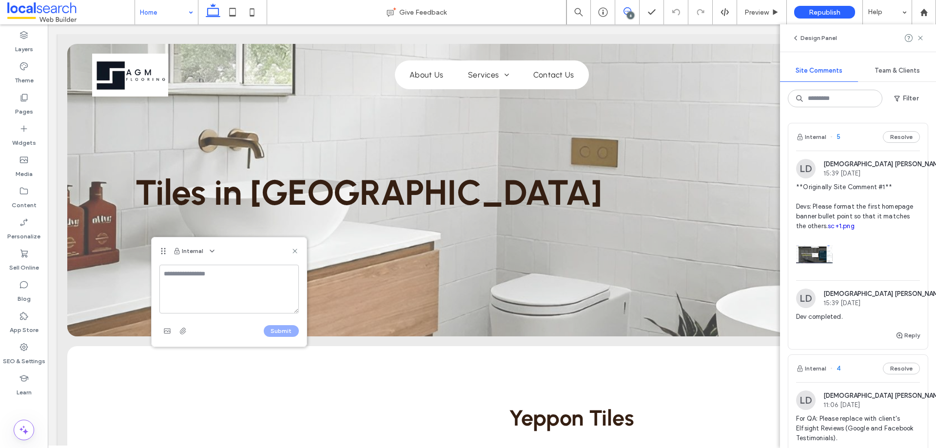
click at [200, 282] on textarea at bounding box center [228, 289] width 139 height 49
click at [229, 281] on textarea at bounding box center [228, 289] width 139 height 49
paste textarea "**********"
drag, startPoint x: 188, startPoint y: 284, endPoint x: 258, endPoint y: 287, distance: 69.7
click at [258, 287] on textarea "**********" at bounding box center [228, 289] width 139 height 49
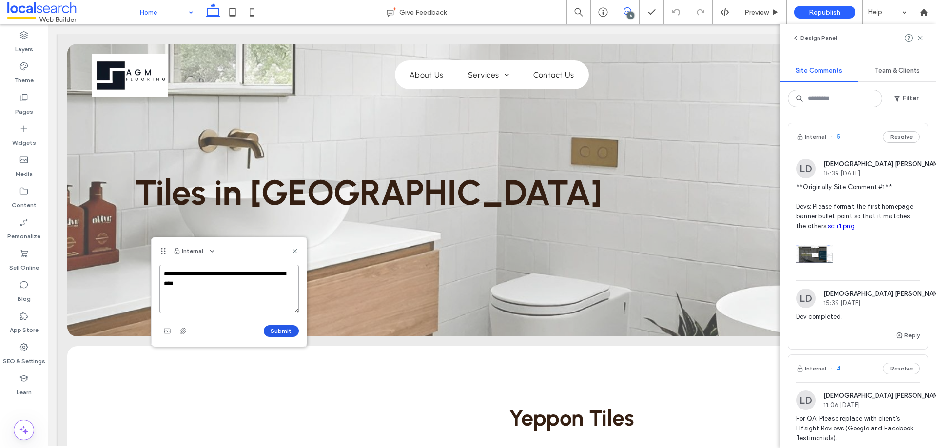
type textarea "**********"
click at [276, 331] on button "Submit" at bounding box center [281, 331] width 35 height 12
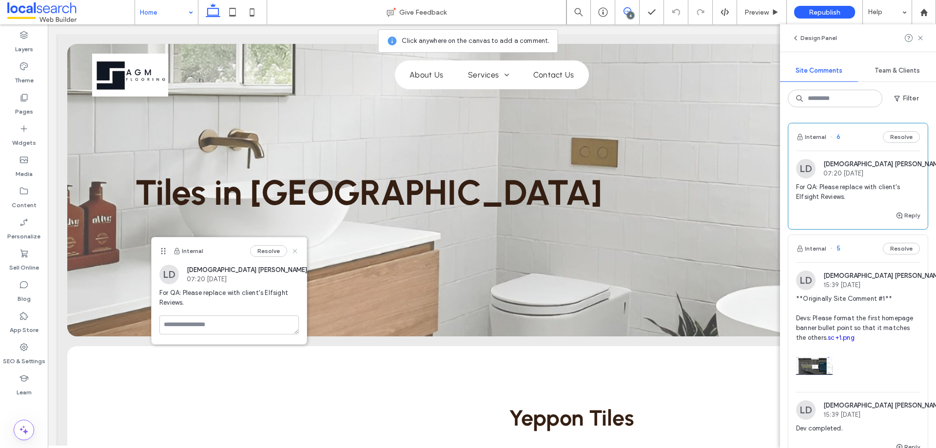
click at [297, 252] on icon at bounding box center [295, 251] width 8 height 8
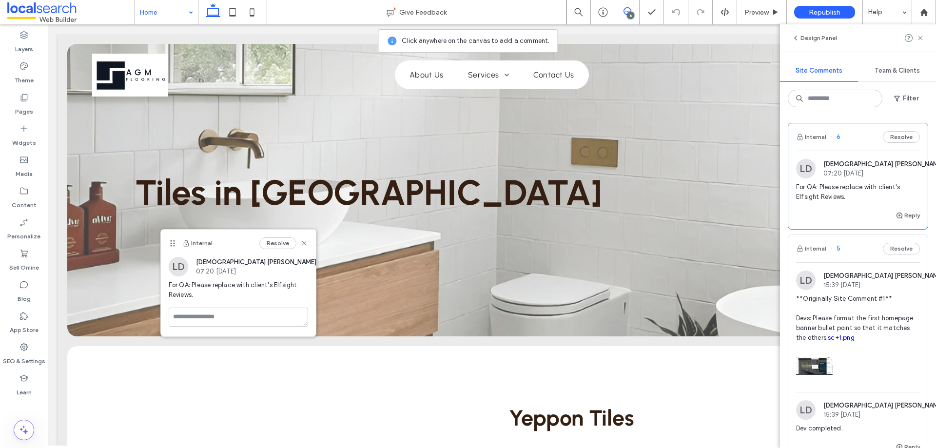
click at [324, 268] on icon "button" at bounding box center [328, 267] width 8 height 8
click at [303, 287] on span "Edit" at bounding box center [307, 292] width 13 height 10
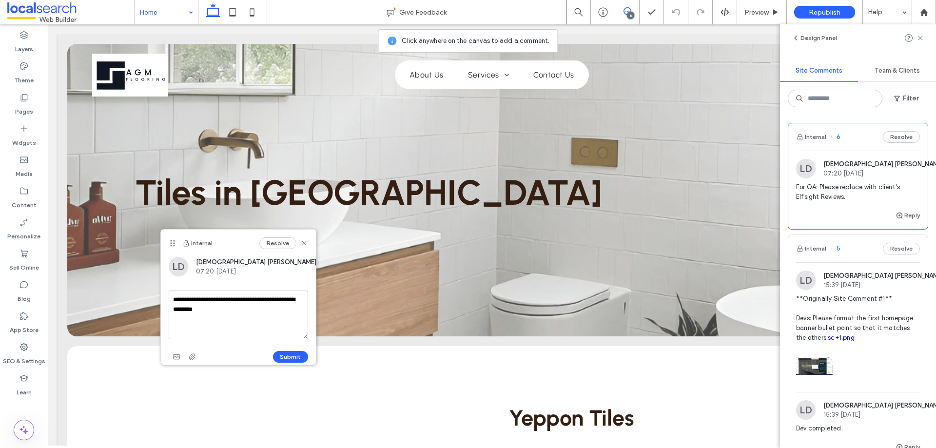
click at [241, 311] on textarea "**********" at bounding box center [238, 314] width 139 height 49
click at [259, 328] on textarea "**********" at bounding box center [238, 314] width 139 height 49
click at [192, 327] on textarea "**********" at bounding box center [238, 314] width 139 height 49
click at [178, 329] on textarea "**********" at bounding box center [238, 314] width 139 height 49
click at [174, 330] on textarea "**********" at bounding box center [238, 314] width 139 height 49
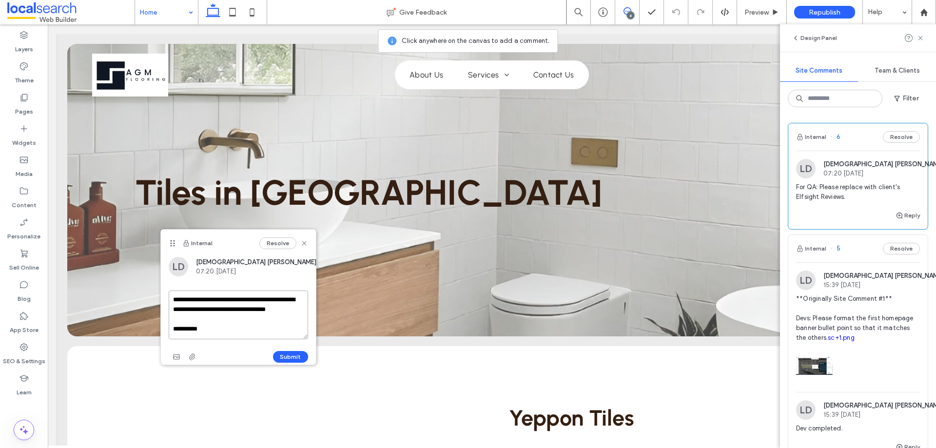
click at [228, 311] on textarea "**********" at bounding box center [238, 314] width 139 height 49
click at [221, 310] on textarea "**********" at bounding box center [238, 314] width 139 height 49
click at [238, 313] on textarea "**********" at bounding box center [238, 314] width 139 height 49
click at [191, 312] on textarea "**********" at bounding box center [238, 314] width 139 height 49
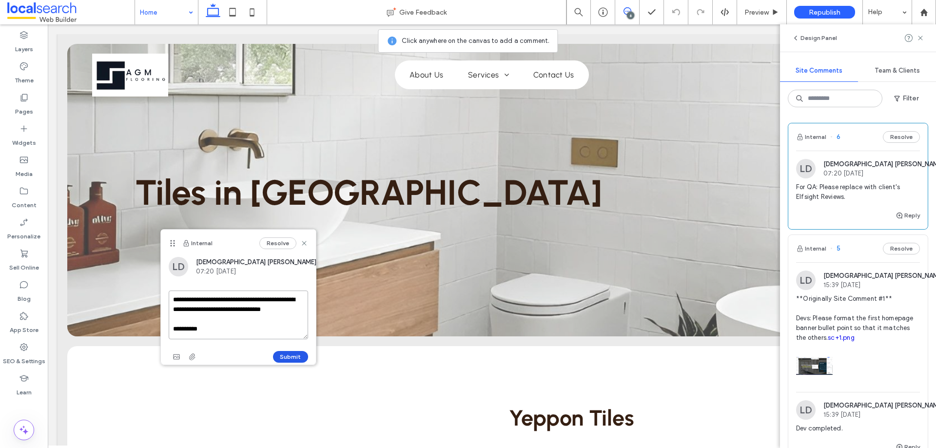
type textarea "**********"
click at [291, 355] on button "Submit" at bounding box center [290, 357] width 35 height 12
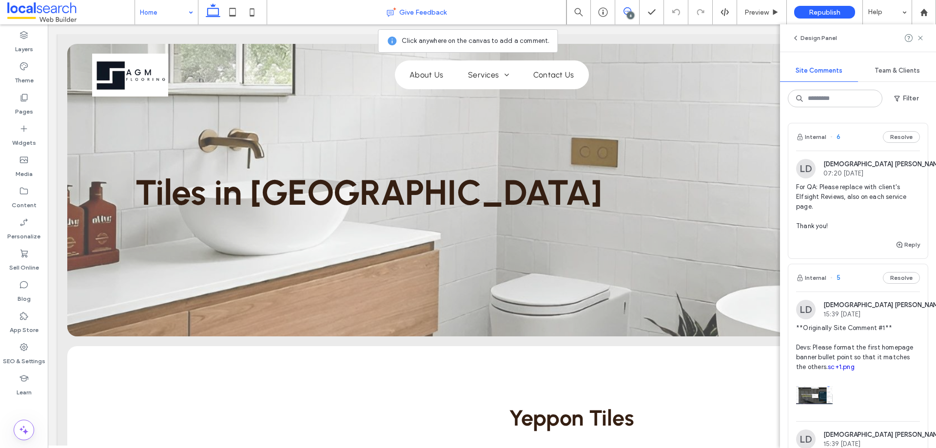
drag, startPoint x: 630, startPoint y: 11, endPoint x: 523, endPoint y: 13, distance: 106.7
click at [630, 11] on use at bounding box center [627, 11] width 8 height 8
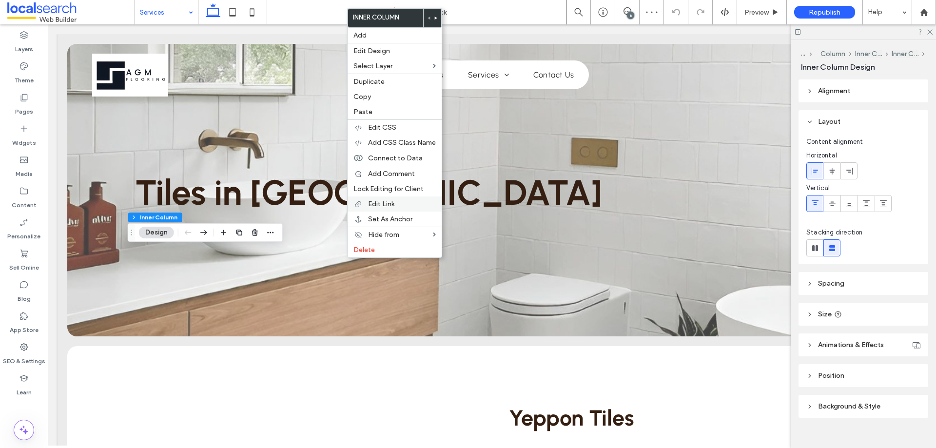
click at [385, 205] on span "Edit Link" at bounding box center [381, 204] width 26 height 8
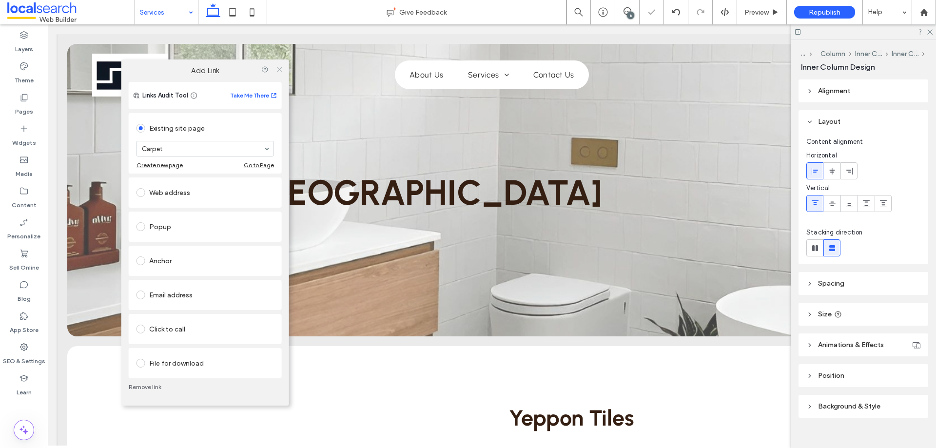
click at [280, 66] on icon at bounding box center [278, 68] width 7 height 7
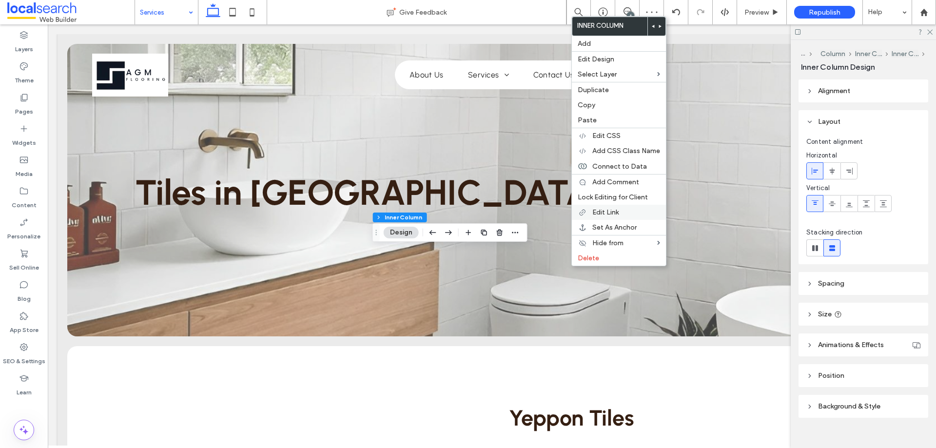
click at [602, 213] on span "Edit Link" at bounding box center [605, 212] width 26 height 8
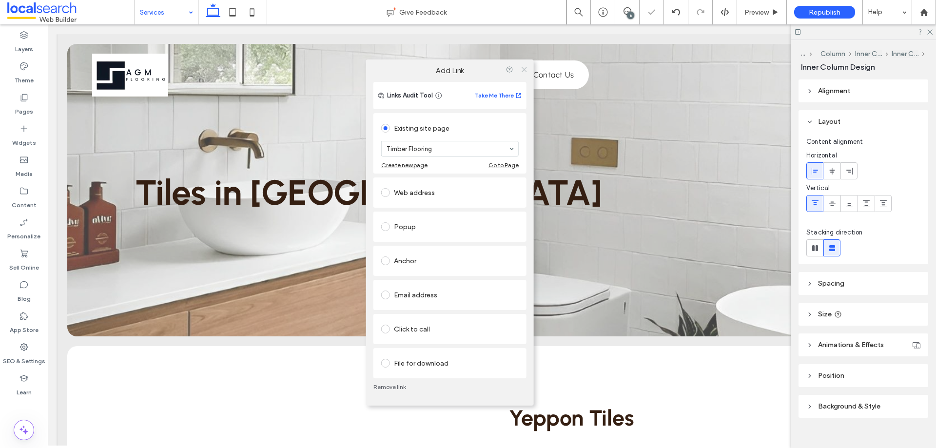
click at [523, 70] on icon at bounding box center [523, 68] width 7 height 7
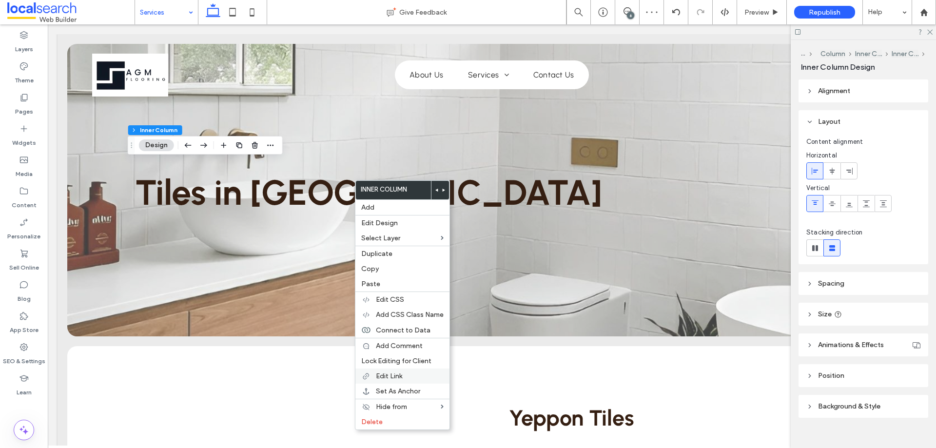
click at [391, 376] on span "Edit Link" at bounding box center [389, 376] width 26 height 8
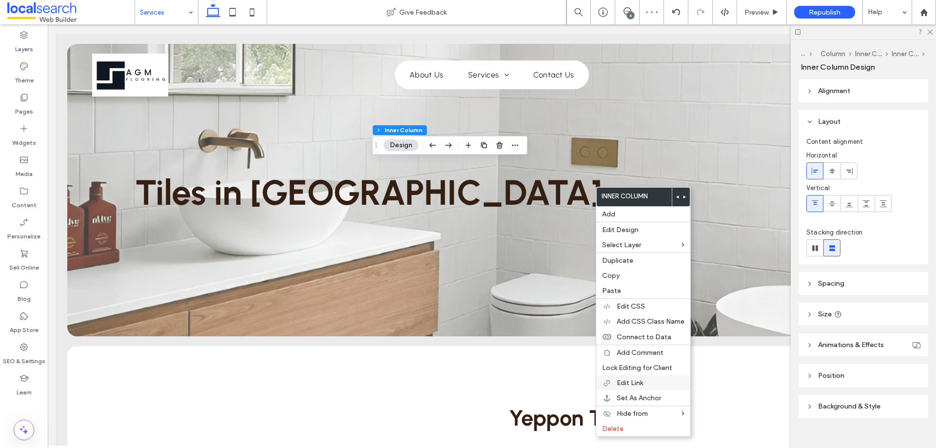
click at [641, 385] on span "Edit Link" at bounding box center [629, 383] width 26 height 8
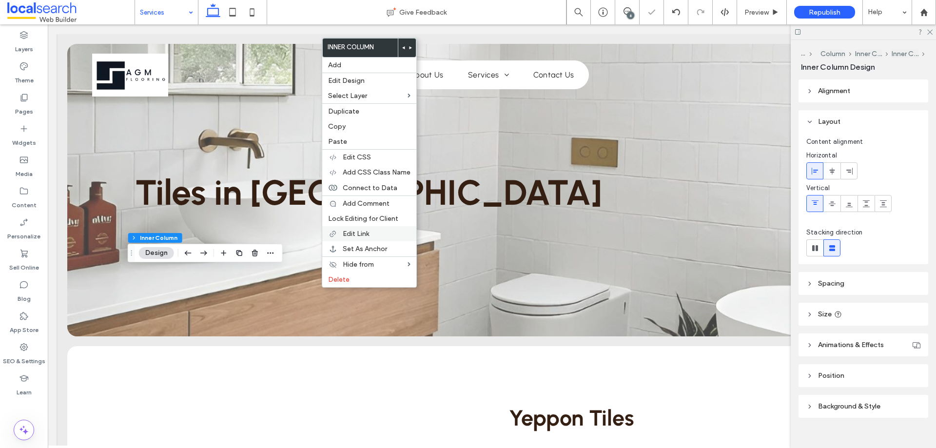
click at [352, 237] on span "Edit Link" at bounding box center [356, 234] width 26 height 8
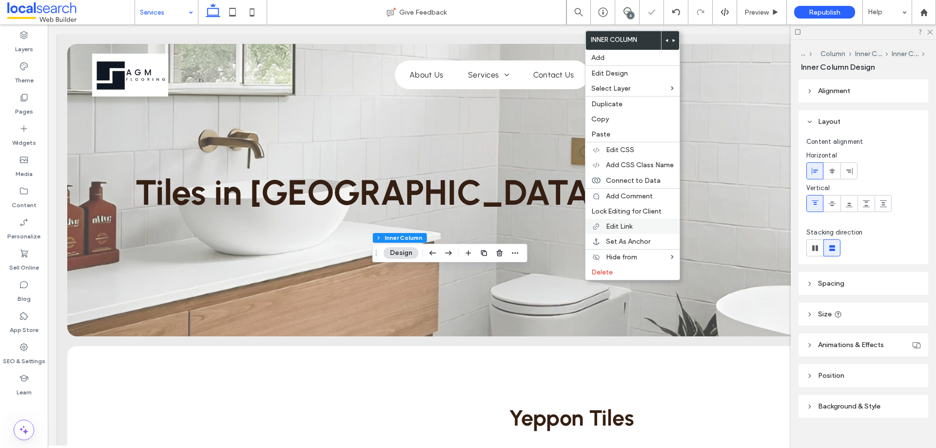
click at [613, 226] on span "Edit Link" at bounding box center [619, 226] width 26 height 8
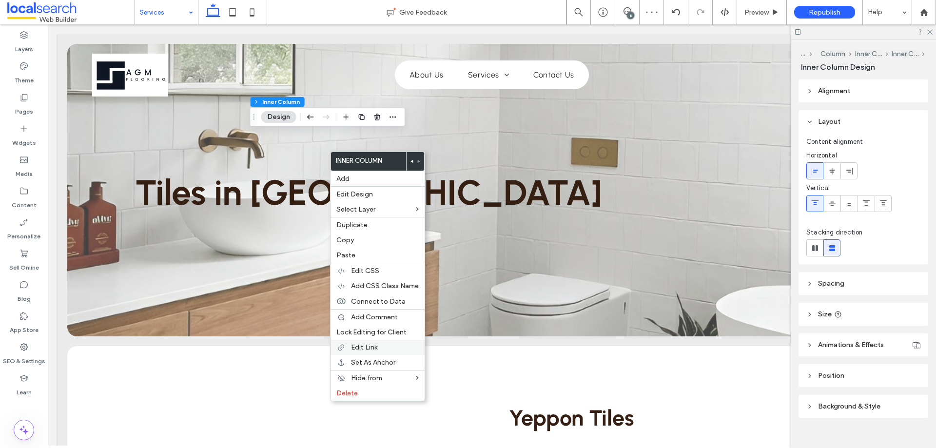
click at [358, 344] on span "Edit Link" at bounding box center [364, 347] width 26 height 8
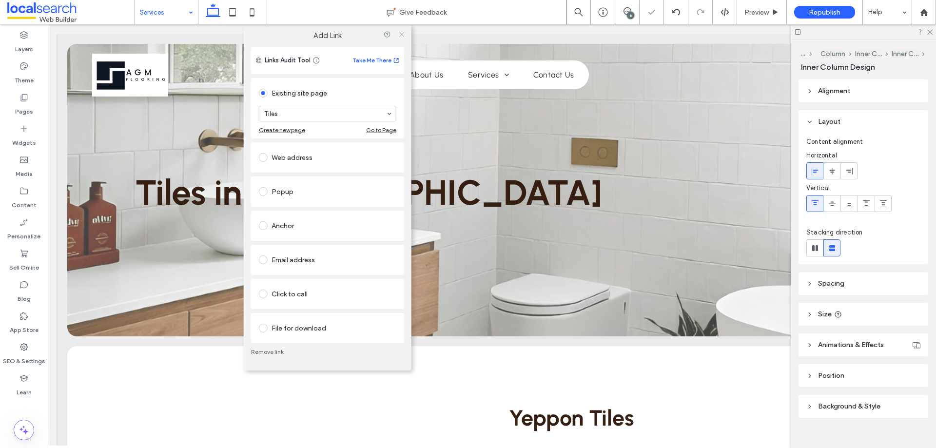
click at [400, 34] on icon at bounding box center [401, 33] width 7 height 7
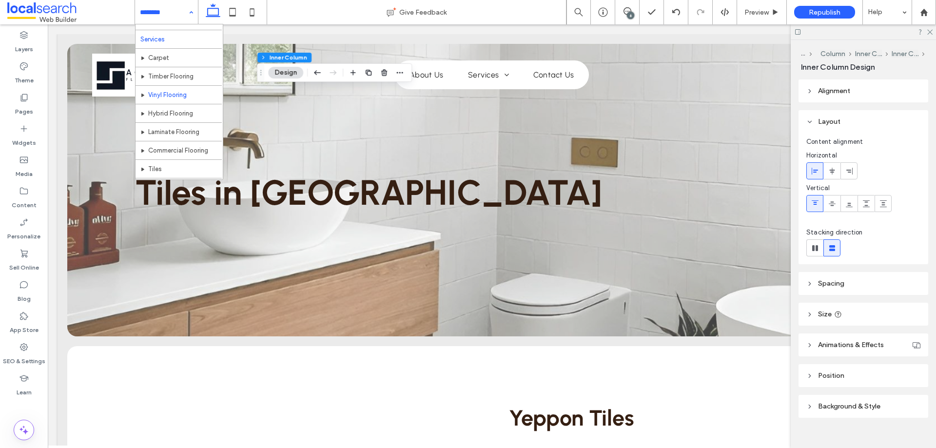
scroll to position [47, 0]
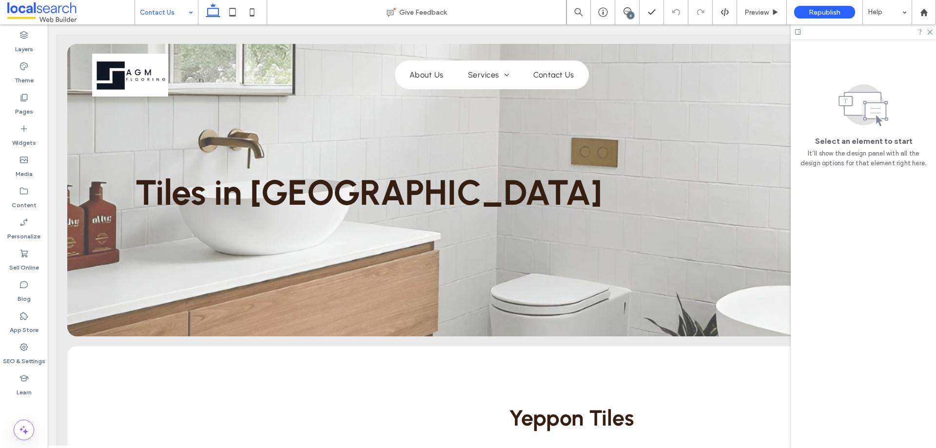
click at [932, 34] on div at bounding box center [862, 31] width 145 height 15
click at [928, 31] on icon at bounding box center [929, 31] width 6 height 6
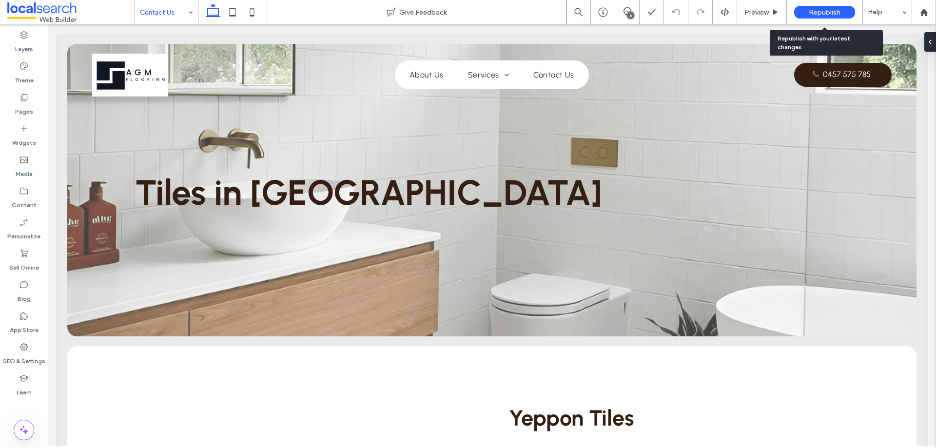
click at [822, 11] on span "Republish" at bounding box center [824, 12] width 32 height 8
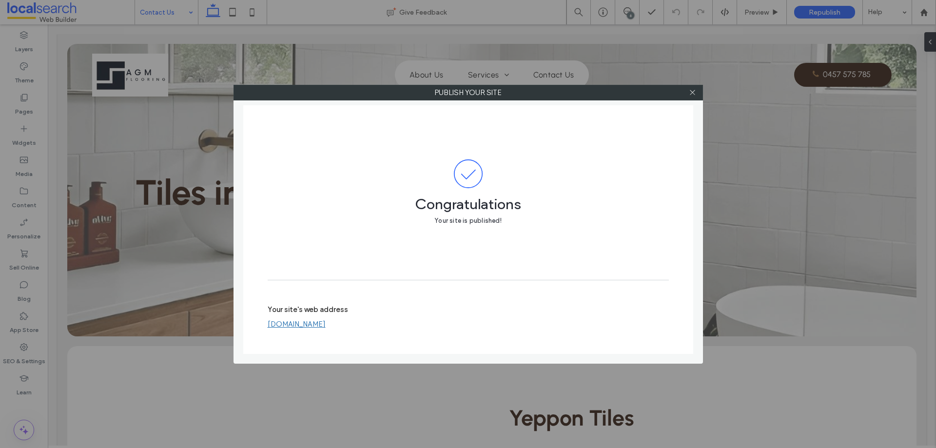
drag, startPoint x: 691, startPoint y: 92, endPoint x: 670, endPoint y: 93, distance: 21.0
click at [691, 92] on icon at bounding box center [692, 92] width 7 height 7
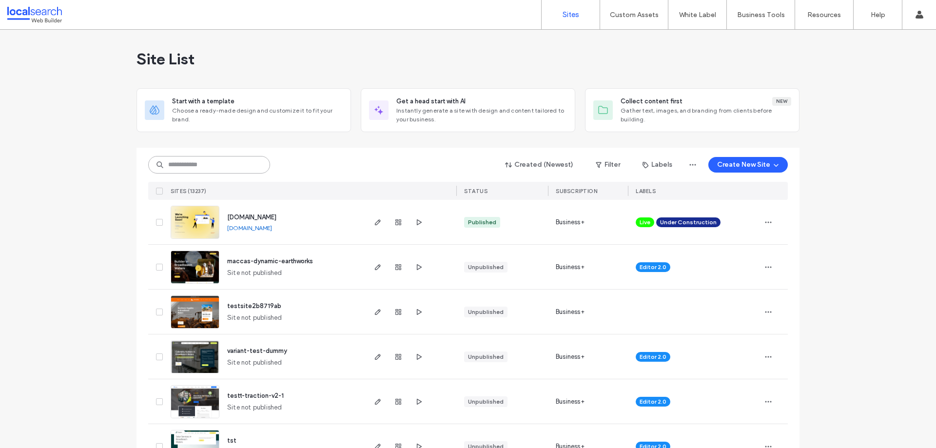
click at [197, 166] on input at bounding box center [209, 165] width 122 height 18
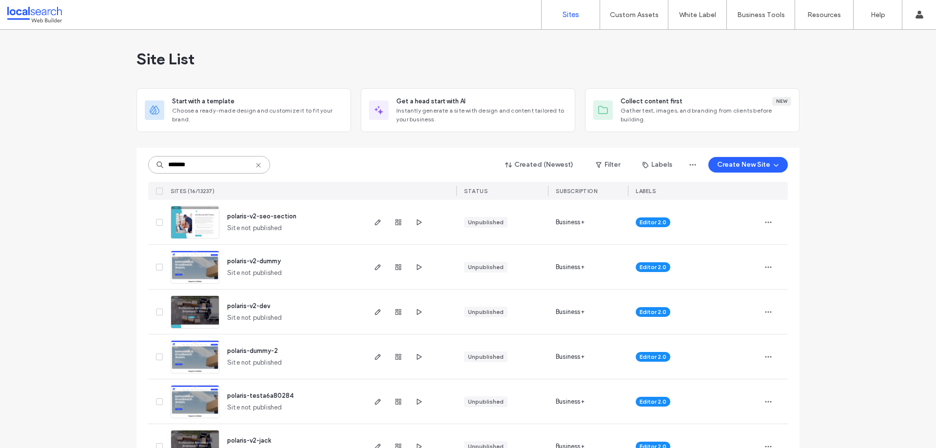
type input "*******"
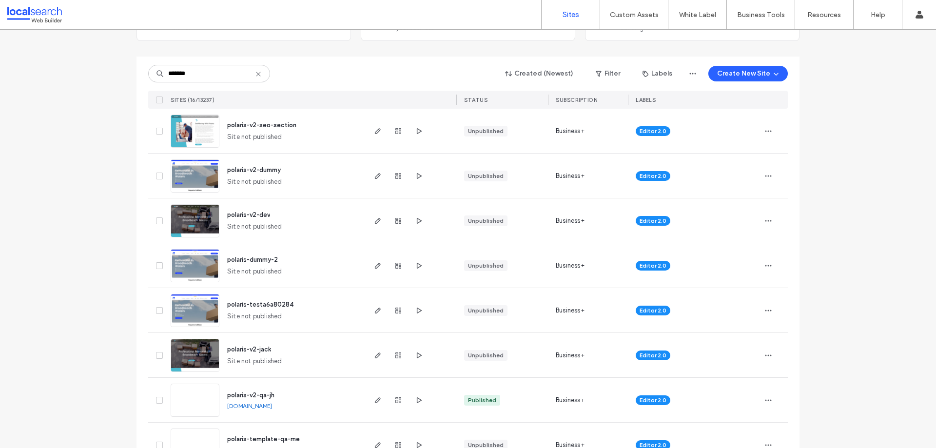
scroll to position [97, 0]
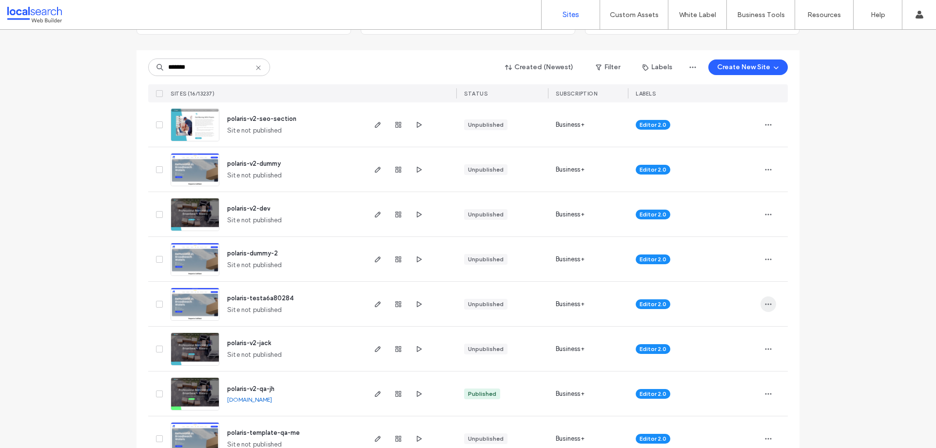
click at [770, 306] on span "button" at bounding box center [768, 304] width 16 height 16
click at [737, 333] on span "Duplicate Site" at bounding box center [725, 330] width 43 height 10
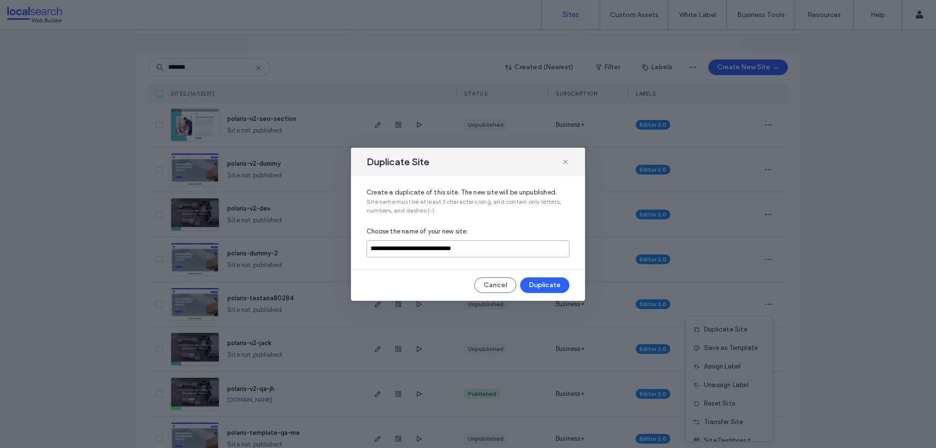
drag, startPoint x: 393, startPoint y: 250, endPoint x: 523, endPoint y: 249, distance: 130.1
click at [523, 249] on input "**********" at bounding box center [467, 248] width 203 height 17
type input "**********"
click at [551, 289] on button "Duplicate" at bounding box center [544, 285] width 49 height 16
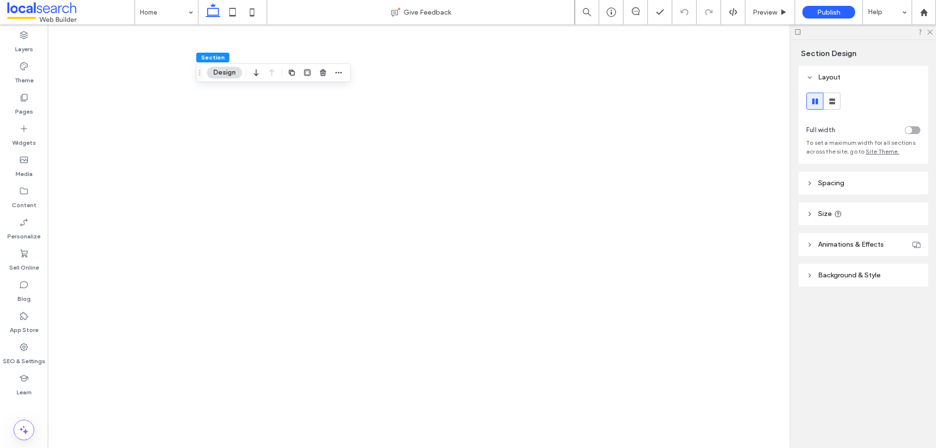
click at [832, 210] on header "Size" at bounding box center [863, 213] width 130 height 23
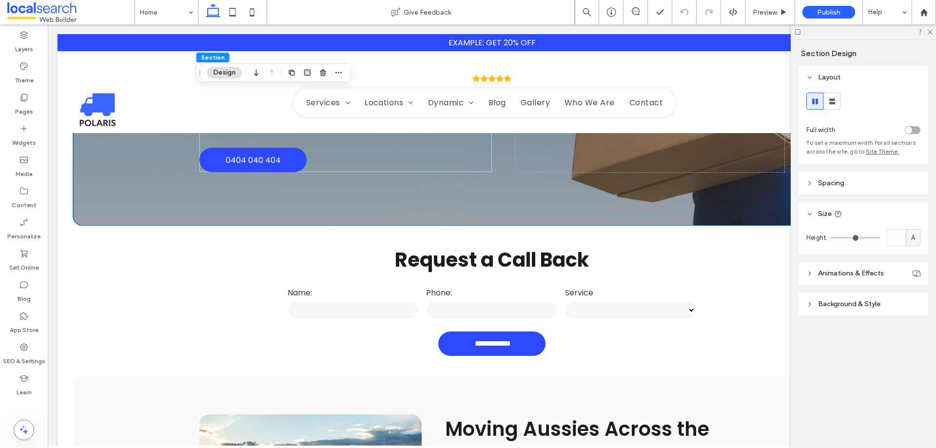
click at [910, 238] on div "A" at bounding box center [913, 238] width 10 height 10
click at [915, 302] on span "vh" at bounding box center [912, 306] width 6 height 10
type input "*"
type input "**"
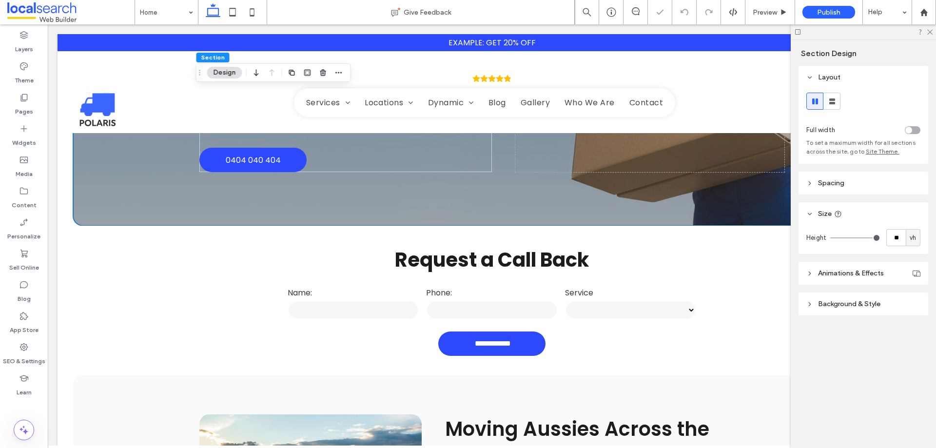
type input "**"
type input "***"
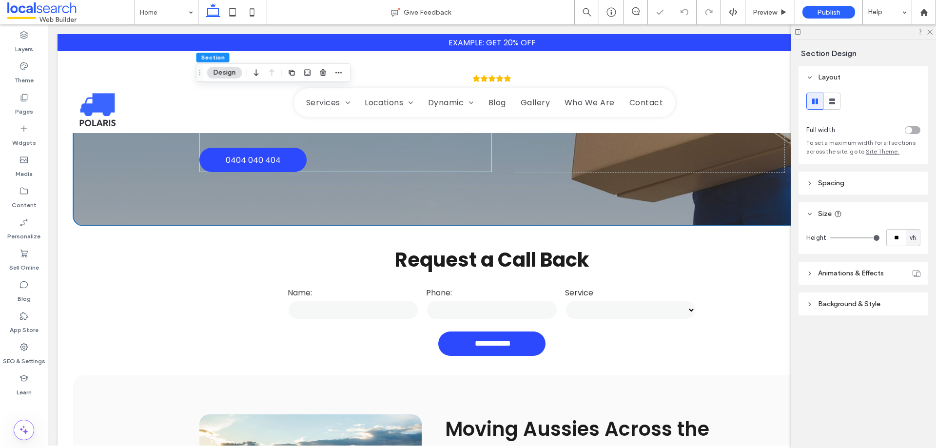
type input "***"
drag, startPoint x: 840, startPoint y: 240, endPoint x: 935, endPoint y: 258, distance: 96.7
type input "***"
click at [880, 238] on input "range" at bounding box center [855, 237] width 50 height 1
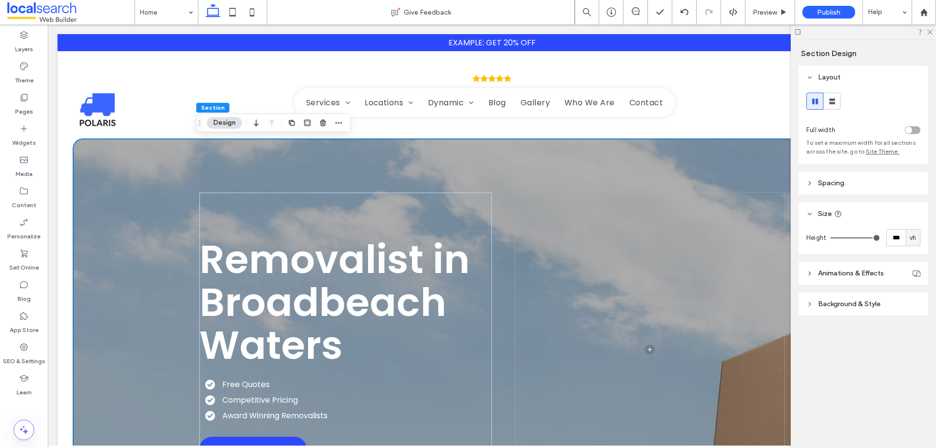
click at [852, 305] on span "Background & Style" at bounding box center [849, 304] width 62 height 8
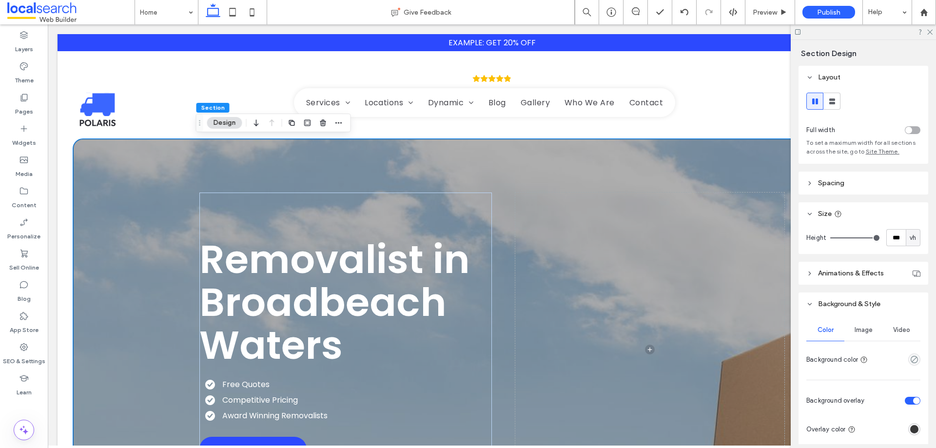
drag, startPoint x: 869, startPoint y: 325, endPoint x: 863, endPoint y: 327, distance: 5.7
click at [868, 325] on div "Image" at bounding box center [863, 329] width 38 height 21
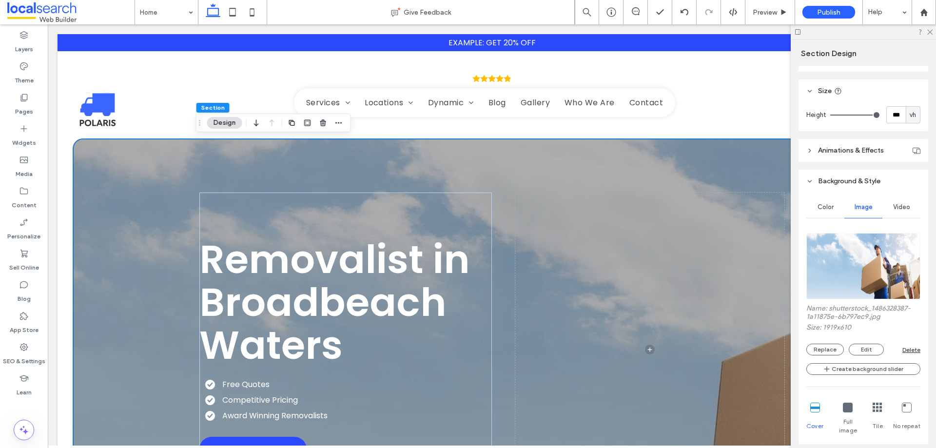
scroll to position [292, 0]
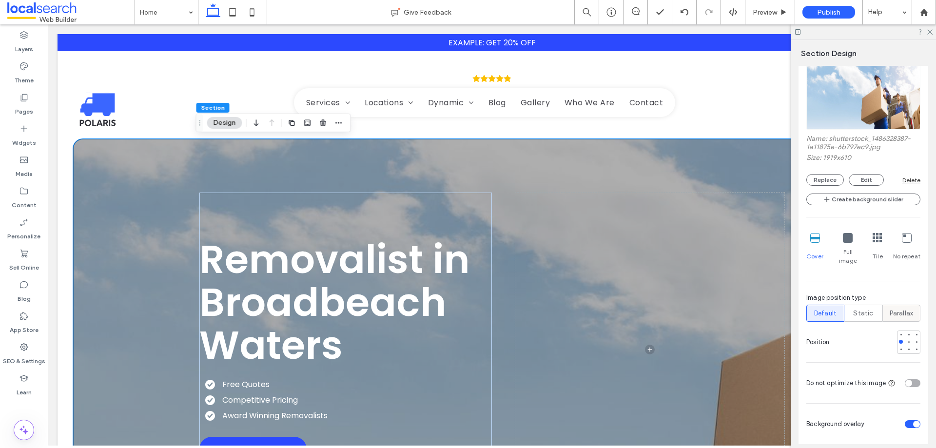
click at [901, 305] on div "Parallax" at bounding box center [900, 313] width 25 height 16
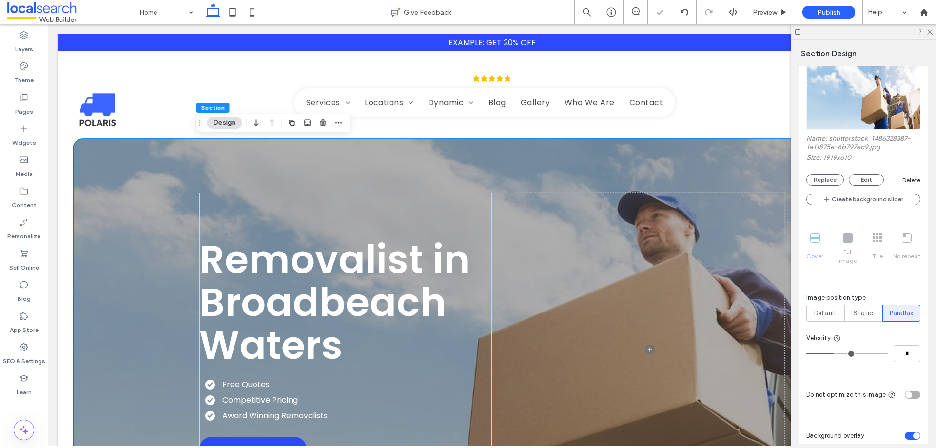
type input "*"
type input "**"
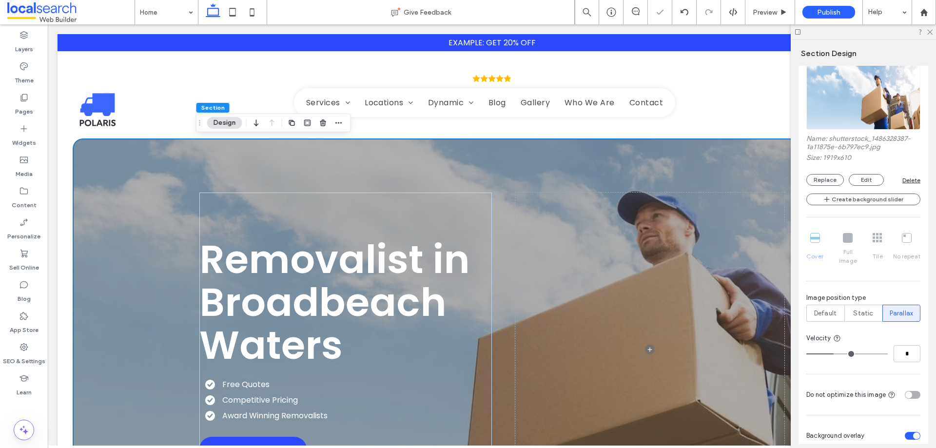
type input "**"
click at [887, 354] on input "range" at bounding box center [846, 353] width 81 height 1
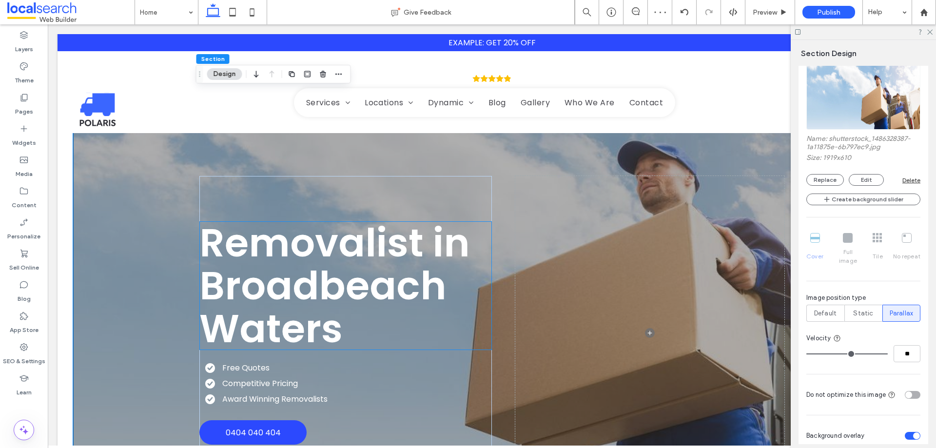
scroll to position [0, 0]
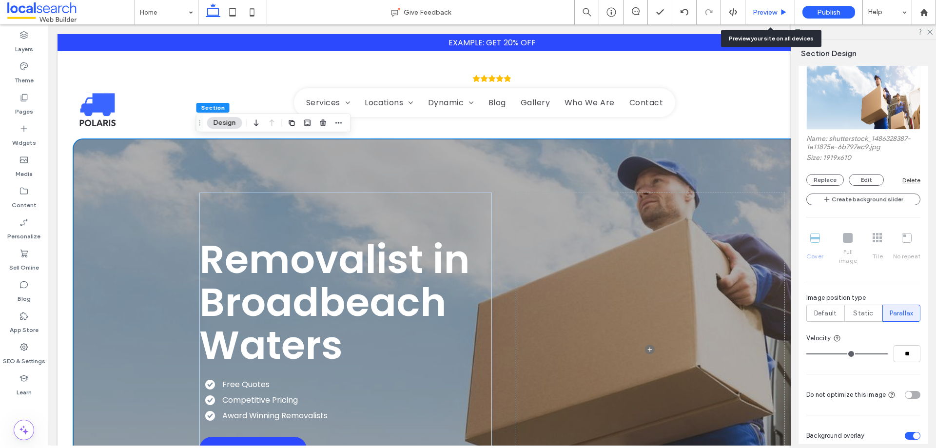
click at [769, 11] on span "Preview" at bounding box center [764, 12] width 24 height 8
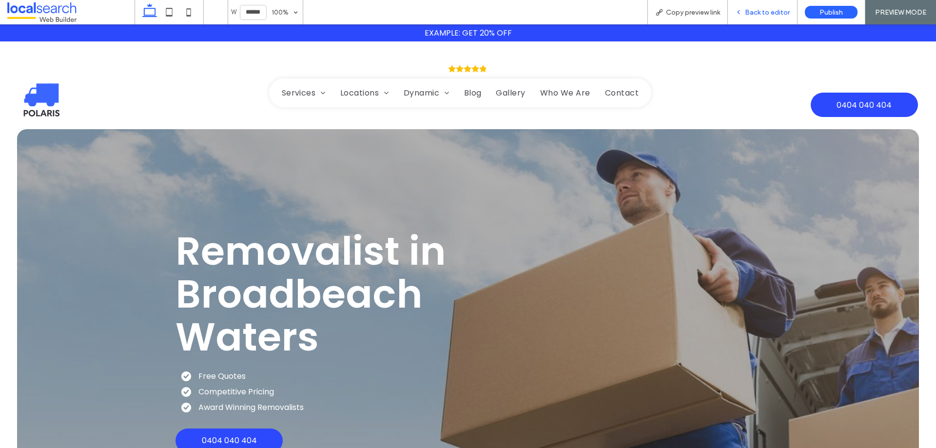
click at [747, 9] on span "Back to editor" at bounding box center [767, 12] width 45 height 8
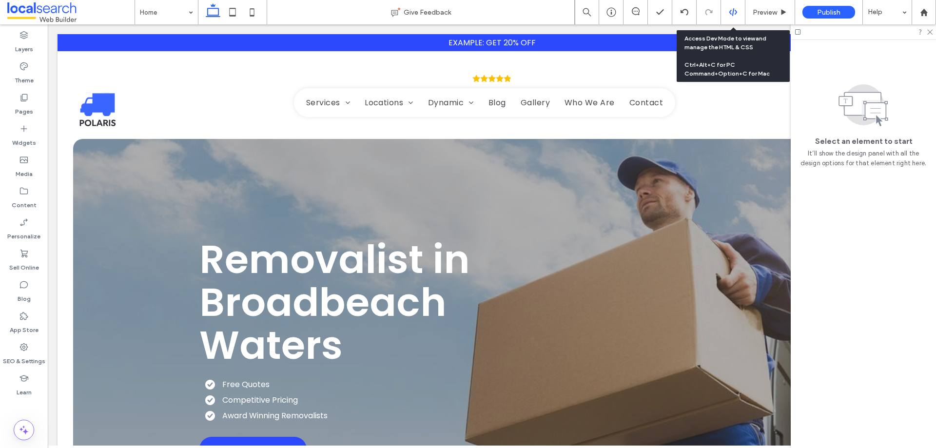
click at [739, 12] on div at bounding box center [733, 12] width 24 height 9
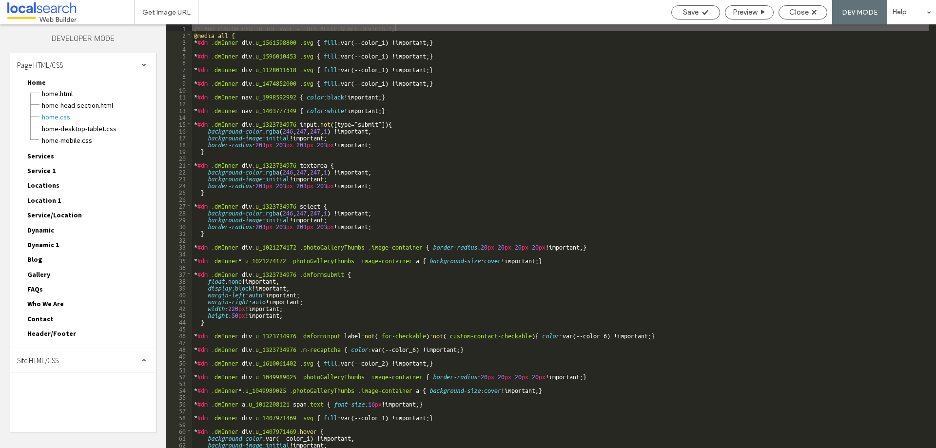
click at [88, 367] on div "Site HTML/CSS" at bounding box center [83, 360] width 146 height 24
click at [65, 398] on span "site.css" at bounding box center [100, 403] width 111 height 10
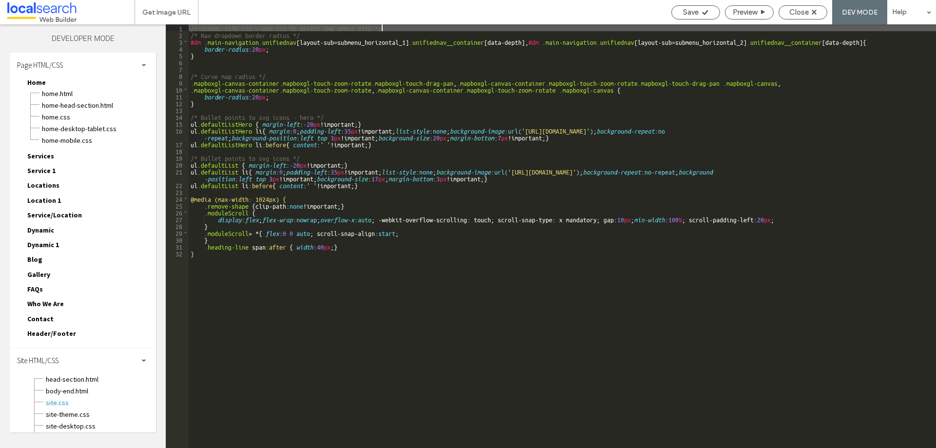
click at [228, 255] on div "/* GLOBAL SITE CSS - ADD CSS TO AFFECT THE WHOLE SITE */ /* Nav dropdown border…" at bounding box center [562, 242] width 747 height 437
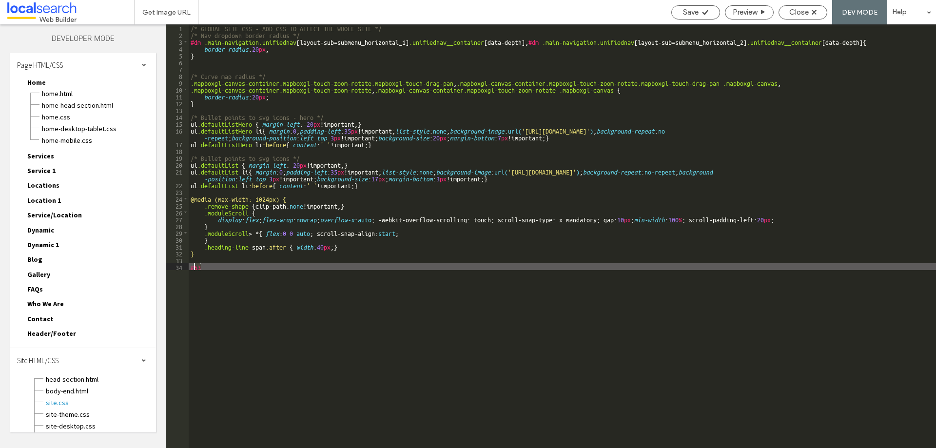
drag, startPoint x: 203, startPoint y: 264, endPoint x: 193, endPoint y: 263, distance: 9.8
click at [193, 263] on div "/* GLOBAL SITE CSS - ADD CSS TO AFFECT THE WHOLE SITE */ /* Nav dropdown border…" at bounding box center [562, 242] width 747 height 437
paste textarea
click at [189, 268] on div "/* GLOBAL SITE CSS - ADD CSS TO AFFECT THE WHOLE SITE */ /* Nav dropdown border…" at bounding box center [562, 242] width 747 height 437
click at [225, 275] on div "/* GLOBAL SITE CSS - ADD CSS TO AFFECT THE WHOLE SITE */ /* Nav dropdown border…" at bounding box center [562, 242] width 747 height 437
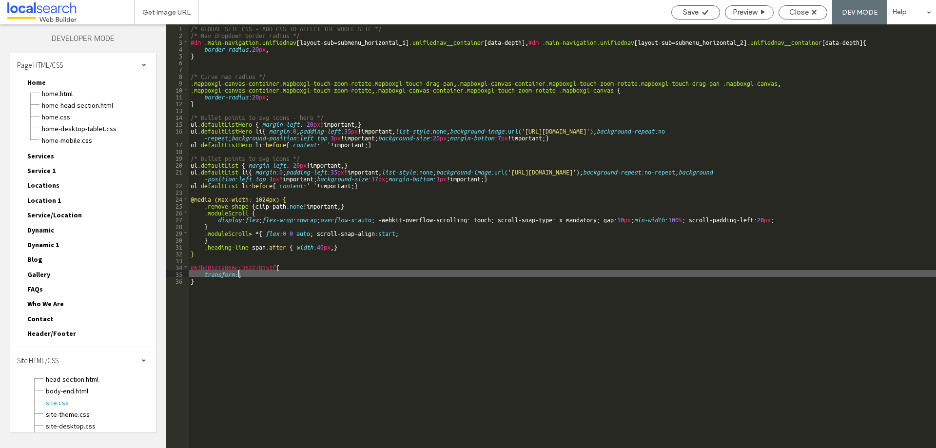
type textarea "**"
drag, startPoint x: 206, startPoint y: 272, endPoint x: 247, endPoint y: 272, distance: 41.4
click at [247, 272] on div "/* GLOBAL SITE CSS - ADD CSS TO AFFECT THE WHOLE SITE */ /* Nav dropdown border…" at bounding box center [562, 242] width 747 height 437
click at [698, 9] on div "Save" at bounding box center [695, 12] width 48 height 9
click at [793, 12] on span "Close" at bounding box center [798, 12] width 19 height 9
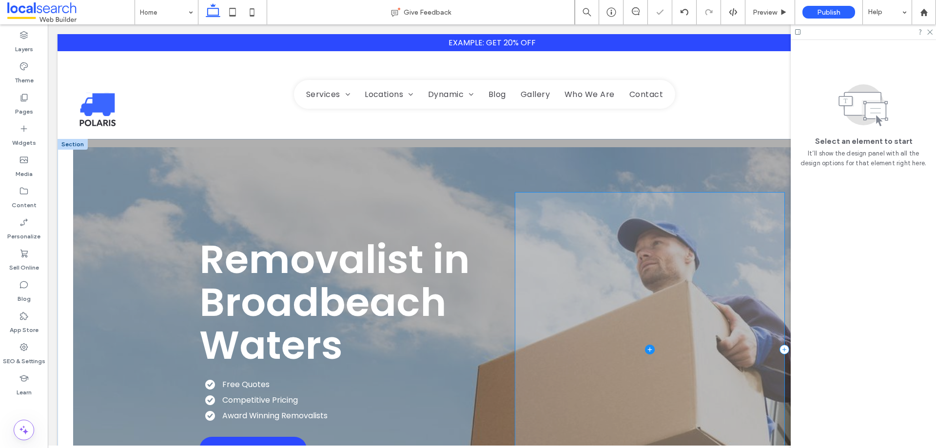
scroll to position [195, 0]
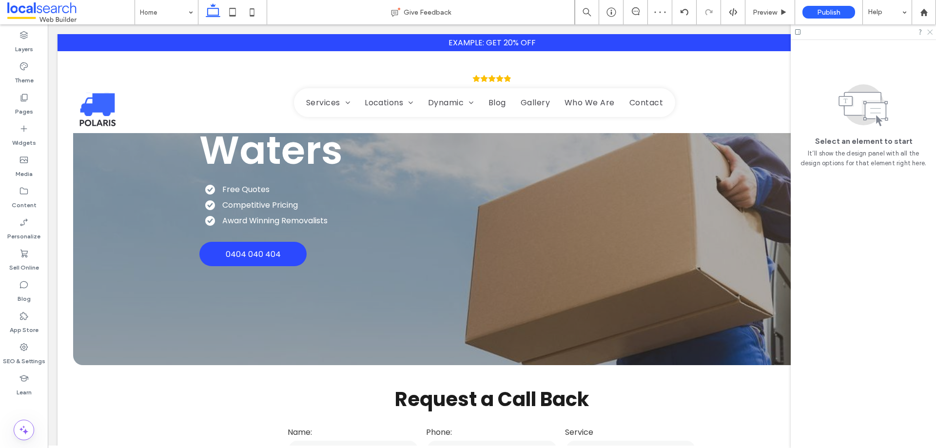
click at [929, 30] on icon at bounding box center [929, 31] width 6 height 6
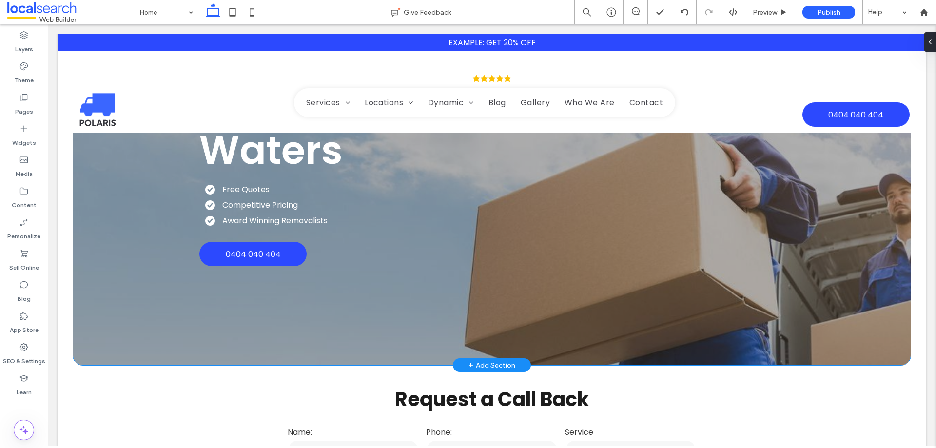
click at [78, 335] on div "Removalist in Broadbeach Waters Free Quotes Competitive Pricing Award Winning R…" at bounding box center [491, 154] width 837 height 421
click at [89, 335] on div "Removalist in Broadbeach Waters Free Quotes Competitive Pricing Award Winning R…" at bounding box center [491, 154] width 837 height 421
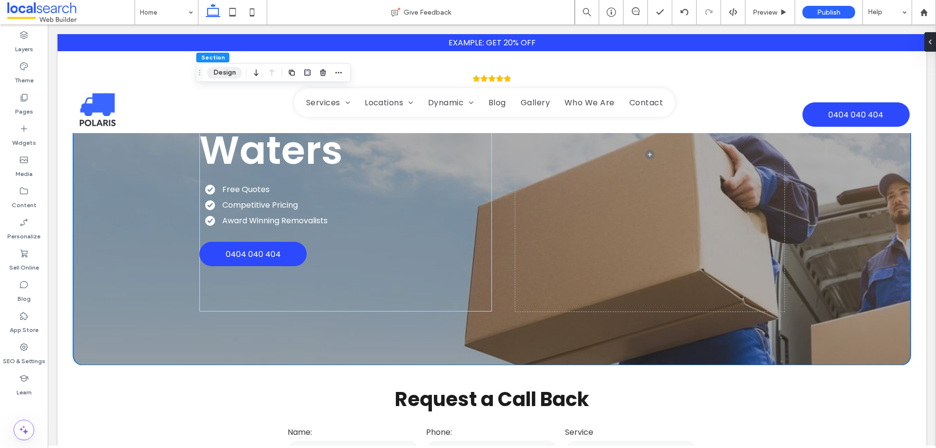
click at [220, 74] on button "Design" at bounding box center [224, 73] width 35 height 12
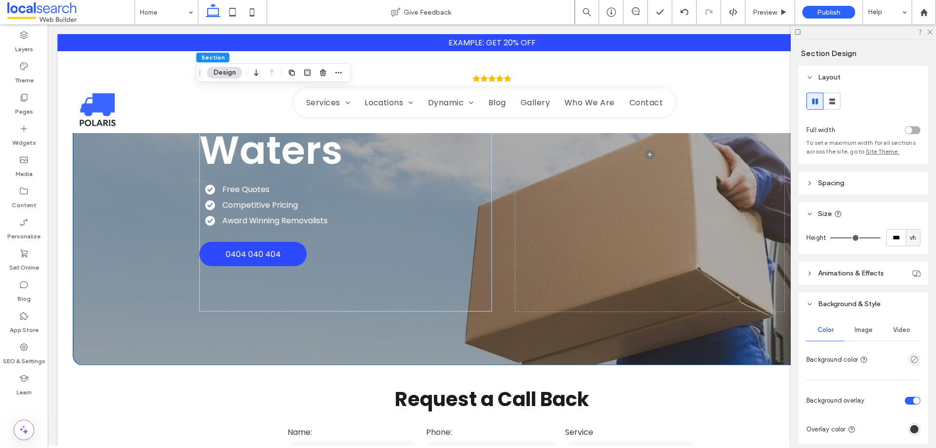
click at [858, 324] on div "Image" at bounding box center [863, 329] width 38 height 21
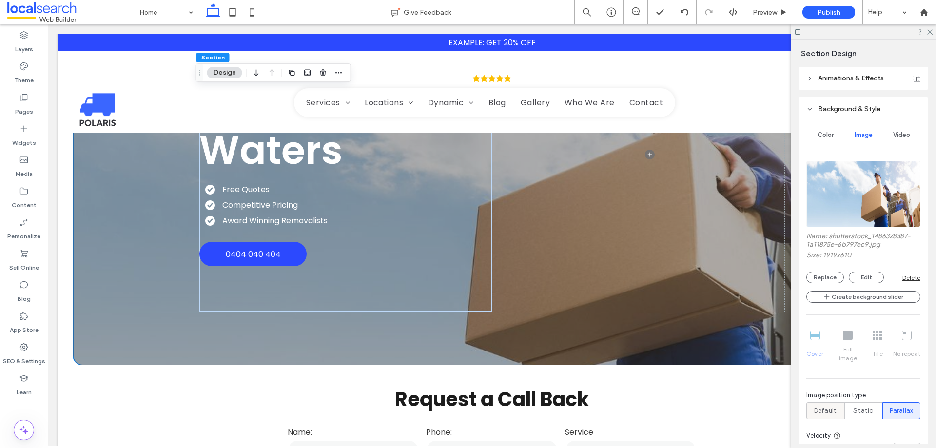
click at [831, 406] on span "Default" at bounding box center [825, 411] width 22 height 10
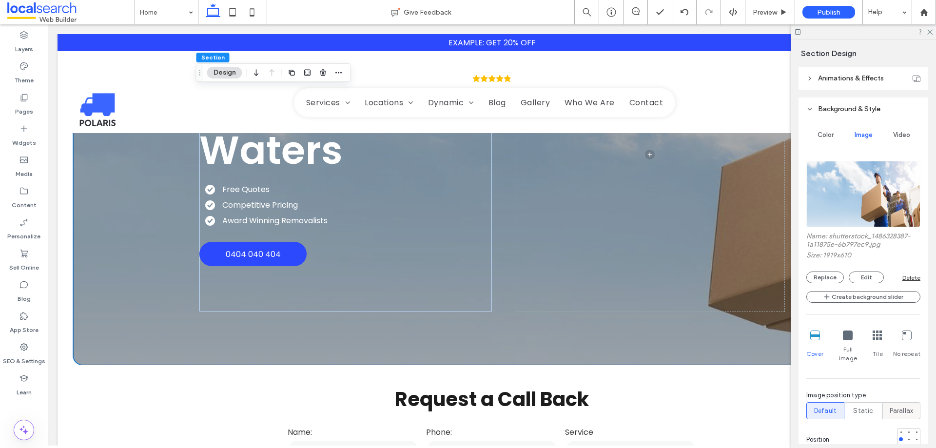
click at [895, 406] on span "Parallax" at bounding box center [901, 411] width 24 height 10
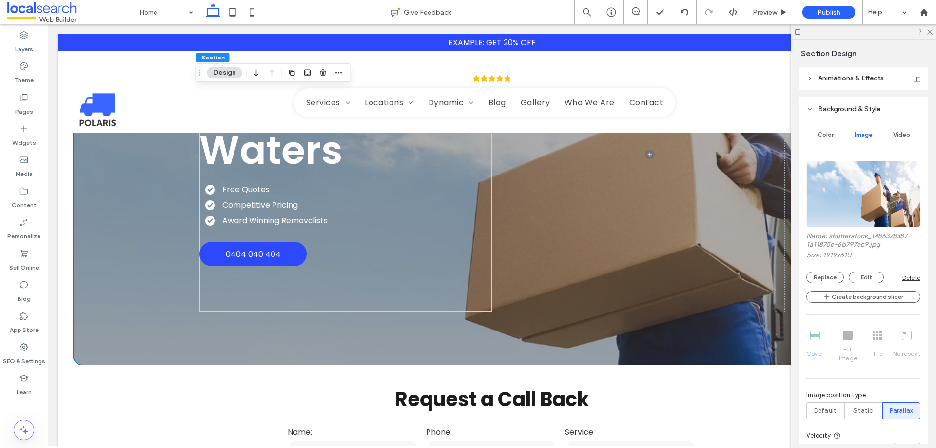
type input "*"
type input "**"
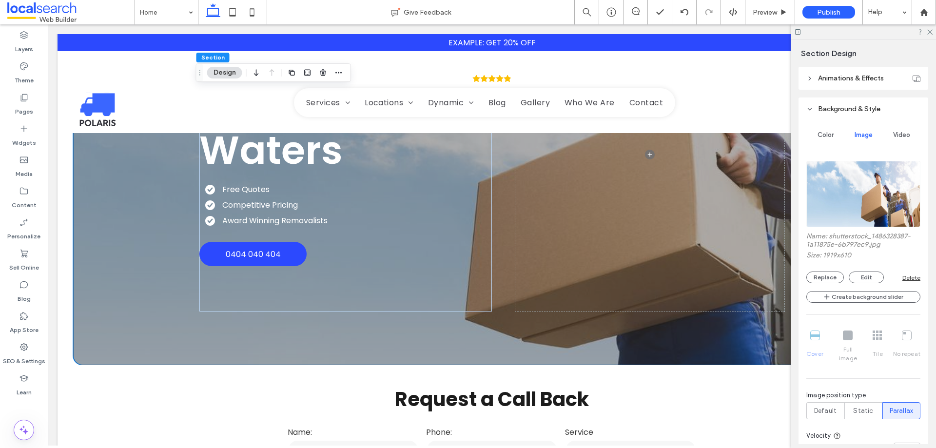
type input "**"
drag, startPoint x: 833, startPoint y: 442, endPoint x: 915, endPoint y: 441, distance: 81.4
type input "**"
click at [887, 447] on input "range" at bounding box center [846, 451] width 81 height 1
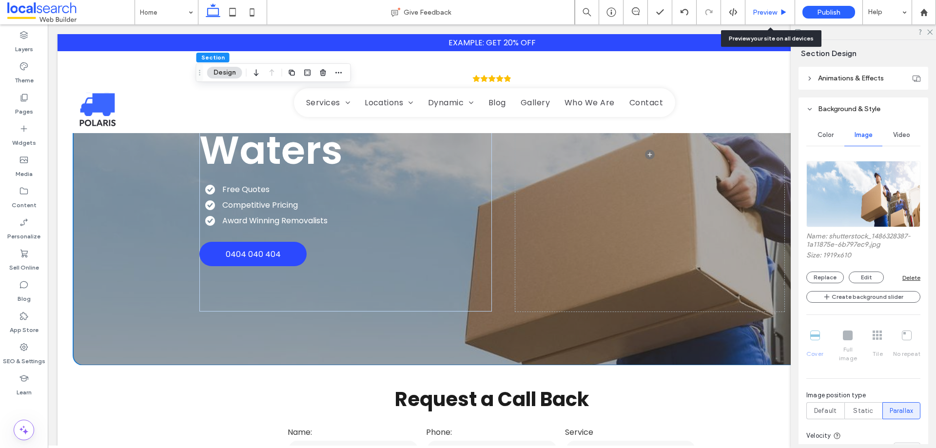
click at [774, 15] on span "Preview" at bounding box center [764, 12] width 24 height 8
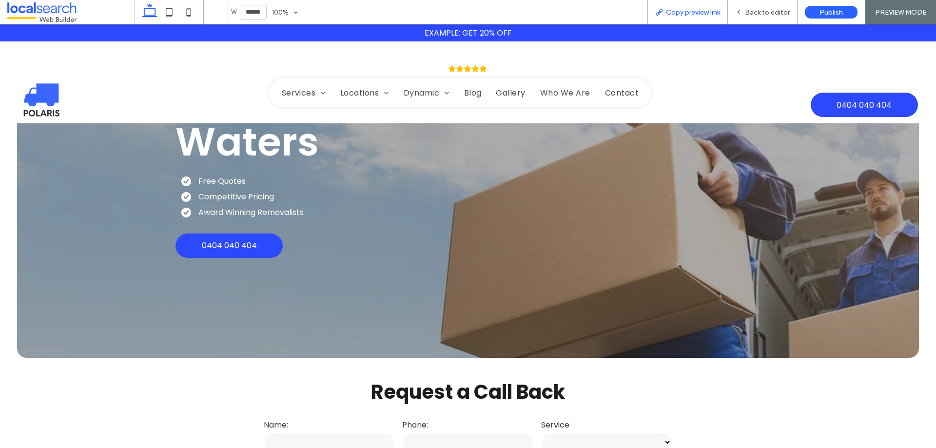
click at [676, 17] on div "Copy preview link" at bounding box center [687, 12] width 80 height 24
click at [685, 15] on span "Copy preview link" at bounding box center [693, 12] width 54 height 8
click at [751, 14] on span "Back to editor" at bounding box center [767, 12] width 45 height 8
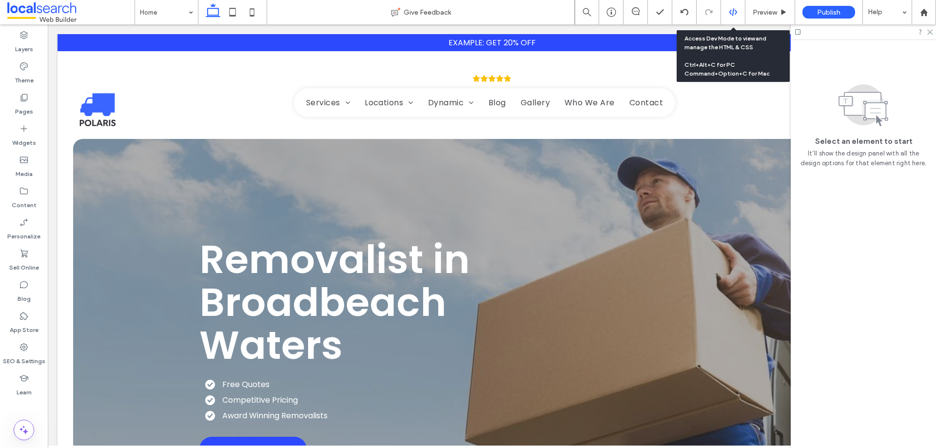
click at [734, 14] on icon at bounding box center [732, 12] width 9 height 9
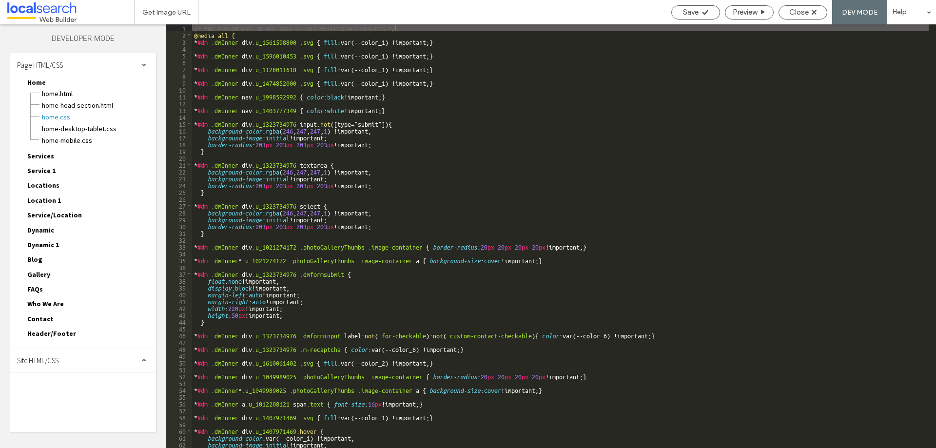
click at [118, 355] on div "Site HTML/CSS" at bounding box center [83, 360] width 146 height 24
click at [78, 402] on span "site.css" at bounding box center [100, 403] width 111 height 10
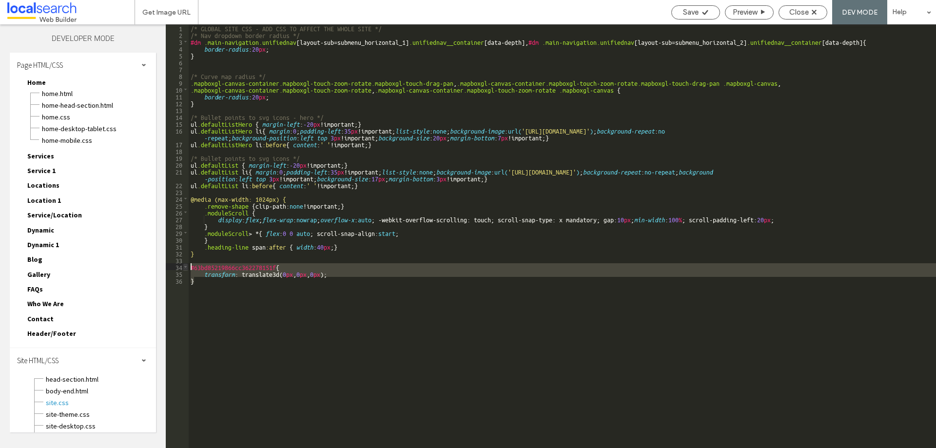
drag, startPoint x: 189, startPoint y: 280, endPoint x: 183, endPoint y: 269, distance: 12.0
click at [183, 269] on div "** 1 2 3 4 5 6 7 8 9 10 11 12 13 14 15 16 17 18 19 20 21 22 23 24 25 26 27 28 2…" at bounding box center [551, 235] width 770 height 423
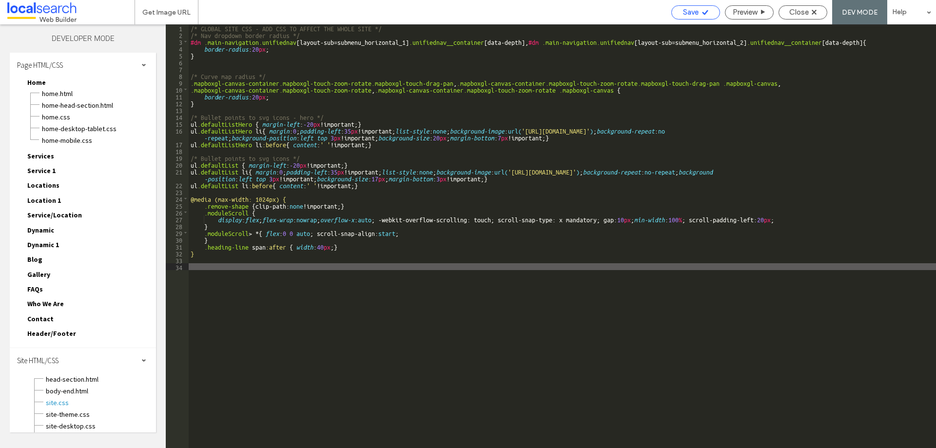
click at [696, 10] on span "Save" at bounding box center [691, 12] width 16 height 9
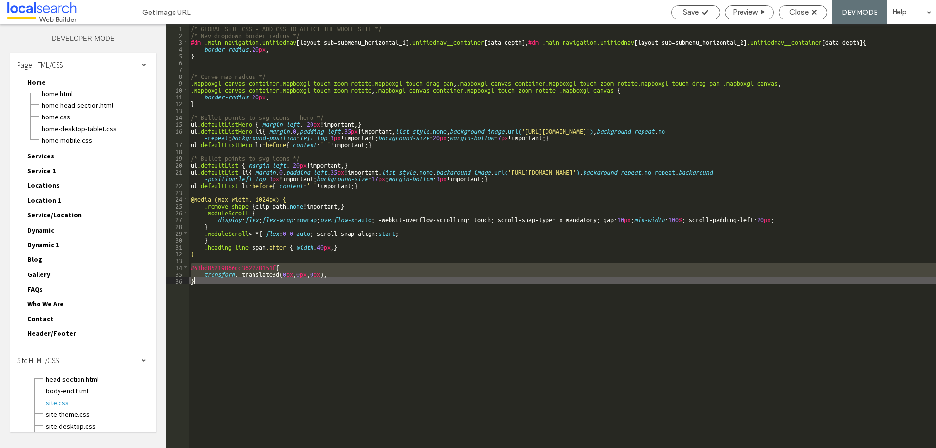
click at [191, 266] on div "/* GLOBAL SITE CSS - ADD CSS TO AFFECT THE WHOLE SITE */ /* Nav dropdown border…" at bounding box center [562, 235] width 747 height 423
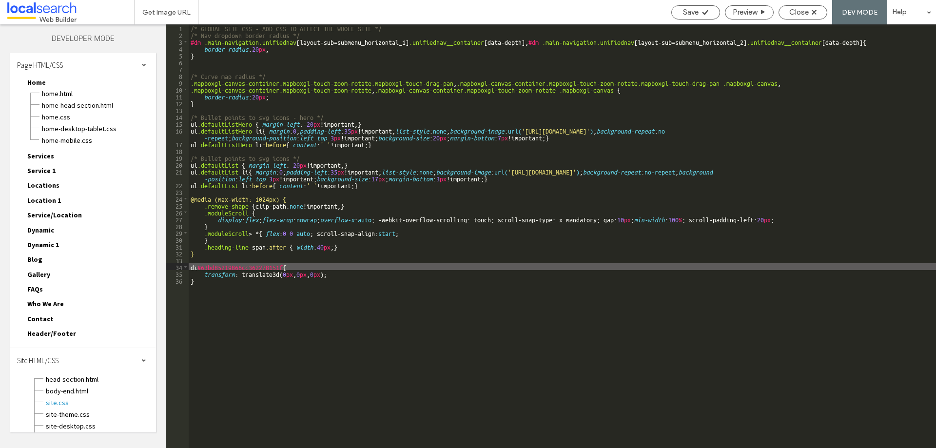
type textarea "**"
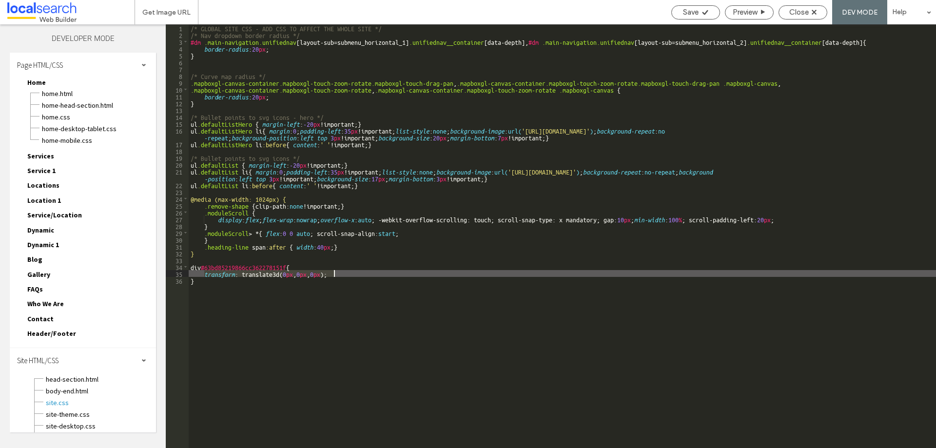
drag, startPoint x: 225, startPoint y: 274, endPoint x: 350, endPoint y: 272, distance: 125.2
click at [350, 272] on div "/* GLOBAL SITE CSS - ADD CSS TO AFFECT THE WHOLE SITE */ /* Nav dropdown border…" at bounding box center [562, 242] width 747 height 437
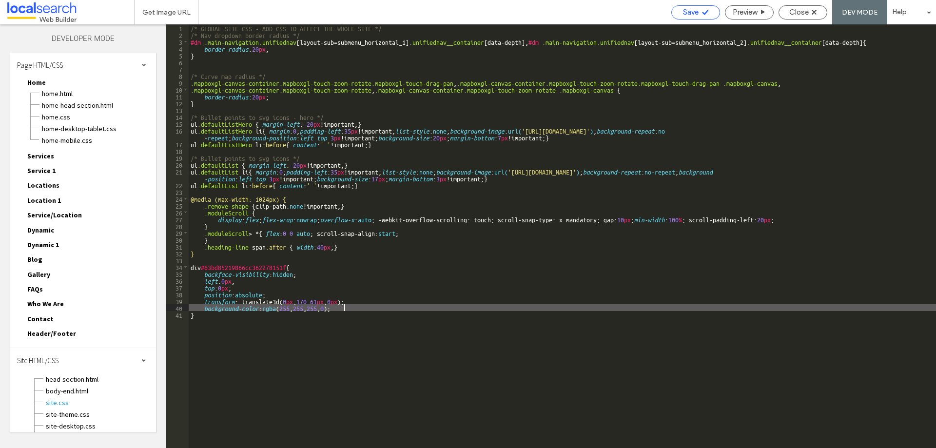
click at [693, 12] on span "Save" at bounding box center [691, 12] width 16 height 9
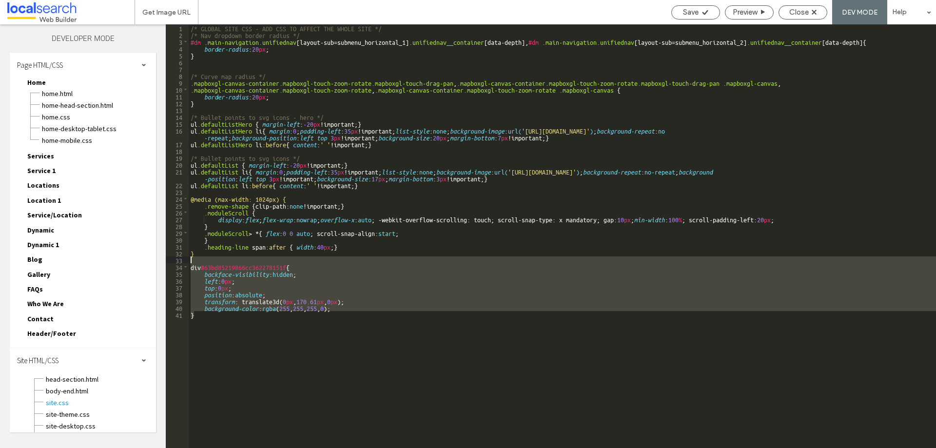
drag, startPoint x: 204, startPoint y: 314, endPoint x: 179, endPoint y: 262, distance: 57.5
click at [179, 262] on div "** 1 2 3 4 5 6 7 8 9 10 11 12 13 14 15 16 17 18 19 20 21 22 23 24 25 26 27 28 2…" at bounding box center [551, 235] width 770 height 423
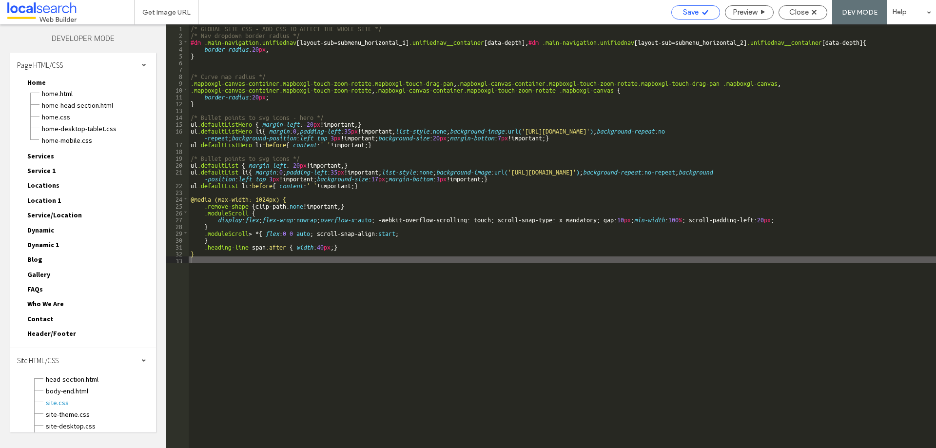
click at [691, 10] on span "Save" at bounding box center [691, 12] width 16 height 9
click at [793, 10] on span "Close" at bounding box center [798, 12] width 19 height 9
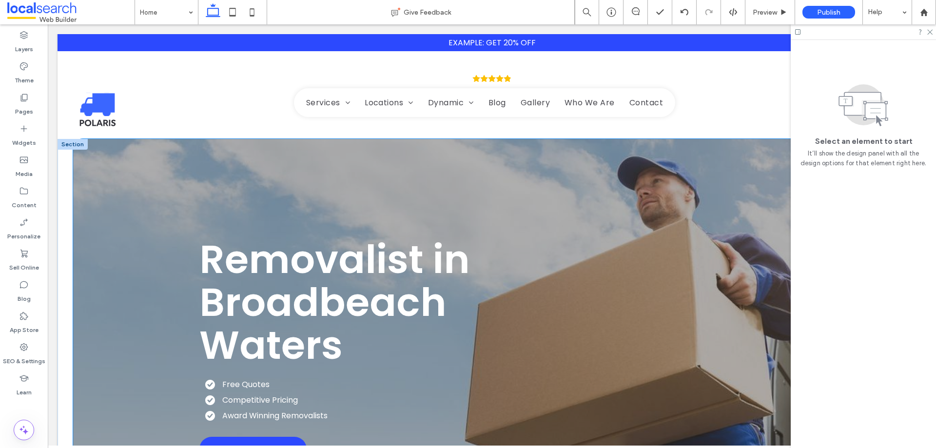
click at [211, 158] on div "Removalist in Broadbeach Waters Free Quotes Competitive Pricing Award Winning R…" at bounding box center [491, 349] width 585 height 421
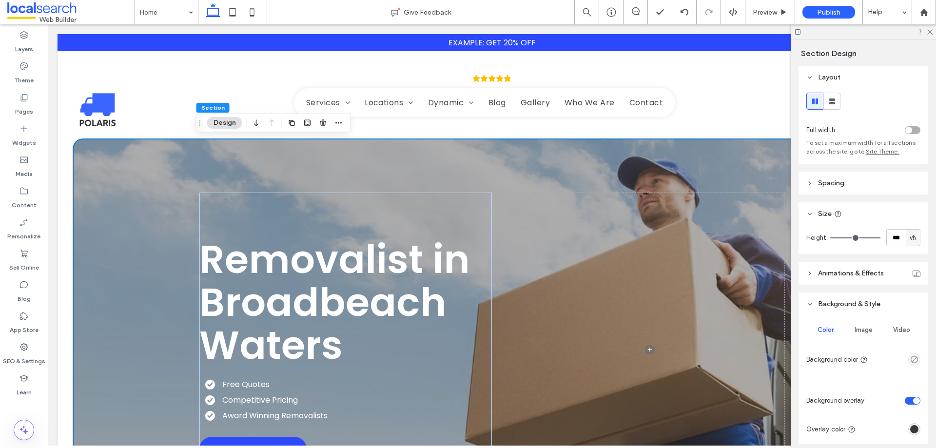
drag, startPoint x: 858, startPoint y: 331, endPoint x: 867, endPoint y: 348, distance: 19.0
click at [861, 331] on span "Image" at bounding box center [863, 330] width 18 height 8
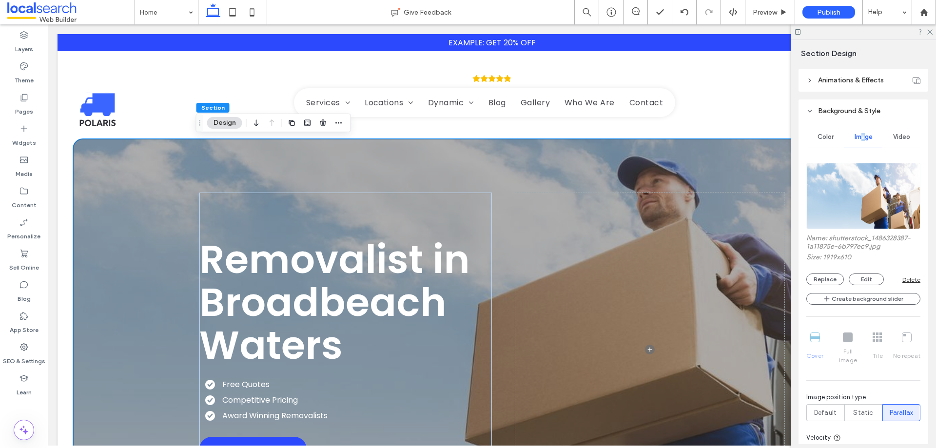
scroll to position [195, 0]
drag, startPoint x: 826, startPoint y: 403, endPoint x: 801, endPoint y: 396, distance: 26.4
click at [826, 406] on span "Default" at bounding box center [825, 411] width 22 height 10
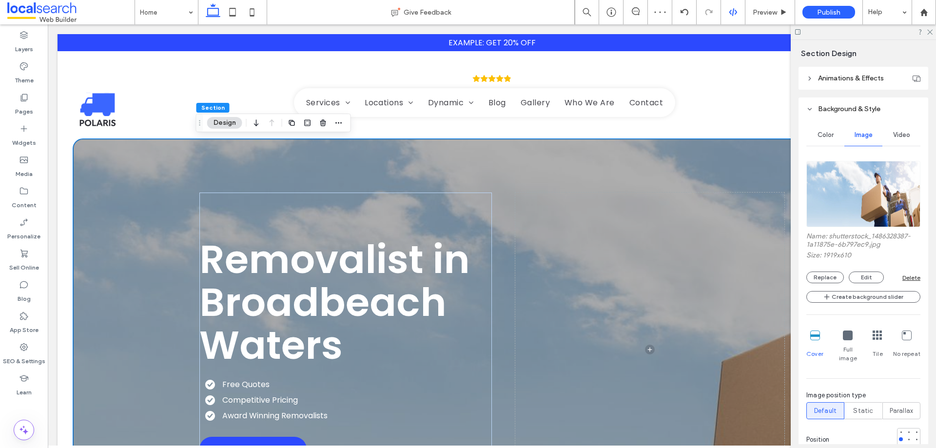
click at [733, 18] on div at bounding box center [733, 12] width 24 height 24
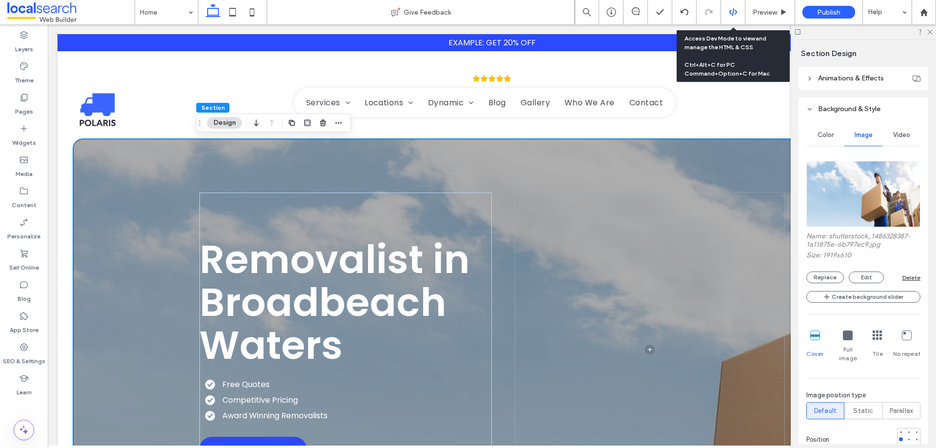
click at [726, 11] on div at bounding box center [733, 12] width 24 height 9
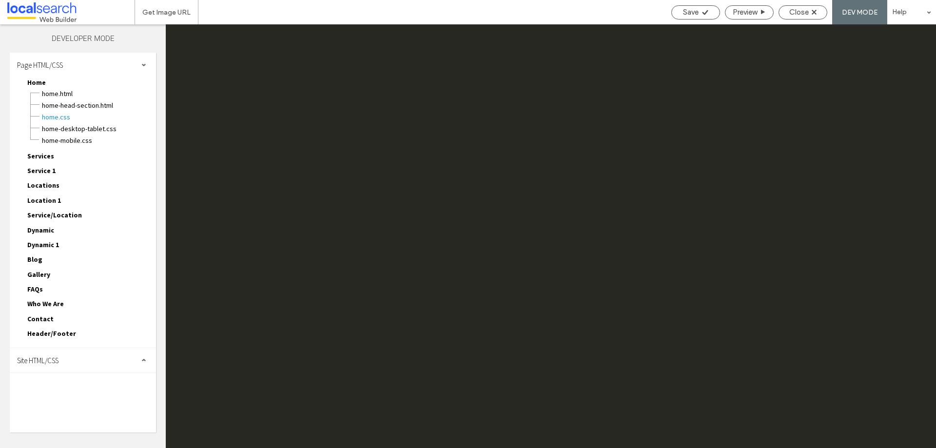
click at [66, 361] on div "Site HTML/CSS" at bounding box center [83, 360] width 146 height 24
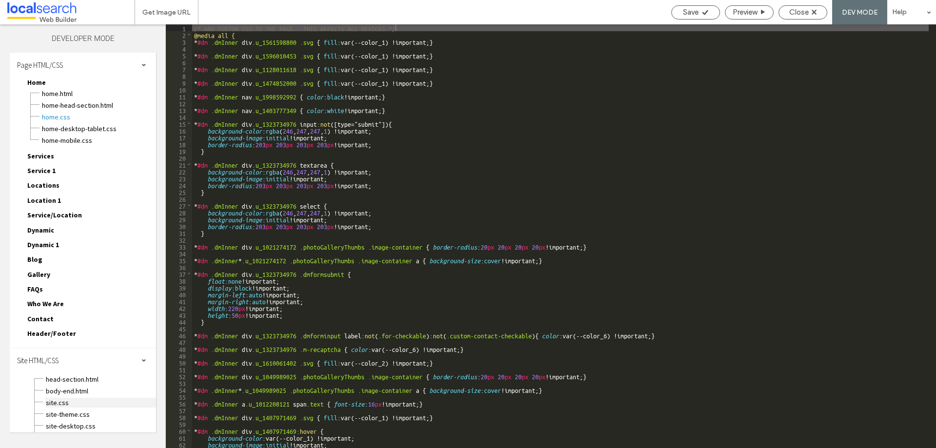
click at [50, 399] on span "site.css" at bounding box center [100, 403] width 111 height 10
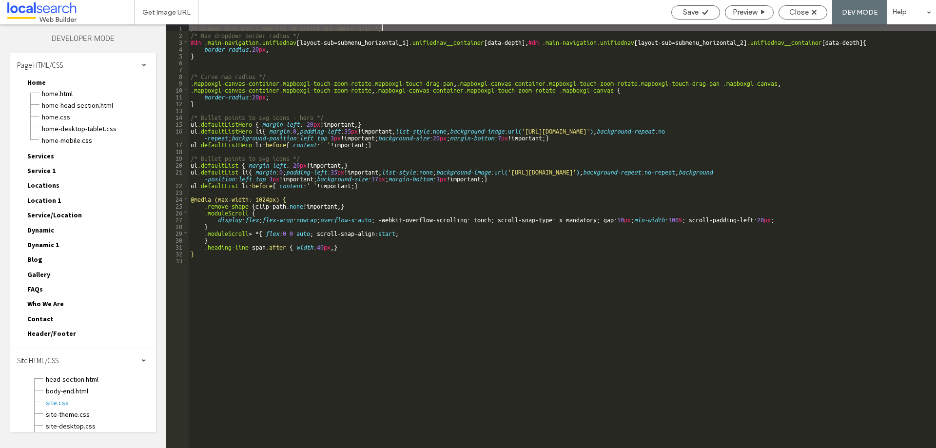
click at [251, 304] on div "/* GLOBAL SITE CSS - ADD CSS TO AFFECT THE WHOLE SITE */ /* Nav dropdown border…" at bounding box center [562, 242] width 747 height 437
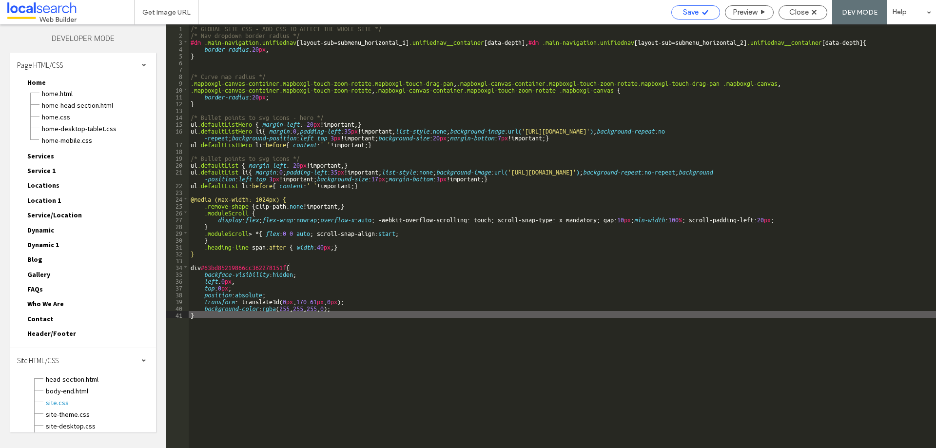
click at [691, 13] on span "Save" at bounding box center [691, 12] width 16 height 9
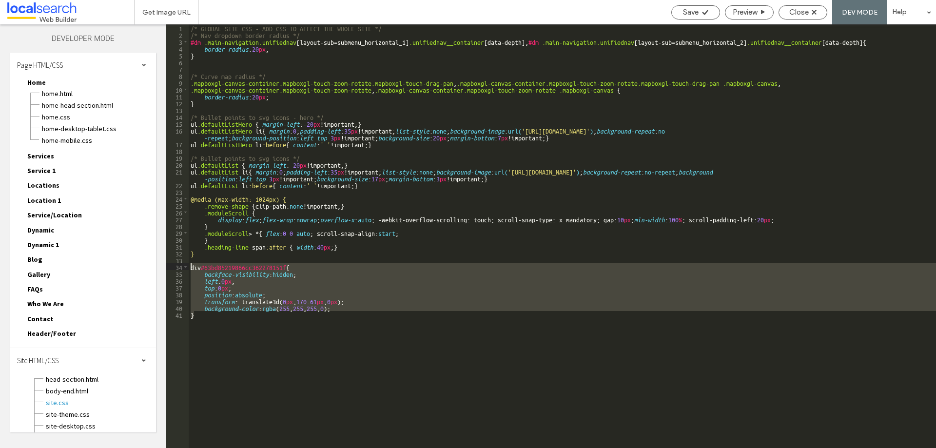
drag, startPoint x: 203, startPoint y: 313, endPoint x: 189, endPoint y: 266, distance: 49.3
click at [189, 266] on div "/* GLOBAL SITE CSS - ADD CSS TO AFFECT THE WHOLE SITE */ /* Nav dropdown border…" at bounding box center [562, 242] width 747 height 437
click at [309, 305] on div "/* GLOBAL SITE CSS - ADD CSS TO AFFECT THE WHOLE SITE */ /* Nav dropdown border…" at bounding box center [562, 235] width 747 height 423
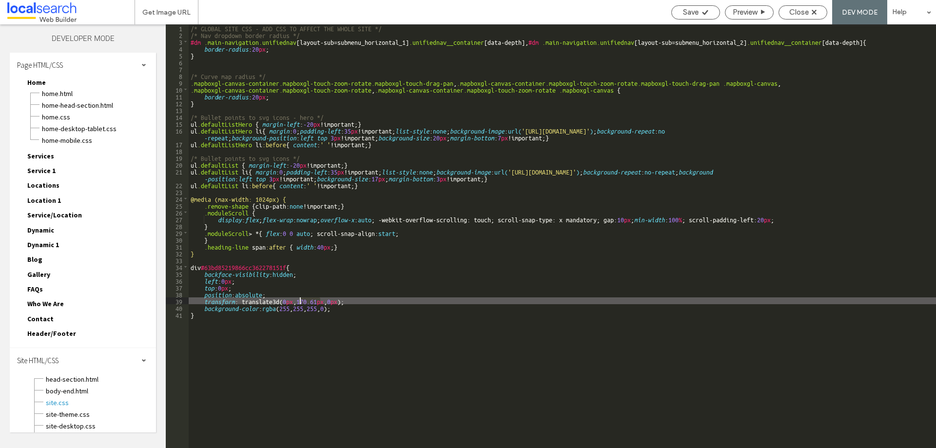
drag, startPoint x: 320, startPoint y: 301, endPoint x: 300, endPoint y: 299, distance: 19.6
click at [300, 299] on div "/* GLOBAL SITE CSS - ADD CSS TO AFFECT THE WHOLE SITE */ /* Nav dropdown border…" at bounding box center [562, 242] width 747 height 437
type textarea "**"
click at [698, 15] on div "Save" at bounding box center [695, 12] width 48 height 9
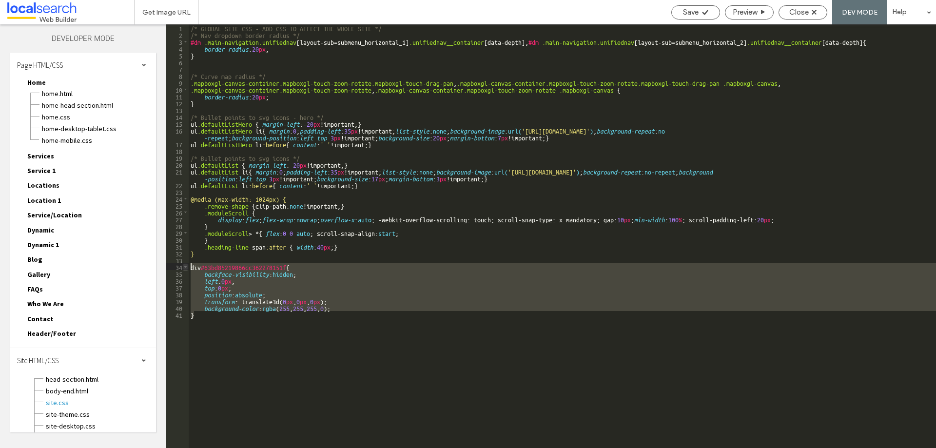
drag, startPoint x: 225, startPoint y: 320, endPoint x: 185, endPoint y: 265, distance: 67.4
click at [185, 265] on div "** 1 2 3 4 5 6 7 8 9 10 11 12 13 14 15 16 17 18 19 20 21 22 23 24 25 26 27 28 2…" at bounding box center [551, 235] width 770 height 423
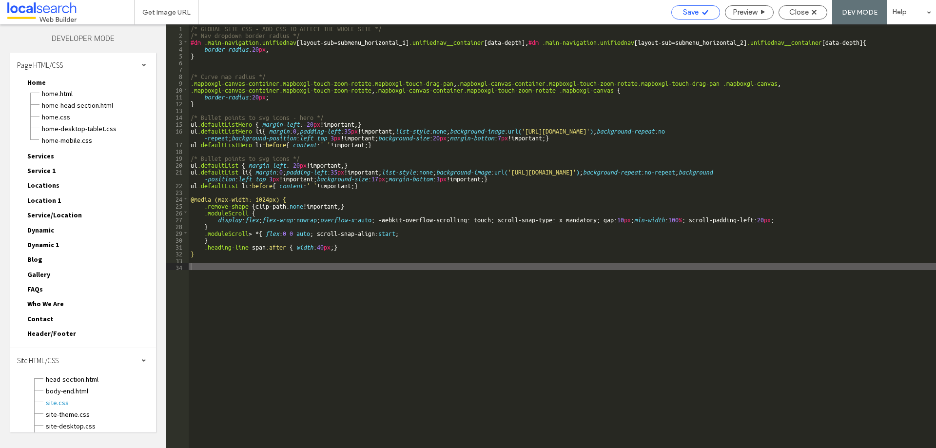
click at [701, 12] on icon at bounding box center [704, 12] width 7 height 7
click at [795, 11] on div at bounding box center [468, 224] width 936 height 448
click at [792, 11] on span "Close" at bounding box center [798, 12] width 19 height 9
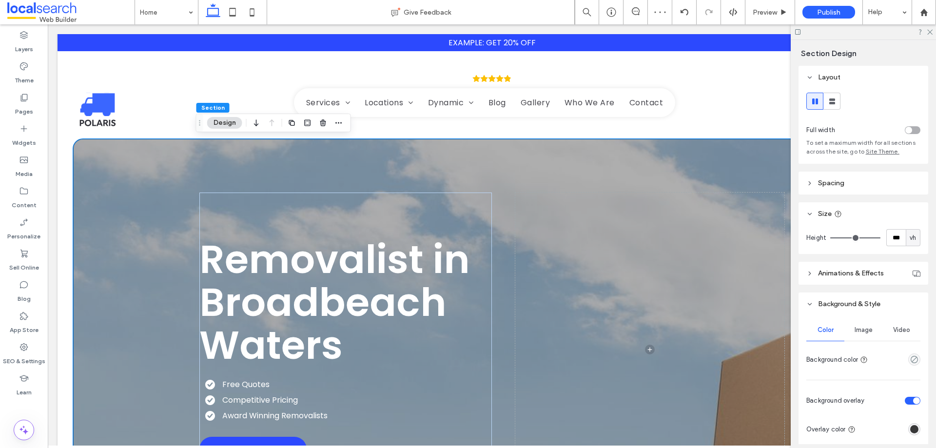
click at [860, 329] on span "Image" at bounding box center [863, 330] width 18 height 8
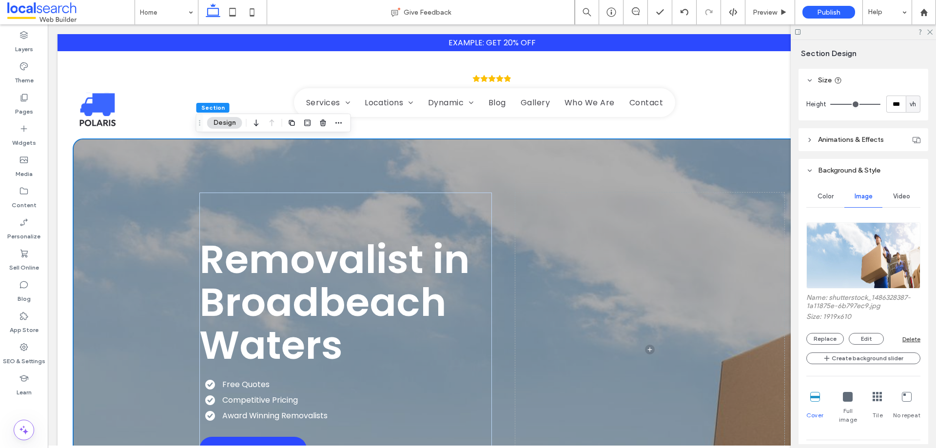
scroll to position [244, 0]
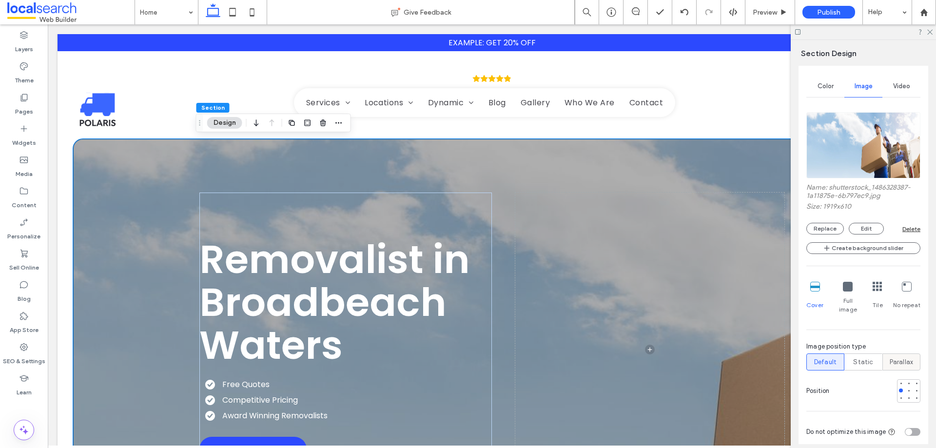
click at [902, 359] on div "Parallax" at bounding box center [900, 362] width 25 height 16
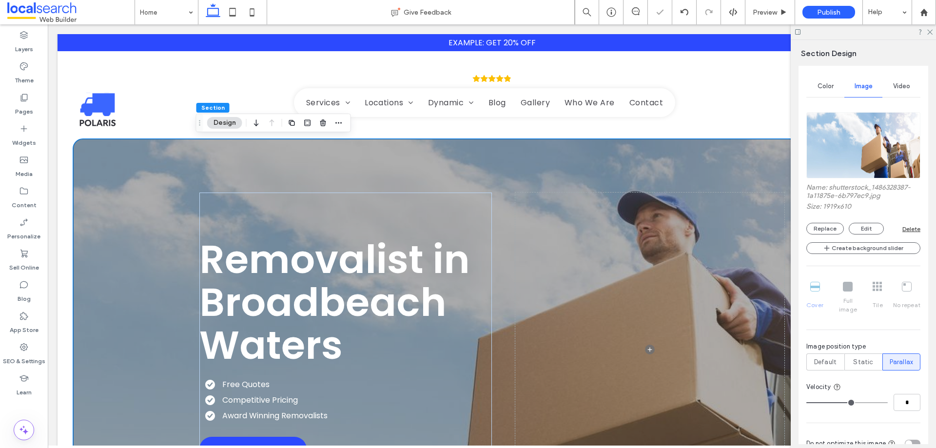
type input "*"
type input "**"
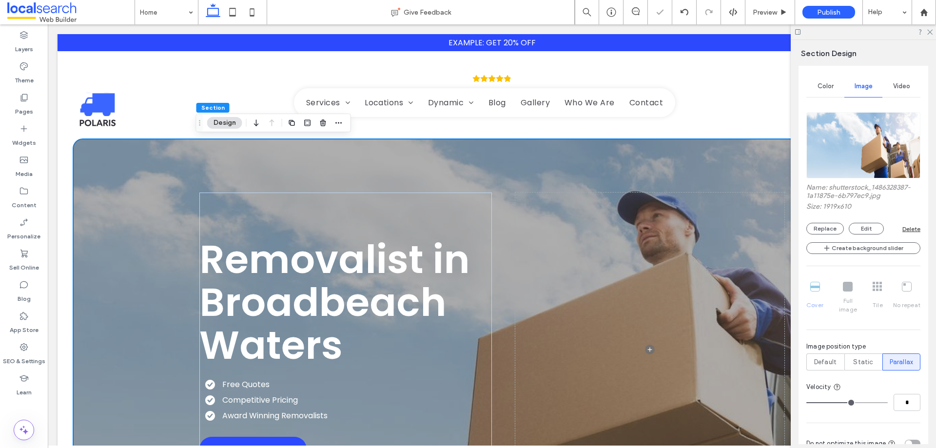
type input "**"
drag, startPoint x: 848, startPoint y: 395, endPoint x: 889, endPoint y: 394, distance: 41.4
type input "**"
click at [887, 402] on input "range" at bounding box center [846, 402] width 81 height 1
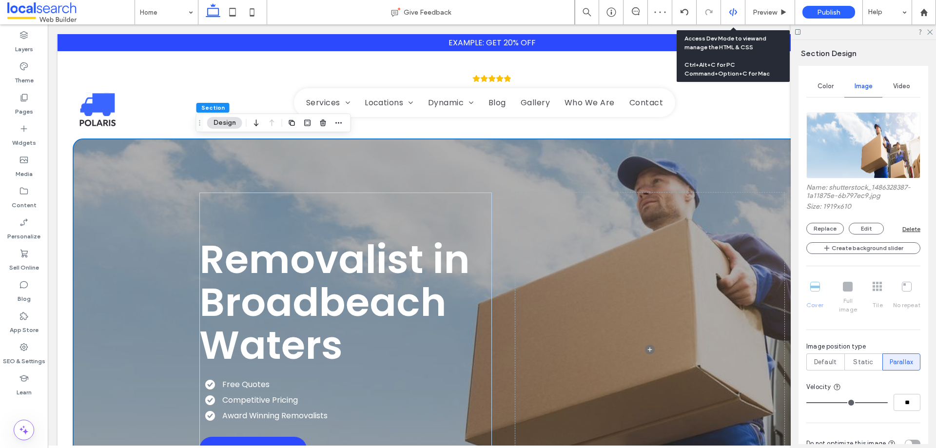
click at [734, 10] on icon at bounding box center [732, 12] width 9 height 9
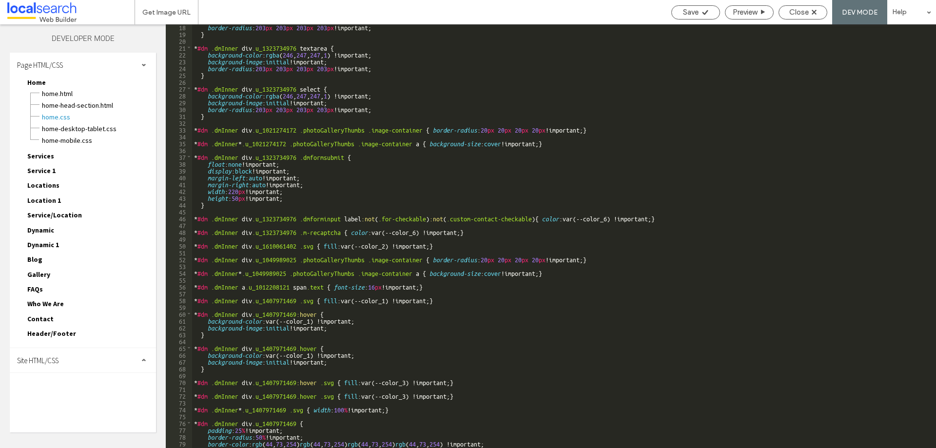
scroll to position [117, 0]
click at [98, 365] on div "Site HTML/CSS" at bounding box center [83, 360] width 146 height 24
click at [64, 398] on span "site.css" at bounding box center [100, 403] width 111 height 10
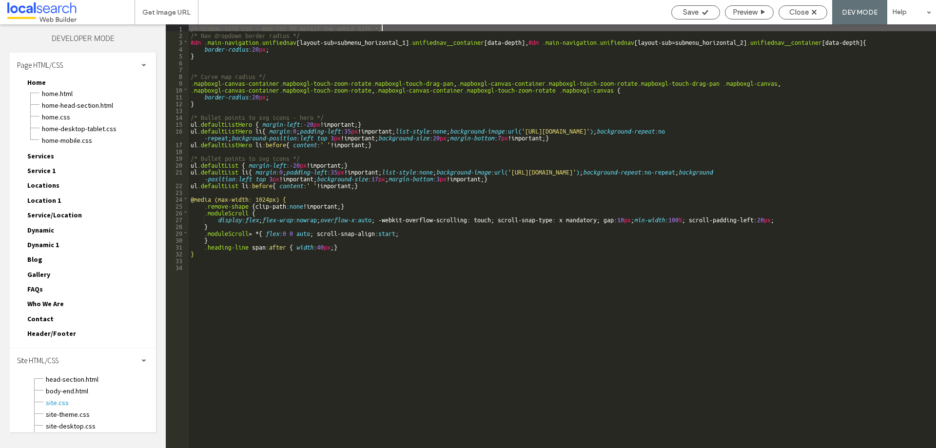
click at [256, 283] on div "/* GLOBAL SITE CSS - ADD CSS TO AFFECT THE WHOLE SITE */ /* Nav dropdown border…" at bounding box center [562, 242] width 747 height 437
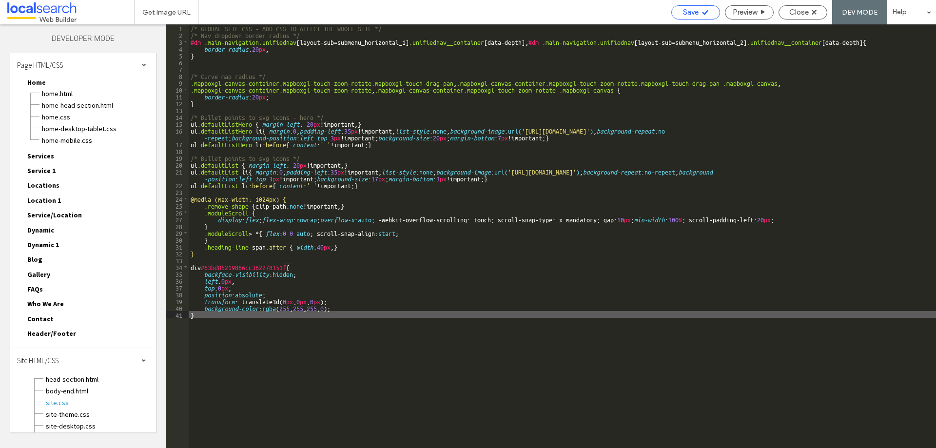
click at [692, 14] on span "Save" at bounding box center [691, 12] width 16 height 9
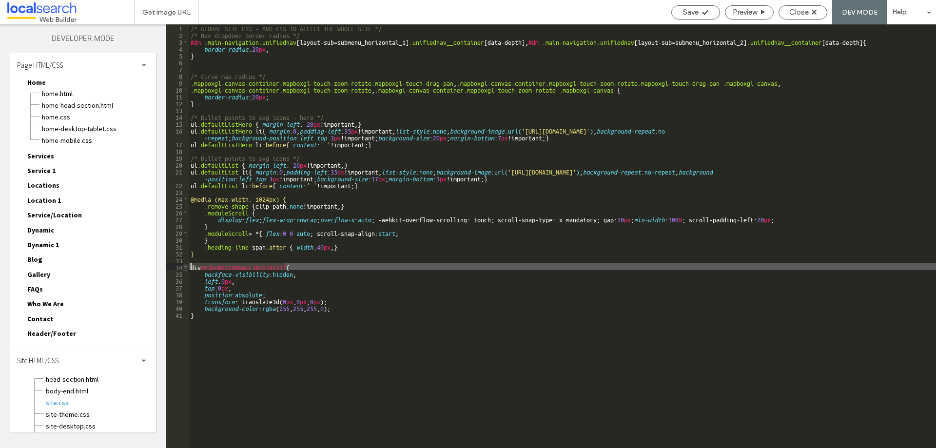
drag, startPoint x: 286, startPoint y: 268, endPoint x: 186, endPoint y: 264, distance: 100.5
click at [186, 264] on div "** 1 2 3 4 5 6 7 8 9 10 11 12 13 14 15 16 17 18 19 20 21 22 23 24 25 26 27 28 2…" at bounding box center [551, 235] width 770 height 423
click at [204, 264] on div "/* GLOBAL SITE CSS - ADD CSS TO AFFECT THE WHOLE SITE */ /* Nav dropdown border…" at bounding box center [562, 235] width 747 height 423
click at [255, 257] on div "/* GLOBAL SITE CSS - ADD CSS TO AFFECT THE WHOLE SITE */ /* Nav dropdown border…" at bounding box center [562, 242] width 747 height 437
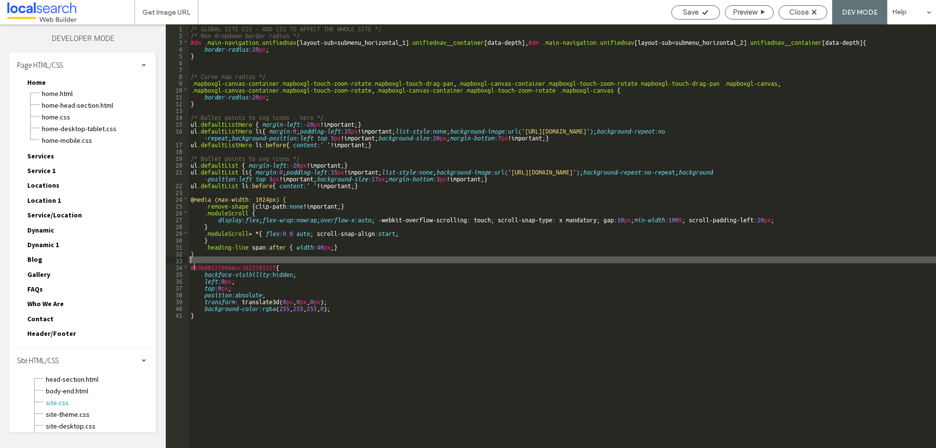
click at [191, 267] on div "/* GLOBAL SITE CSS - ADD CSS TO AFFECT THE WHOLE SITE */ /* Nav dropdown border…" at bounding box center [562, 242] width 747 height 437
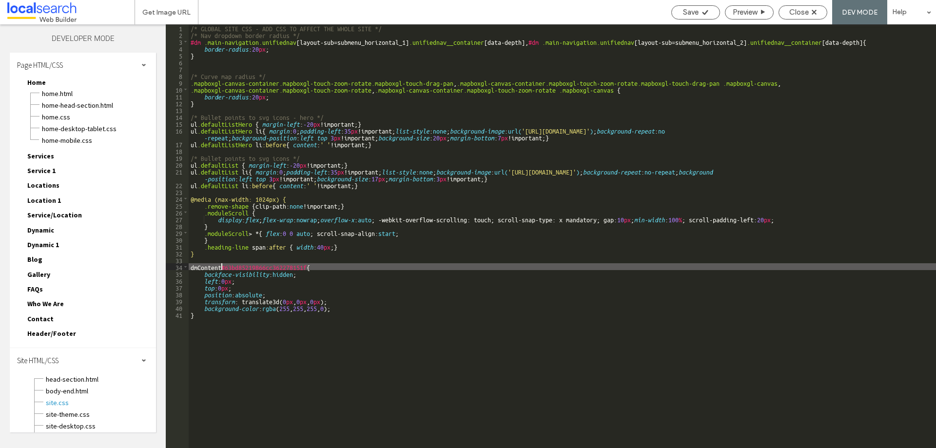
type textarea "**"
click at [686, 15] on span "Save" at bounding box center [691, 12] width 16 height 9
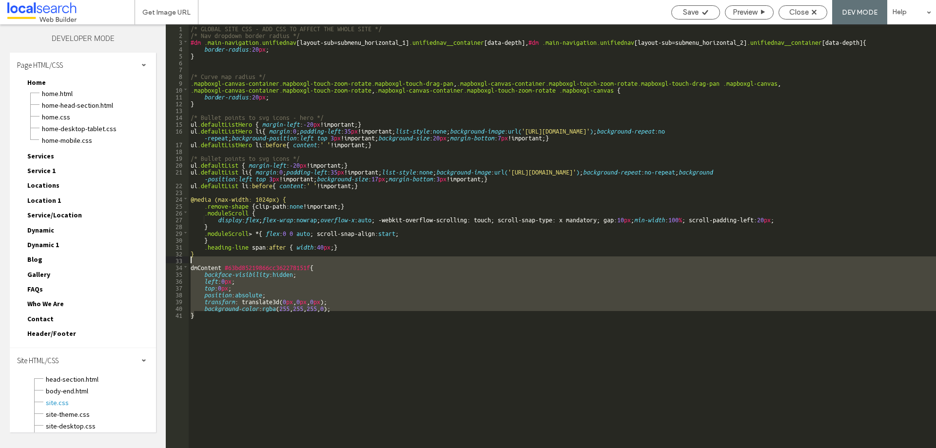
drag, startPoint x: 189, startPoint y: 285, endPoint x: 172, endPoint y: 260, distance: 30.0
click at [172, 260] on div "** 1 2 3 4 5 6 7 8 9 10 11 12 13 14 15 16 17 18 19 20 21 22 23 24 25 26 27 28 2…" at bounding box center [551, 235] width 770 height 423
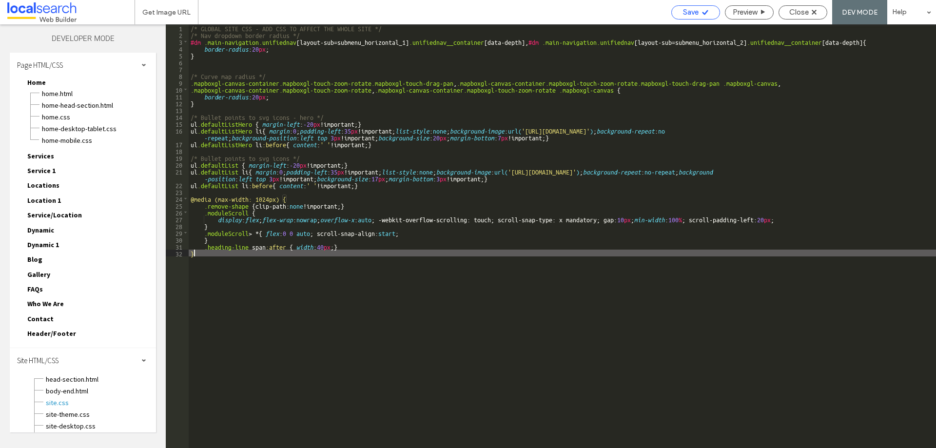
click at [699, 10] on div "Save" at bounding box center [695, 12] width 48 height 9
